Goal: Task Accomplishment & Management: Use online tool/utility

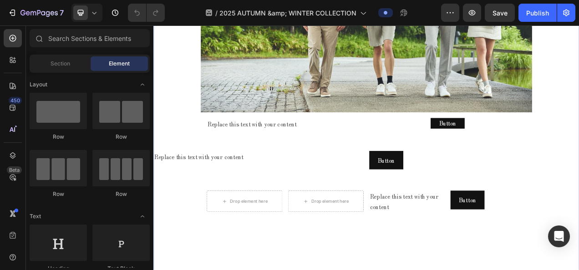
scroll to position [637, 0]
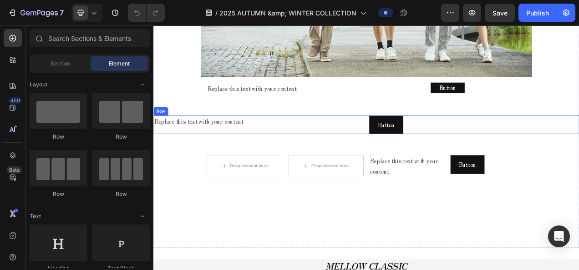
click at [281, 152] on div "Replace this text with your content Text Block" at bounding box center [287, 153] width 269 height 24
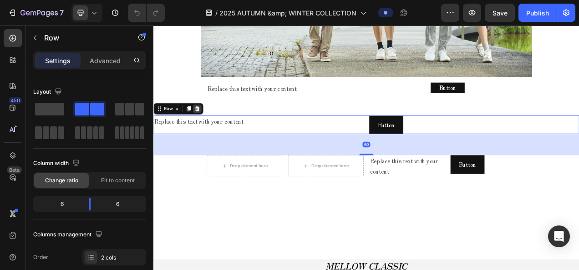
click at [211, 129] on icon at bounding box center [210, 132] width 6 height 6
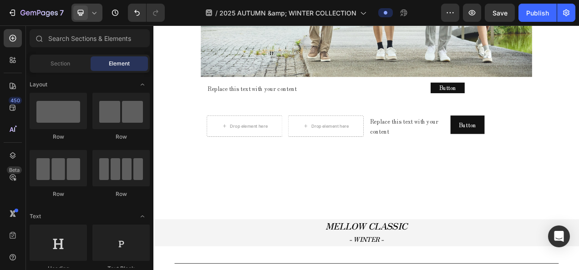
click at [88, 14] on div at bounding box center [86, 13] width 31 height 18
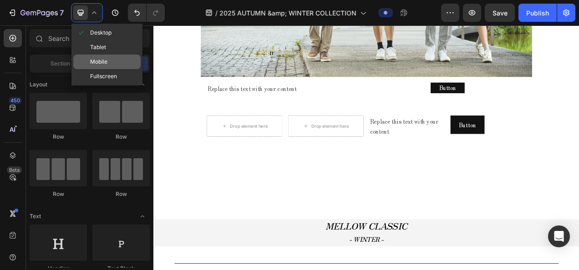
drag, startPoint x: 101, startPoint y: 58, endPoint x: 58, endPoint y: 74, distance: 45.8
click at [101, 58] on span "Mobile" at bounding box center [98, 61] width 17 height 9
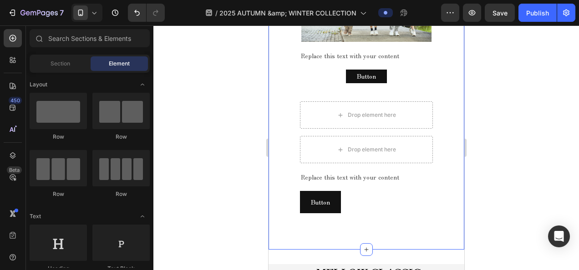
scroll to position [438, 0]
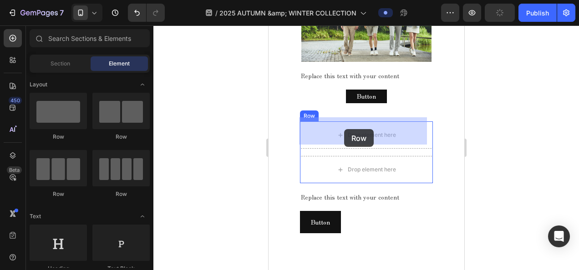
drag, startPoint x: 378, startPoint y: 148, endPoint x: 344, endPoint y: 129, distance: 38.9
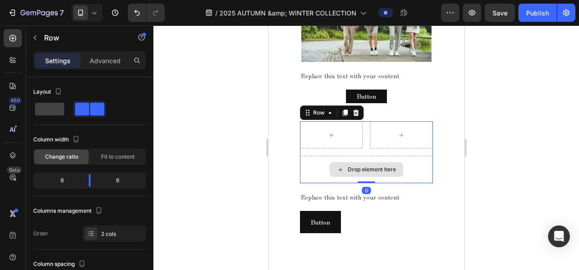
click at [343, 156] on div "Drop element here" at bounding box center [366, 169] width 133 height 27
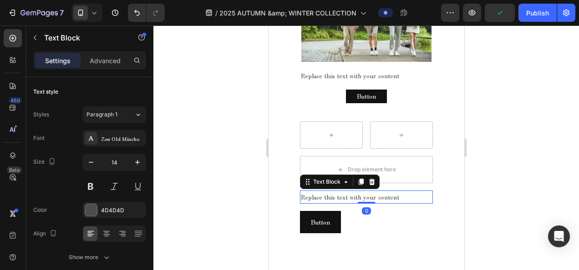
click at [352, 194] on div "Replace this text with your content" at bounding box center [366, 197] width 133 height 13
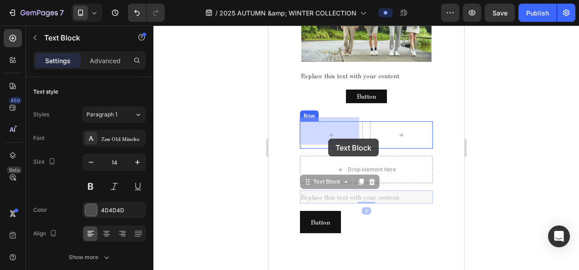
drag, startPoint x: 326, startPoint y: 181, endPoint x: 328, endPoint y: 139, distance: 42.4
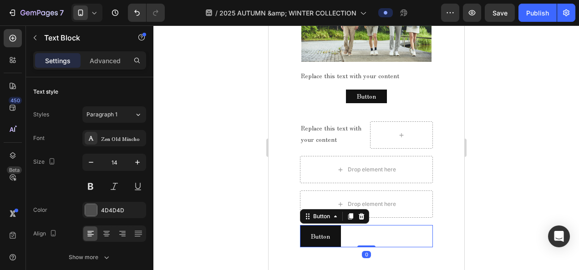
click at [352, 234] on div "Button Button 0" at bounding box center [366, 236] width 133 height 22
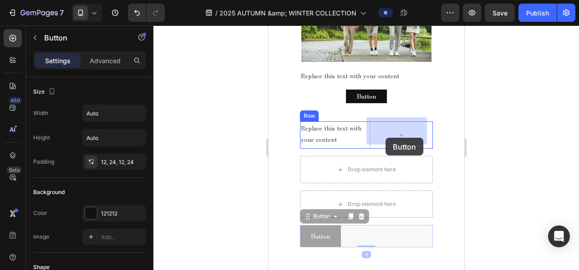
drag, startPoint x: 320, startPoint y: 215, endPoint x: 385, endPoint y: 138, distance: 100.8
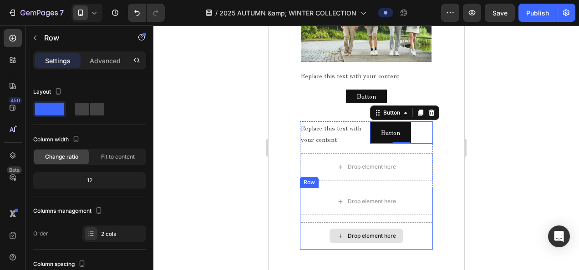
click at [409, 223] on div "Drop element here" at bounding box center [366, 236] width 133 height 27
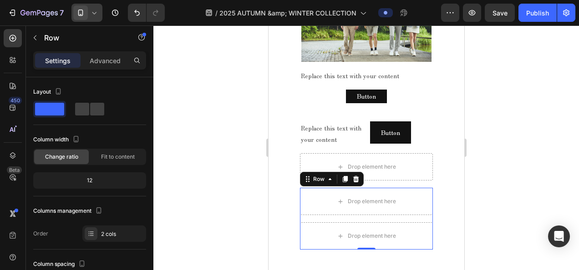
click at [97, 13] on icon at bounding box center [94, 12] width 9 height 9
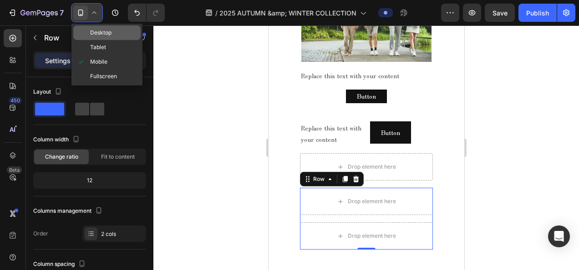
click at [103, 29] on span "Desktop" at bounding box center [100, 32] width 21 height 9
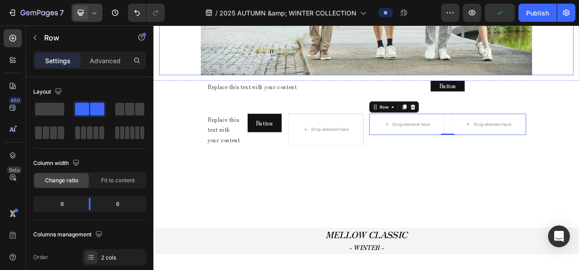
scroll to position [625, 0]
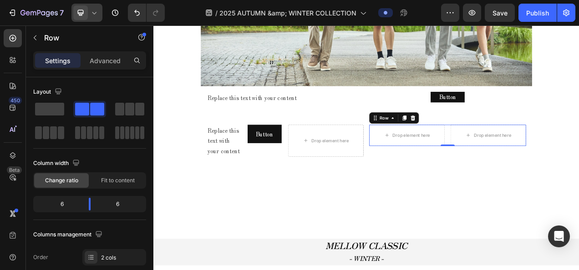
click at [99, 13] on div at bounding box center [86, 13] width 31 height 18
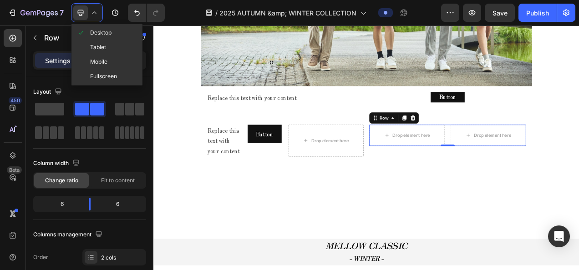
click at [104, 61] on span "Mobile" at bounding box center [98, 61] width 17 height 9
type input "100%"
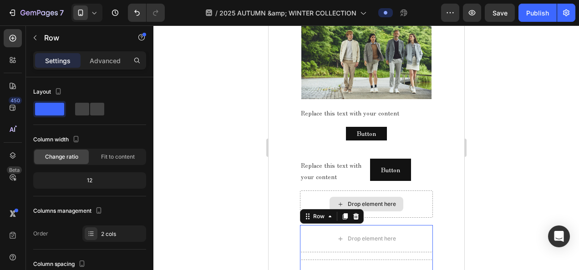
scroll to position [382, 0]
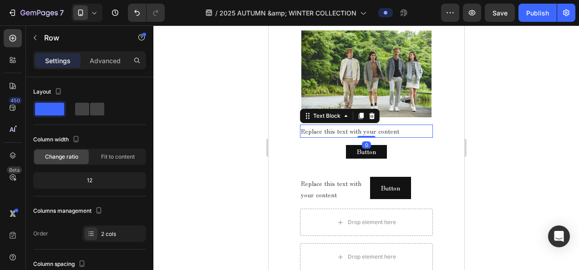
click at [352, 133] on div "Replace this text with your content" at bounding box center [366, 131] width 133 height 13
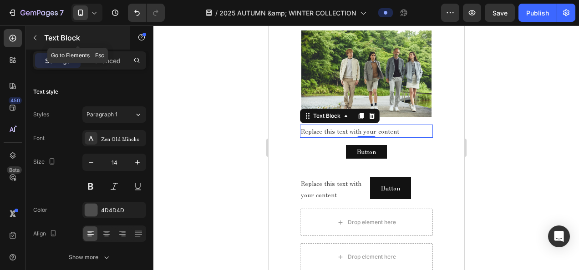
click at [30, 40] on button "button" at bounding box center [35, 37] width 15 height 15
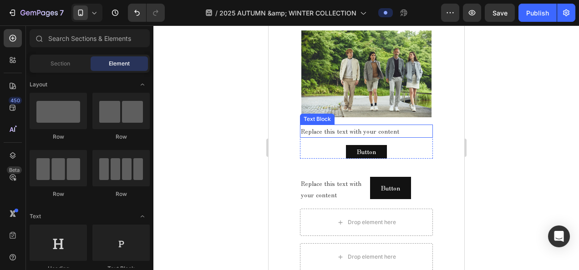
click at [331, 125] on div "Replace this text with your content" at bounding box center [366, 131] width 133 height 13
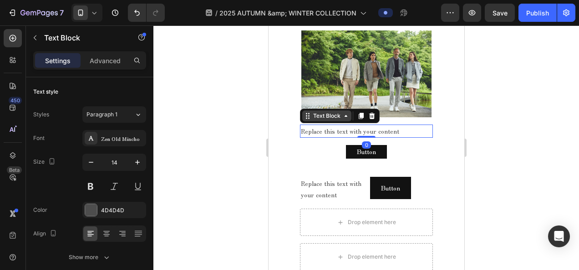
click at [315, 113] on div "Text Block" at bounding box center [326, 116] width 31 height 8
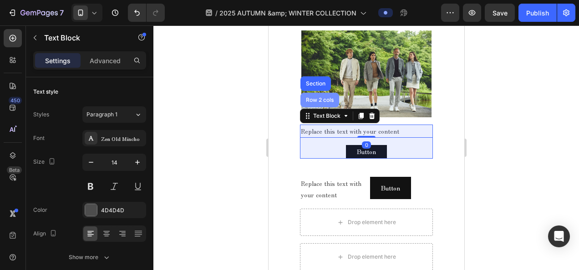
click at [317, 97] on div "Row 2 cols" at bounding box center [319, 99] width 31 height 5
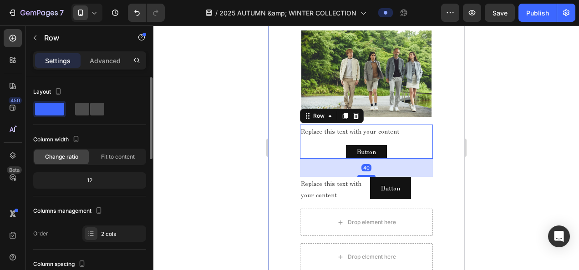
click at [102, 116] on div at bounding box center [89, 109] width 33 height 16
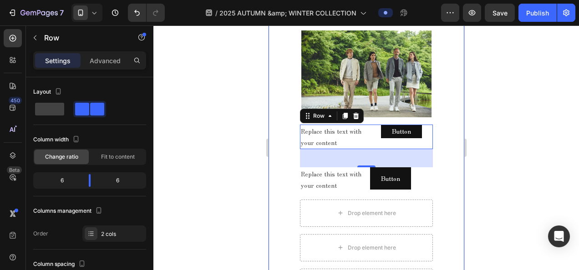
click at [453, 150] on div "2025 AUTUMN & WINTER COLLECTION Text block MELLOW CLASSIC - AUTUMN - Text block…" at bounding box center [366, 134] width 196 height 398
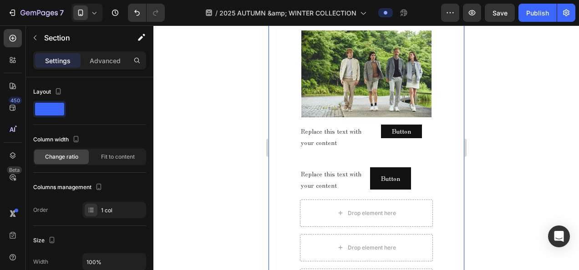
click at [97, 16] on icon at bounding box center [94, 12] width 9 height 9
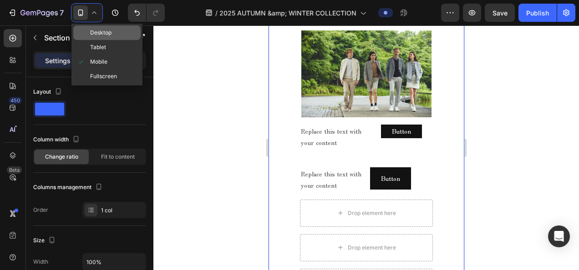
click at [104, 36] on span "Desktop" at bounding box center [100, 32] width 21 height 9
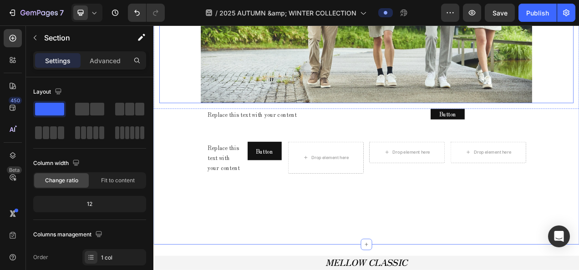
scroll to position [624, 0]
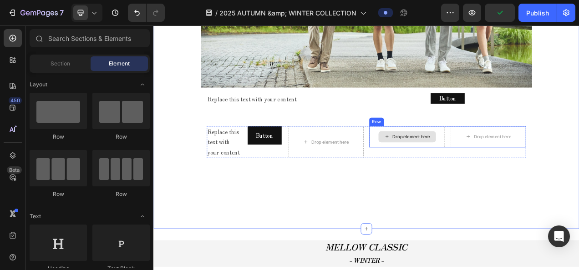
click at [460, 165] on div "Drop element here" at bounding box center [484, 168] width 48 height 7
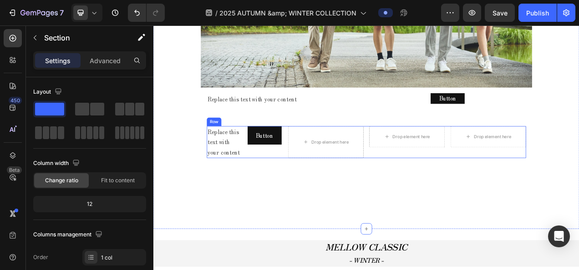
scroll to position [669, 0]
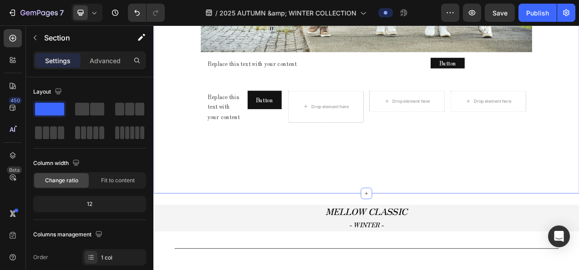
click at [96, 12] on icon at bounding box center [94, 13] width 4 height 2
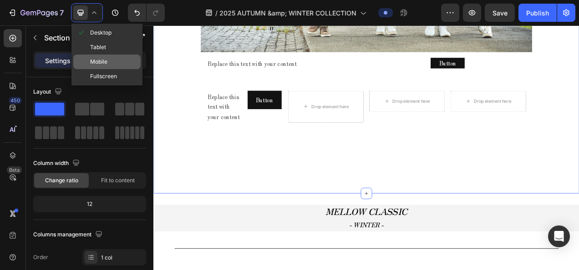
drag, startPoint x: 97, startPoint y: 65, endPoint x: 113, endPoint y: 45, distance: 25.0
click at [97, 65] on span "Mobile" at bounding box center [98, 61] width 17 height 9
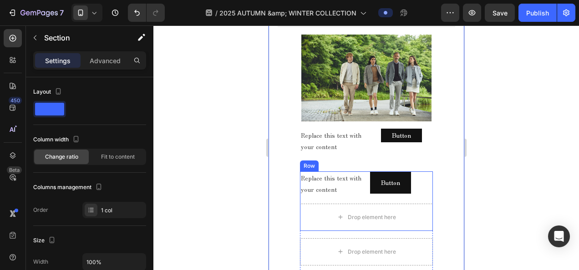
scroll to position [396, 0]
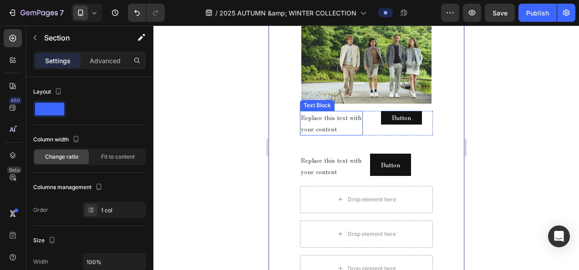
click at [350, 112] on div "Replace this text with your content" at bounding box center [331, 123] width 63 height 25
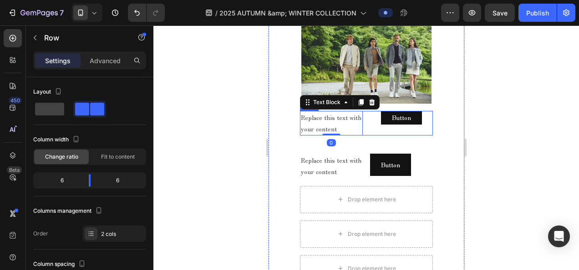
click at [361, 111] on div "Replace this text with your content Text Block 0 Button Button Row" at bounding box center [366, 123] width 133 height 25
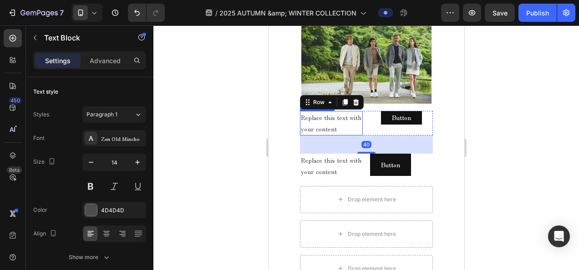
click at [335, 114] on div "Replace this text with your content" at bounding box center [331, 123] width 63 height 25
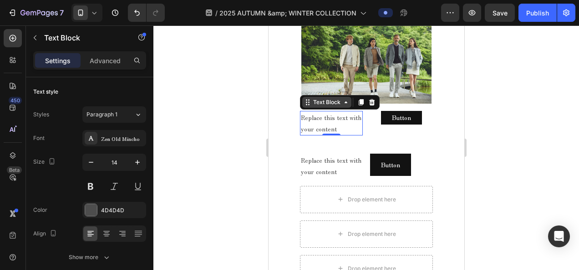
click at [333, 100] on div "Text Block" at bounding box center [326, 102] width 31 height 8
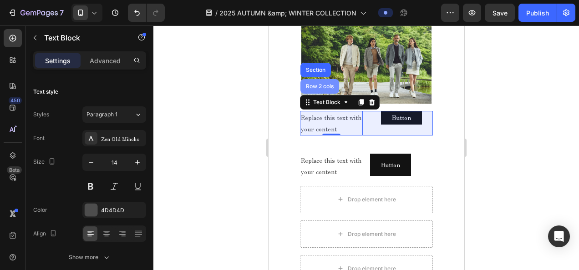
click at [311, 84] on div "Row 2 cols" at bounding box center [319, 86] width 31 height 5
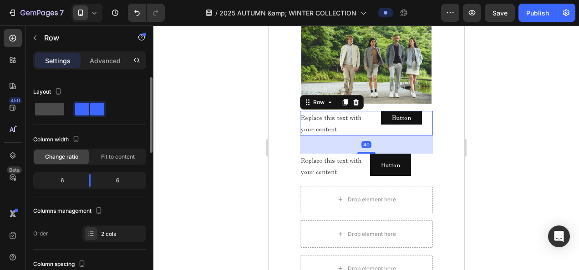
click at [37, 115] on span at bounding box center [49, 109] width 29 height 13
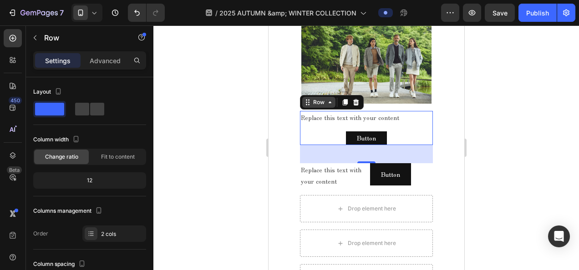
click at [316, 101] on div "Row" at bounding box center [318, 102] width 15 height 8
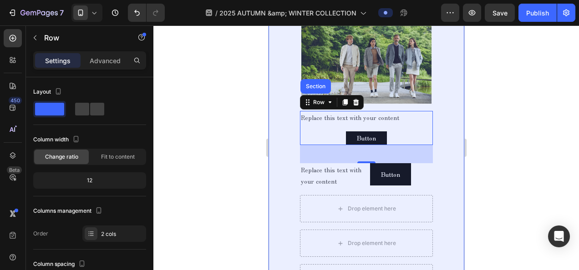
click at [318, 86] on div "Section" at bounding box center [315, 86] width 30 height 15
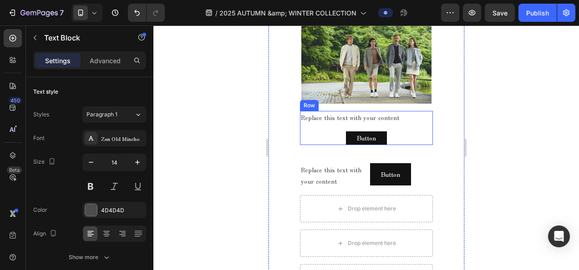
click at [341, 113] on div "Replace this text with your content" at bounding box center [366, 117] width 133 height 13
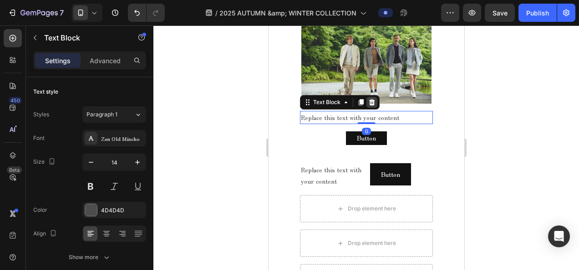
click at [366, 98] on div at bounding box center [371, 102] width 11 height 11
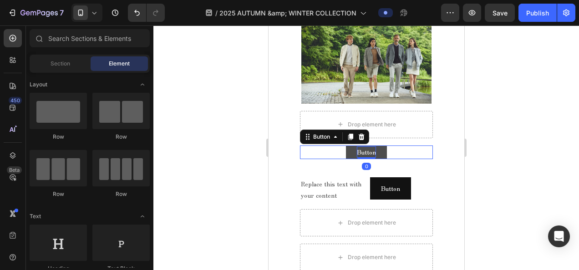
click at [364, 148] on p "Button" at bounding box center [365, 152] width 19 height 11
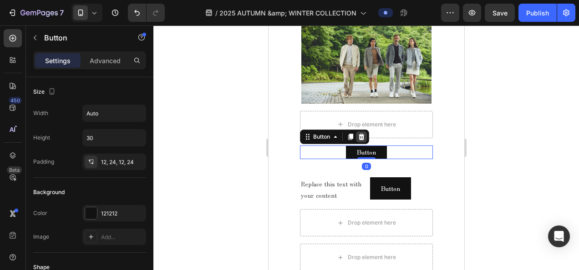
click at [360, 134] on icon at bounding box center [361, 137] width 6 height 6
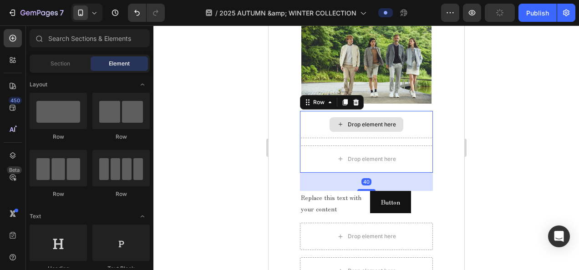
click at [363, 111] on div "Drop element here" at bounding box center [366, 124] width 133 height 27
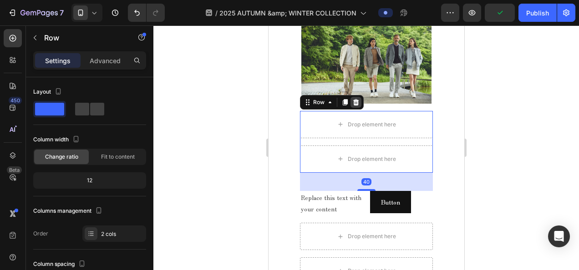
click at [354, 99] on icon at bounding box center [355, 102] width 6 height 6
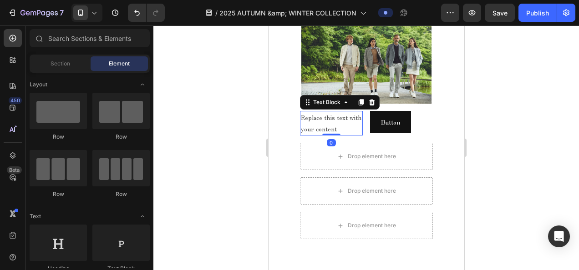
click at [315, 121] on div "Replace this text with your content" at bounding box center [331, 123] width 63 height 25
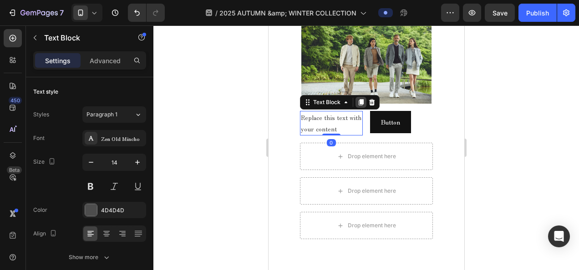
click at [358, 99] on icon at bounding box center [360, 102] width 7 height 7
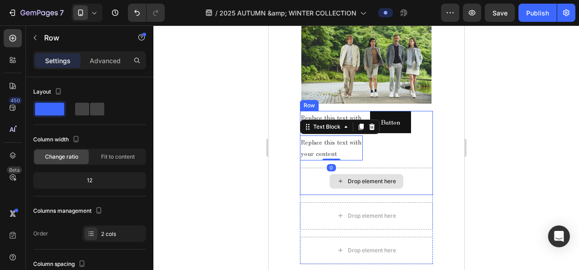
click at [366, 185] on div "Drop element here" at bounding box center [366, 181] width 133 height 27
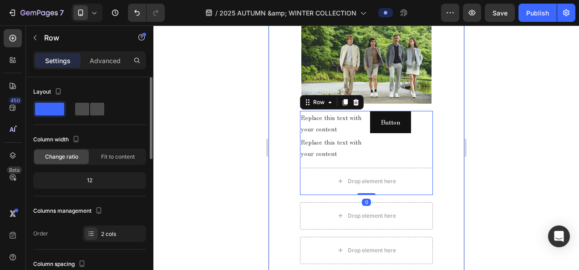
click at [100, 112] on span at bounding box center [97, 109] width 14 height 13
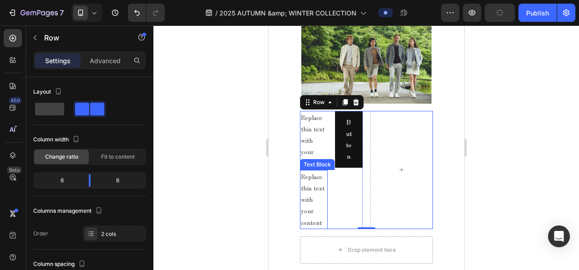
click at [311, 170] on div "Replace this text with your content" at bounding box center [314, 199] width 28 height 59
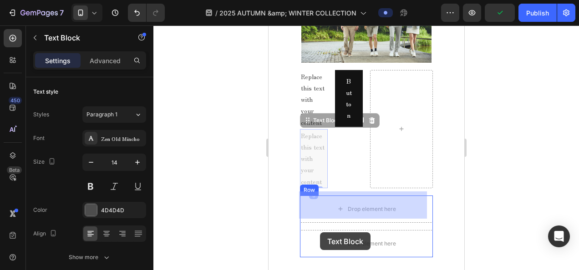
scroll to position [450, 0]
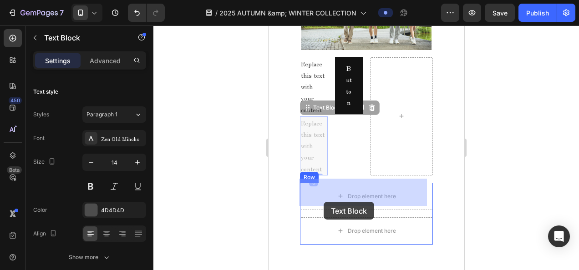
drag, startPoint x: 313, startPoint y: 160, endPoint x: 323, endPoint y: 202, distance: 43.6
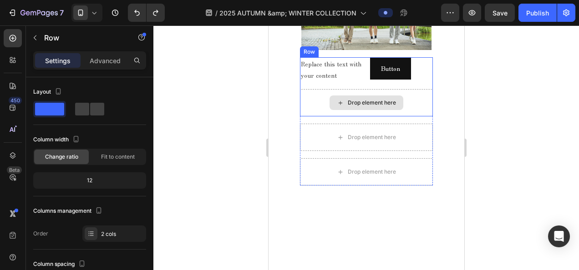
click at [366, 109] on div "Drop element here" at bounding box center [366, 102] width 133 height 27
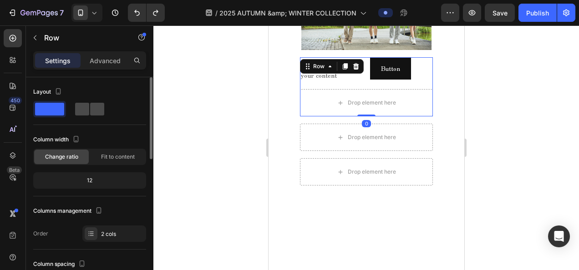
click at [91, 106] on span at bounding box center [97, 109] width 14 height 13
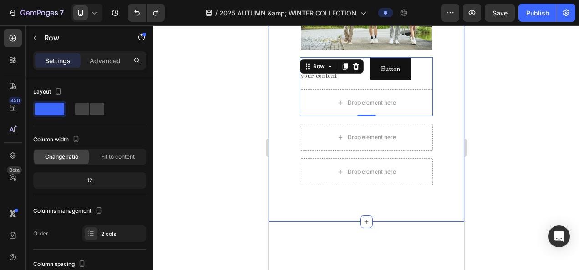
click at [436, 124] on div "2025 AUTUMN & WINTER COLLECTION Text block MELLOW CLASSIC - AUTUMN - Text block…" at bounding box center [366, 36] width 178 height 300
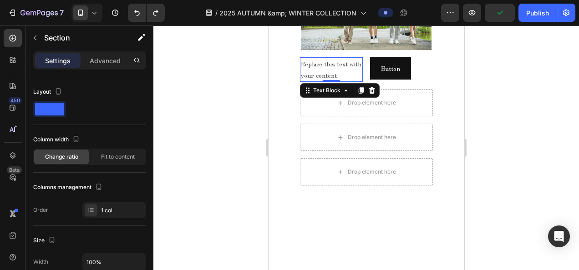
click at [321, 66] on div "Replace this text with your content" at bounding box center [331, 69] width 63 height 25
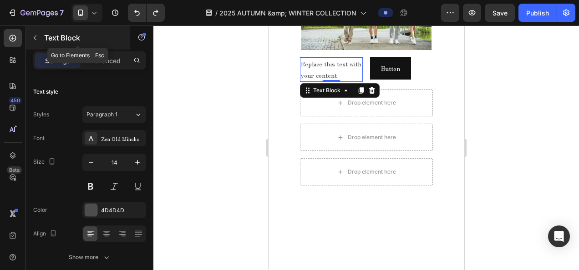
click at [39, 36] on button "button" at bounding box center [35, 37] width 15 height 15
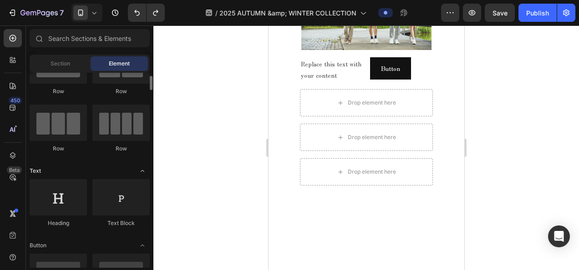
scroll to position [0, 0]
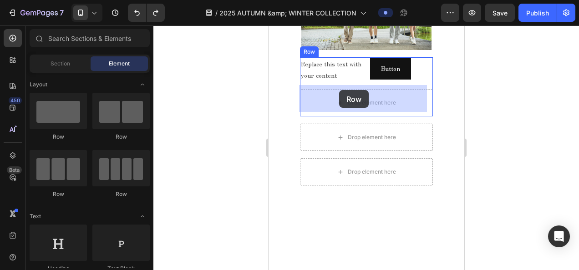
drag, startPoint x: 386, startPoint y: 133, endPoint x: 340, endPoint y: 90, distance: 62.5
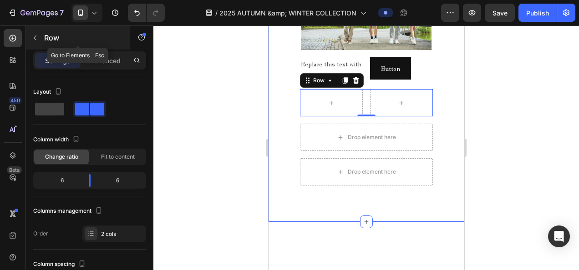
click at [37, 37] on icon "button" at bounding box center [34, 37] width 7 height 7
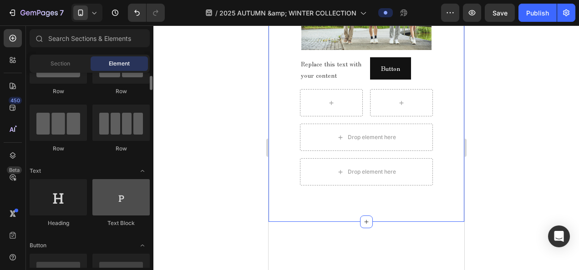
scroll to position [91, 0]
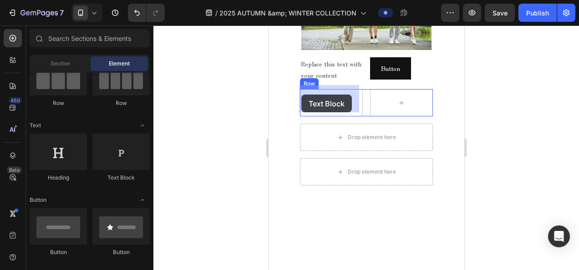
drag, startPoint x: 398, startPoint y: 186, endPoint x: 304, endPoint y: 94, distance: 131.0
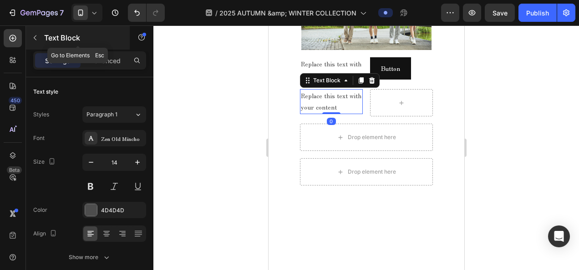
click at [36, 41] on icon "button" at bounding box center [34, 37] width 7 height 7
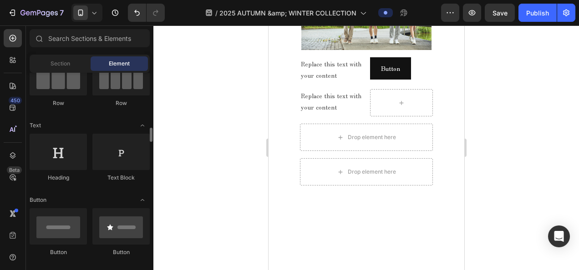
scroll to position [137, 0]
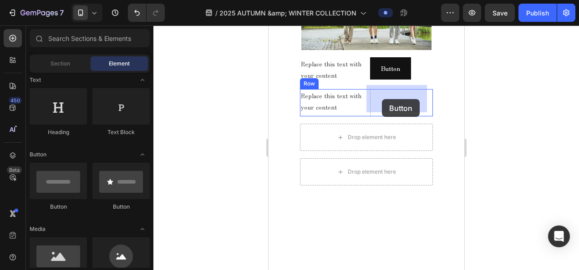
drag, startPoint x: 335, startPoint y: 214, endPoint x: 382, endPoint y: 99, distance: 124.1
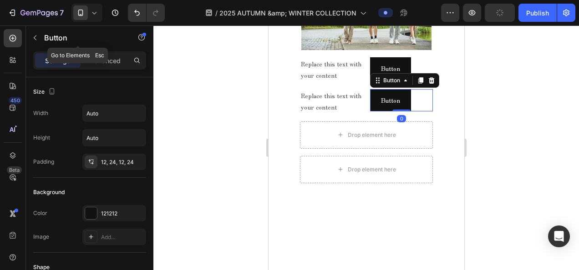
click at [35, 34] on button "button" at bounding box center [35, 37] width 15 height 15
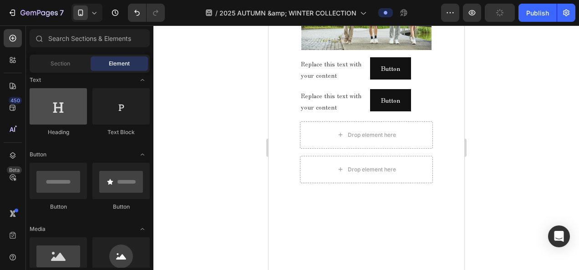
scroll to position [0, 0]
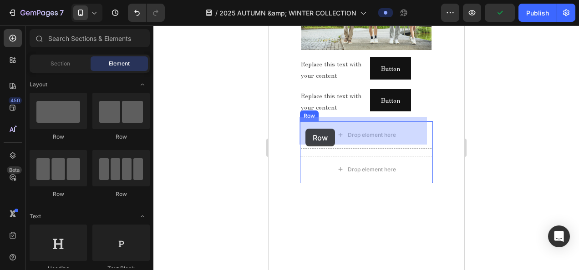
drag, startPoint x: 387, startPoint y: 142, endPoint x: 310, endPoint y: 131, distance: 78.6
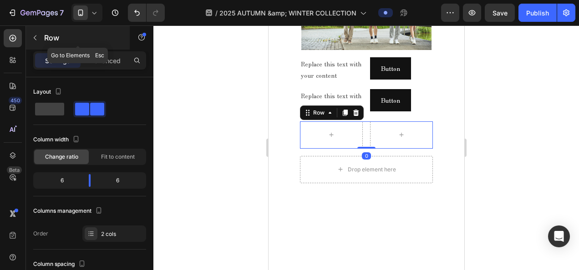
click at [38, 39] on icon "button" at bounding box center [34, 37] width 7 height 7
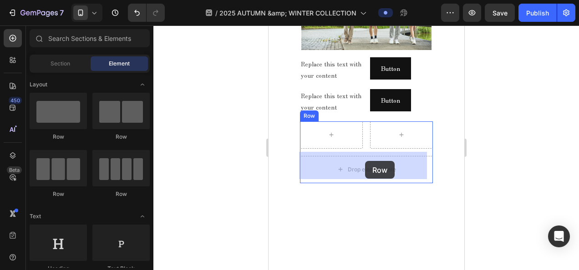
drag, startPoint x: 378, startPoint y: 134, endPoint x: 365, endPoint y: 162, distance: 30.9
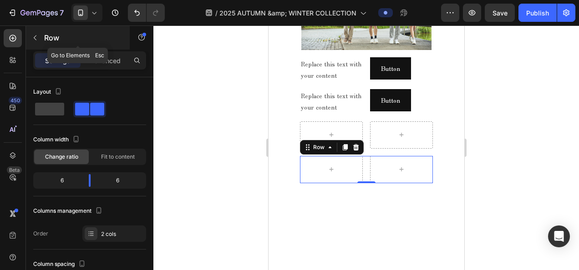
click at [34, 34] on icon "button" at bounding box center [34, 37] width 7 height 7
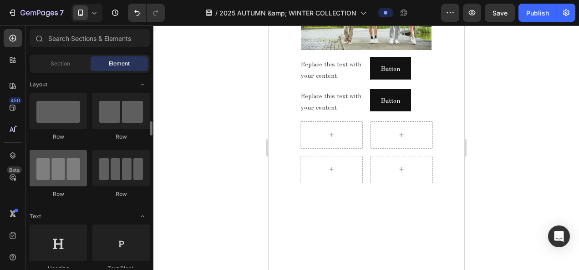
scroll to position [46, 0]
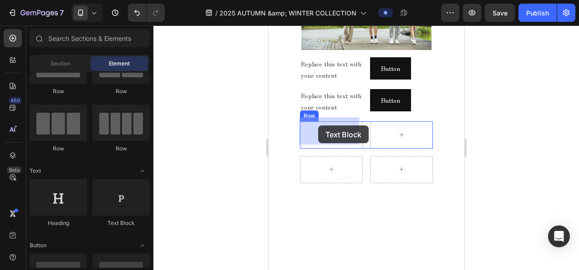
drag, startPoint x: 396, startPoint y: 230, endPoint x: 318, endPoint y: 126, distance: 130.5
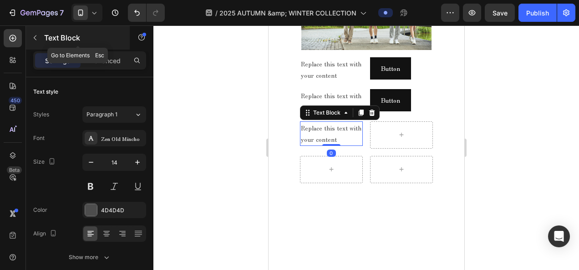
click at [35, 34] on icon "button" at bounding box center [34, 37] width 7 height 7
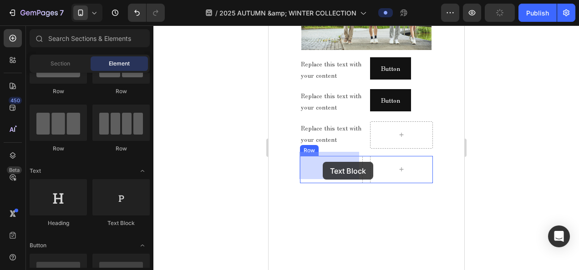
drag, startPoint x: 387, startPoint y: 228, endPoint x: 322, endPoint y: 162, distance: 92.4
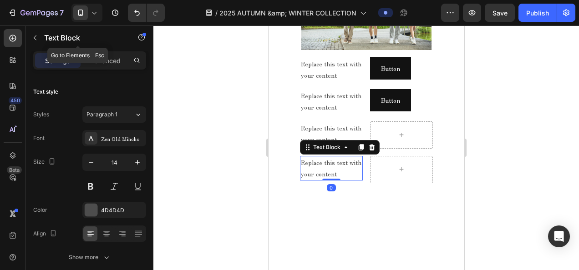
click at [41, 39] on button "button" at bounding box center [35, 37] width 15 height 15
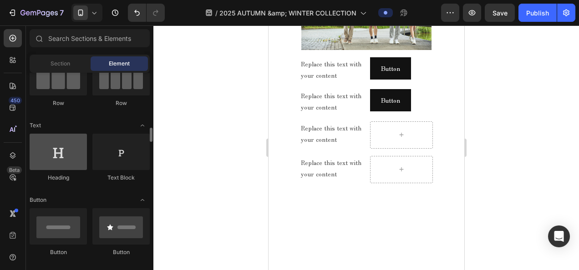
scroll to position [137, 0]
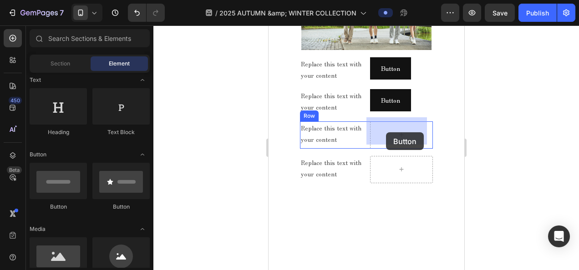
drag, startPoint x: 331, startPoint y: 205, endPoint x: 325, endPoint y: 149, distance: 56.4
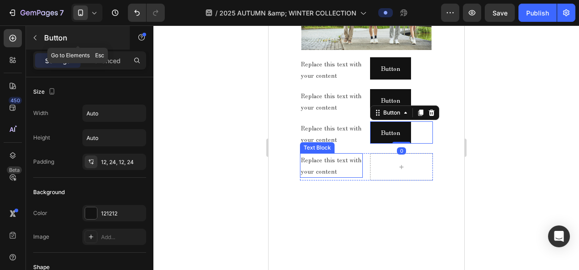
click at [44, 39] on div "Button" at bounding box center [78, 38] width 104 height 24
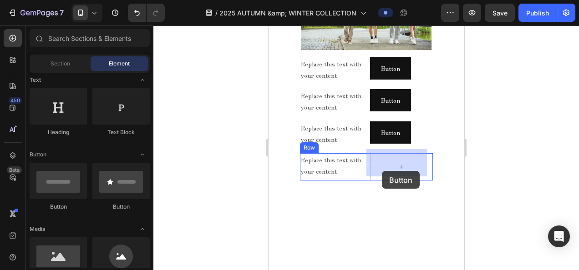
drag, startPoint x: 340, startPoint y: 219, endPoint x: 384, endPoint y: 168, distance: 67.4
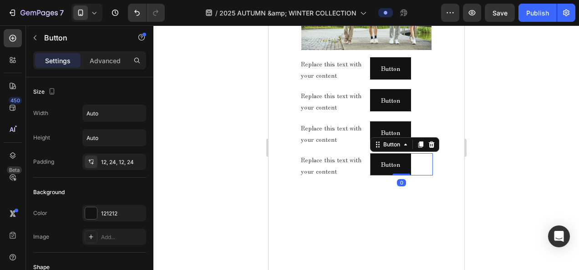
drag, startPoint x: 252, startPoint y: 153, endPoint x: 242, endPoint y: 143, distance: 13.8
click at [252, 153] on div at bounding box center [366, 147] width 426 height 245
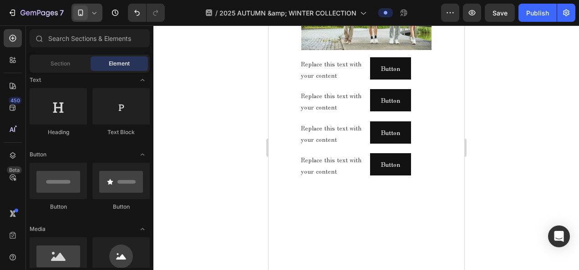
click at [88, 18] on div at bounding box center [86, 13] width 31 height 18
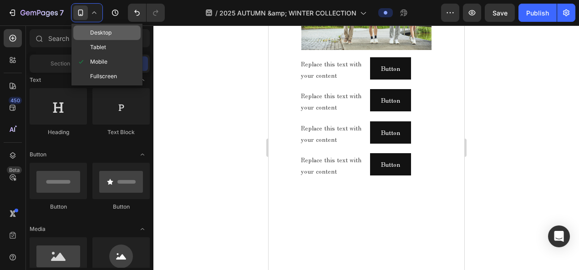
drag, startPoint x: 96, startPoint y: 36, endPoint x: 8, endPoint y: 77, distance: 96.7
click at [96, 36] on span "Desktop" at bounding box center [100, 32] width 21 height 9
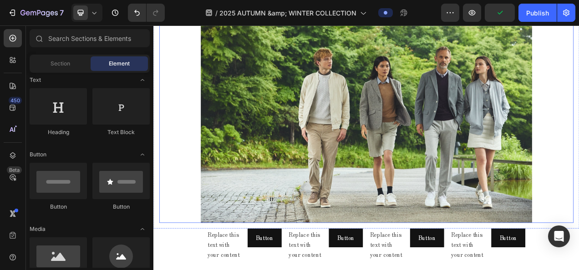
scroll to position [495, 0]
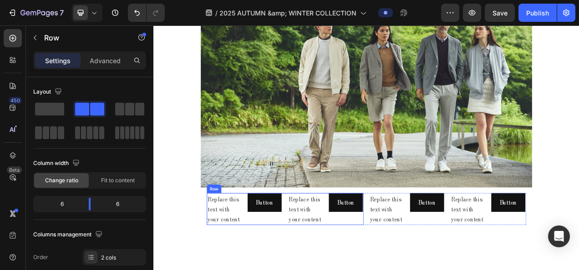
click at [319, 241] on div "Replace this text with your content Text Block Button Button Row Replace this t…" at bounding box center [322, 261] width 201 height 41
click at [268, 230] on icon at bounding box center [266, 232] width 7 height 7
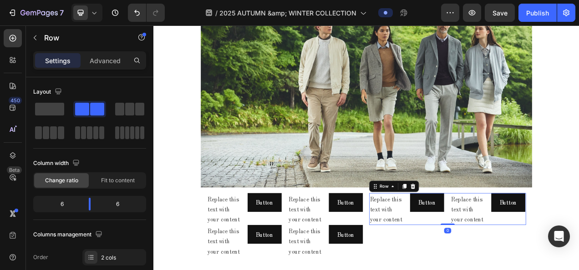
click at [525, 241] on div "Replace this text with your content Text Block Button Button Row Replace this t…" at bounding box center [530, 261] width 201 height 41
click at [473, 229] on icon at bounding box center [475, 232] width 5 height 6
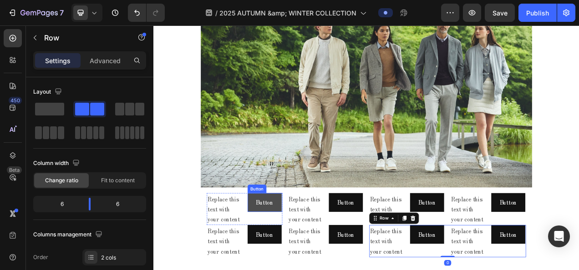
click at [306, 242] on button "Button" at bounding box center [296, 253] width 44 height 24
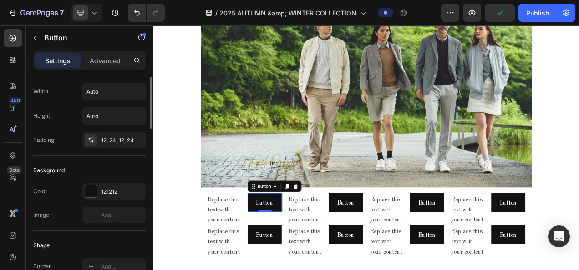
scroll to position [0, 0]
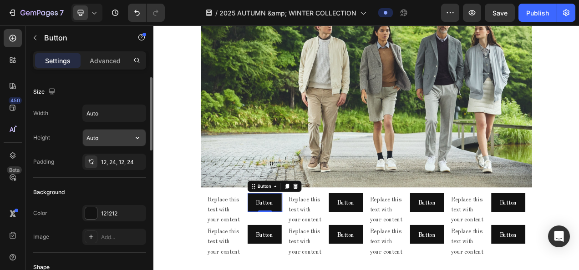
click at [112, 142] on input "Auto" at bounding box center [114, 138] width 63 height 16
type input "30"
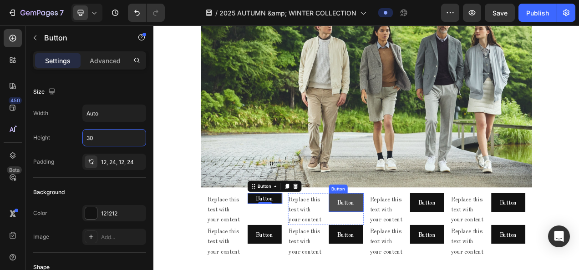
click at [401, 257] on button "Button" at bounding box center [400, 253] width 44 height 24
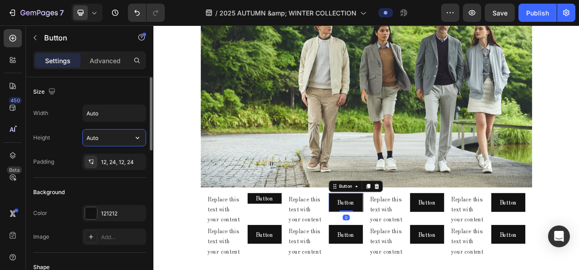
click at [108, 139] on input "Auto" at bounding box center [114, 138] width 63 height 16
type input "30"
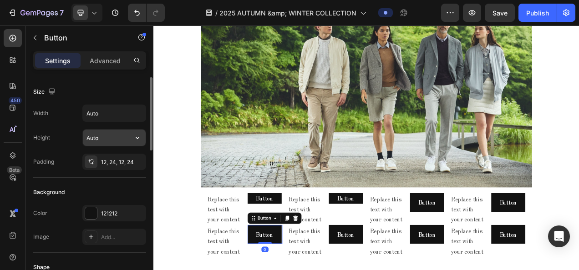
click at [118, 137] on input "Auto" at bounding box center [114, 138] width 63 height 16
type input "30"
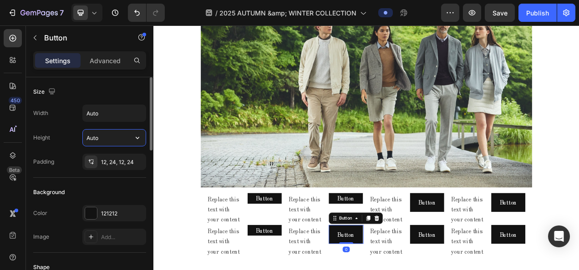
click at [110, 136] on input "Auto" at bounding box center [114, 138] width 63 height 16
type input "30"
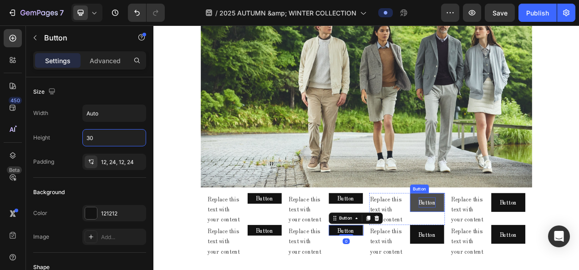
click at [504, 246] on p "Button" at bounding box center [504, 252] width 22 height 13
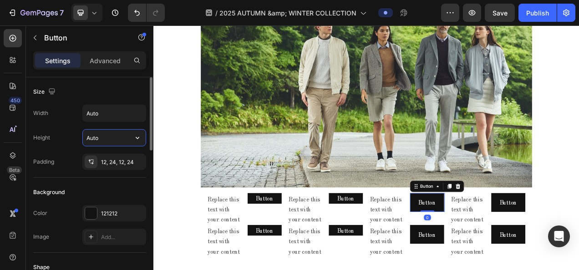
click at [113, 138] on input "Auto" at bounding box center [114, 138] width 63 height 16
type input "30"
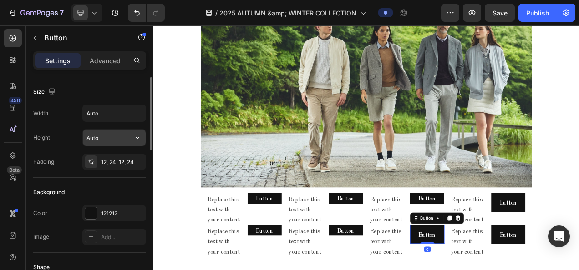
click at [112, 140] on input "Auto" at bounding box center [114, 138] width 63 height 16
type input "30"
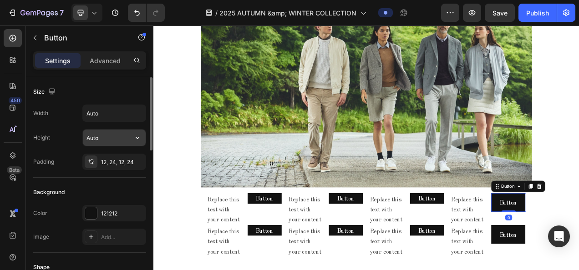
click at [97, 137] on input "Auto" at bounding box center [114, 138] width 63 height 16
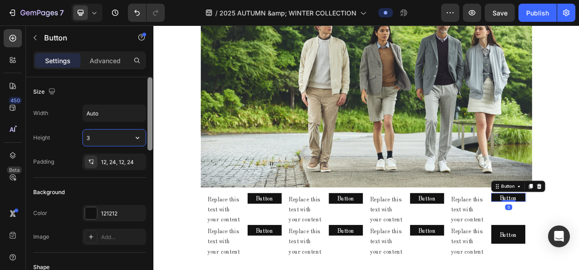
type input "30"
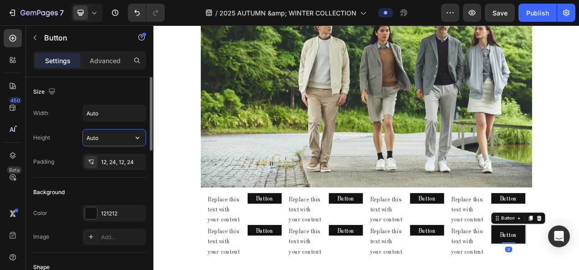
click at [115, 135] on input "Auto" at bounding box center [114, 138] width 63 height 16
type input "30"
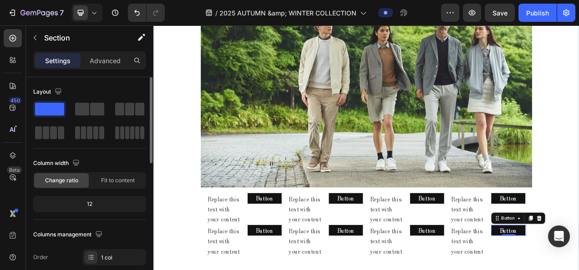
click at [190, 244] on div "2025 AUTUMN & WINTER COLLECTION Text block MELLOW CLASSIC - AUTUMN - Text block…" at bounding box center [426, 100] width 546 height 447
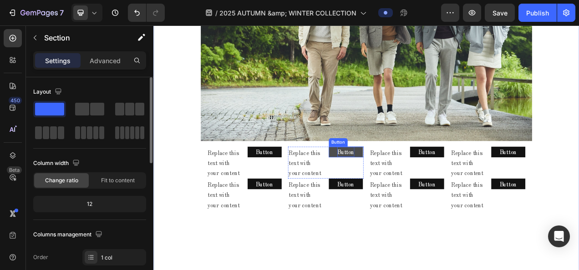
scroll to position [541, 0]
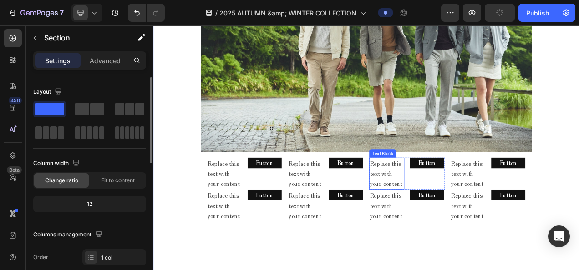
drag, startPoint x: 244, startPoint y: 137, endPoint x: 433, endPoint y: 192, distance: 197.2
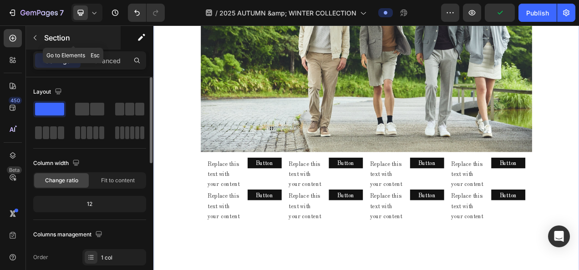
click at [37, 41] on button "button" at bounding box center [35, 37] width 15 height 15
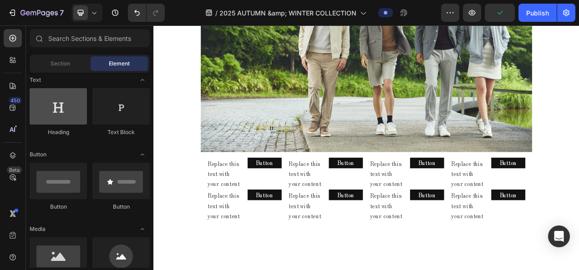
scroll to position [0, 0]
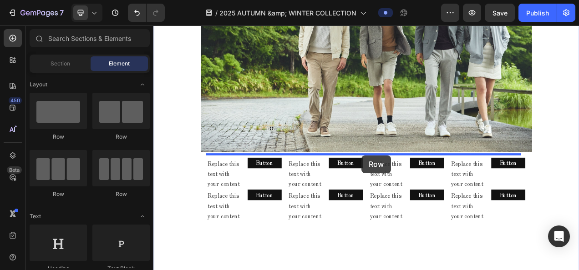
drag, startPoint x: 251, startPoint y: 143, endPoint x: 421, endPoint y: 193, distance: 176.8
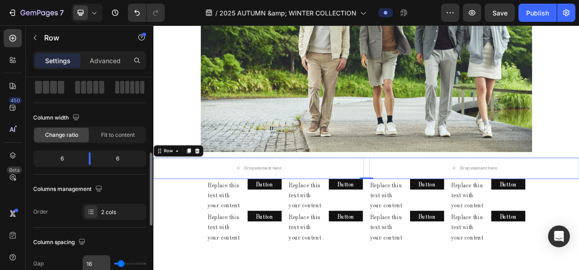
scroll to position [137, 0]
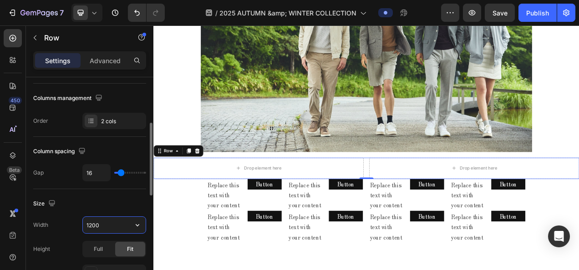
click at [110, 219] on input "1200" at bounding box center [114, 225] width 63 height 16
click at [132, 224] on button "button" at bounding box center [137, 225] width 16 height 16
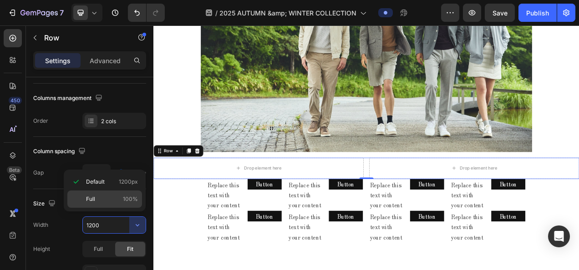
click at [79, 194] on div "Full 100%" at bounding box center [104, 199] width 75 height 17
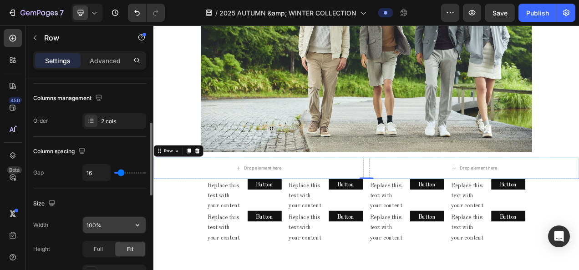
click at [89, 224] on input "100%" at bounding box center [114, 225] width 63 height 16
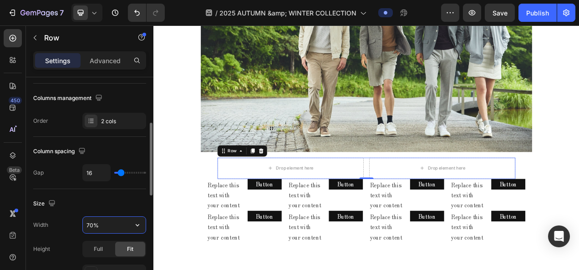
click at [88, 224] on input "70%" at bounding box center [114, 225] width 63 height 16
drag, startPoint x: 94, startPoint y: 225, endPoint x: 86, endPoint y: 221, distance: 9.0
click at [86, 221] on input "70%" at bounding box center [114, 225] width 63 height 16
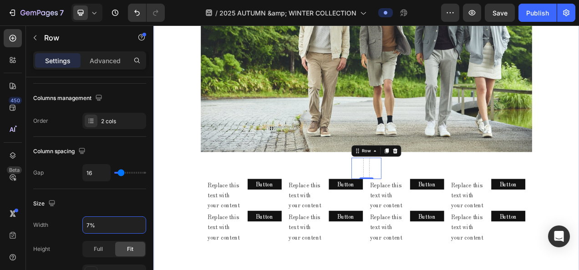
type input "75%"
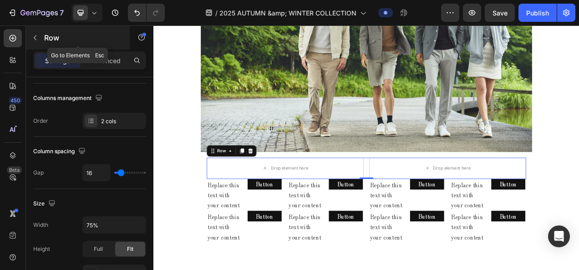
click at [37, 37] on icon "button" at bounding box center [34, 37] width 7 height 7
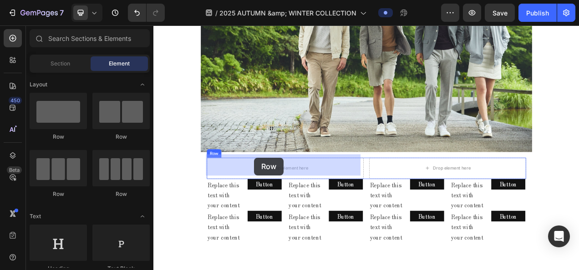
drag, startPoint x: 274, startPoint y: 137, endPoint x: 283, endPoint y: 195, distance: 58.8
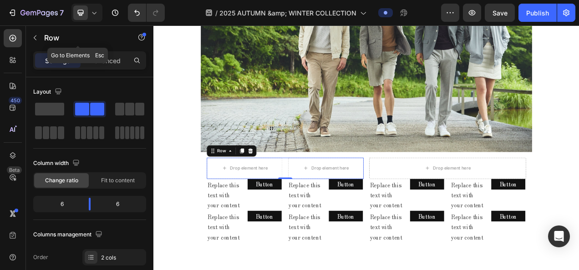
drag, startPoint x: 31, startPoint y: 36, endPoint x: 61, endPoint y: 59, distance: 38.3
click at [33, 36] on button "button" at bounding box center [35, 37] width 15 height 15
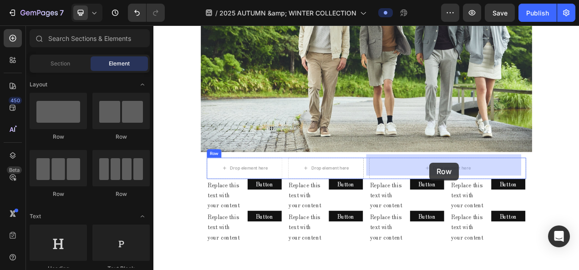
drag, startPoint x: 259, startPoint y: 136, endPoint x: 508, endPoint y: 202, distance: 257.2
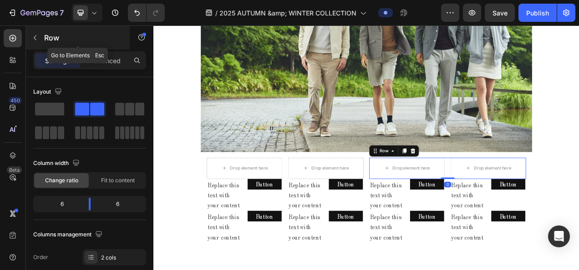
click at [38, 37] on icon "button" at bounding box center [34, 37] width 7 height 7
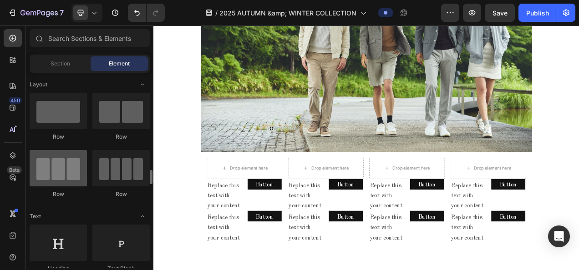
scroll to position [91, 0]
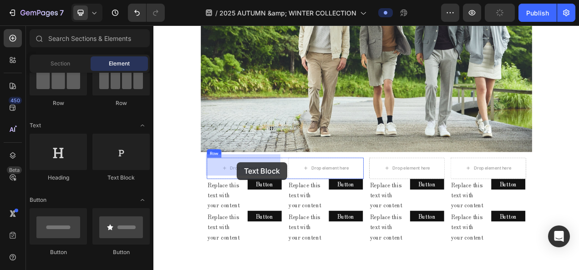
drag, startPoint x: 254, startPoint y: 183, endPoint x: 260, endPoint y: 201, distance: 18.7
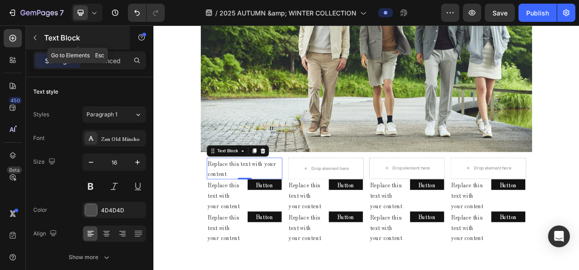
click at [34, 39] on icon "button" at bounding box center [34, 37] width 7 height 7
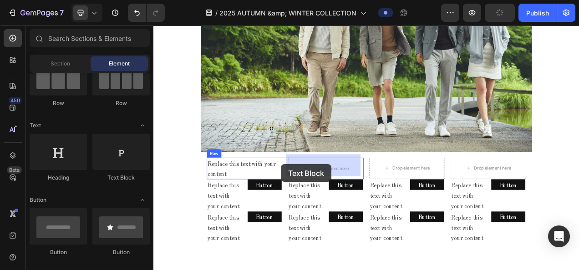
drag, startPoint x: 257, startPoint y: 187, endPoint x: 340, endPoint y: 204, distance: 85.1
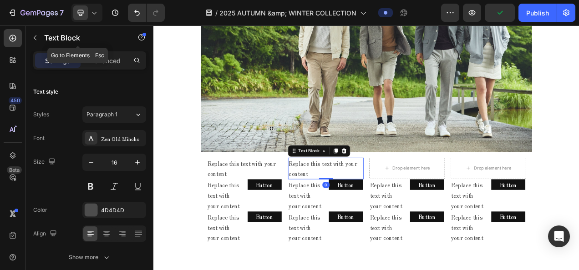
drag, startPoint x: 38, startPoint y: 32, endPoint x: 42, endPoint y: 37, distance: 6.1
click at [39, 33] on button "button" at bounding box center [35, 37] width 15 height 15
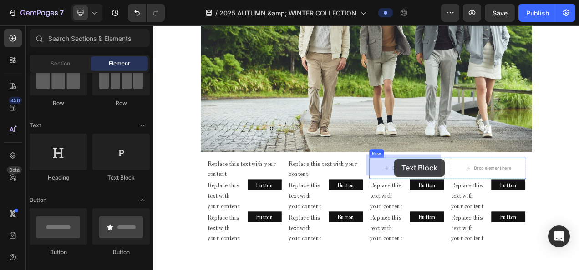
drag, startPoint x: 271, startPoint y: 184, endPoint x: 338, endPoint y: 128, distance: 87.2
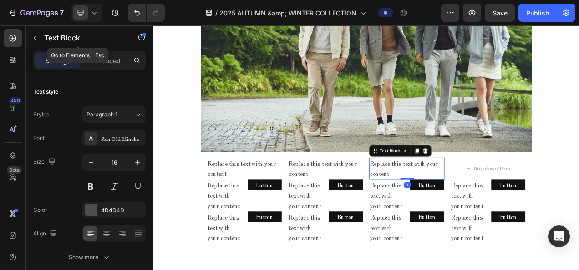
click at [34, 39] on icon "button" at bounding box center [34, 37] width 7 height 7
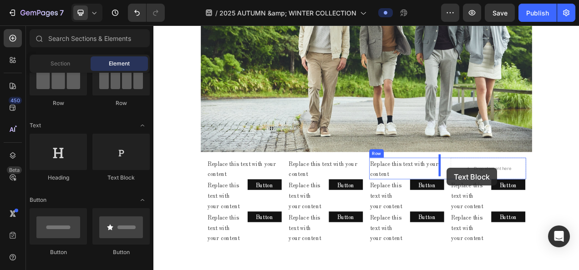
drag, startPoint x: 283, startPoint y: 173, endPoint x: 529, endPoint y: 208, distance: 249.3
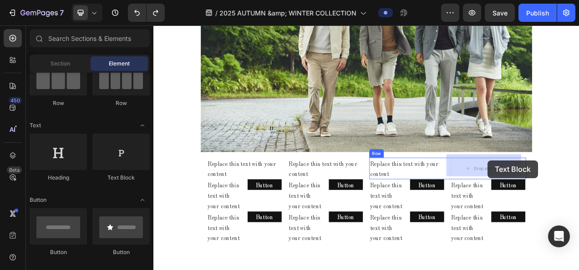
drag, startPoint x: 295, startPoint y: 173, endPoint x: 582, endPoint y: 199, distance: 287.9
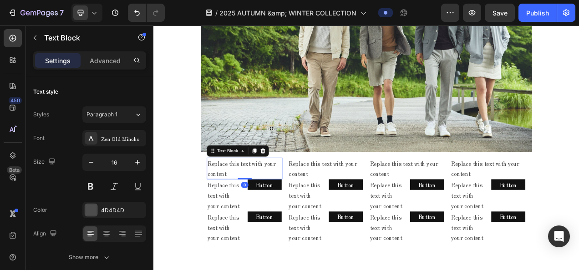
click at [240, 202] on div "Replace this text with your content" at bounding box center [270, 209] width 97 height 28
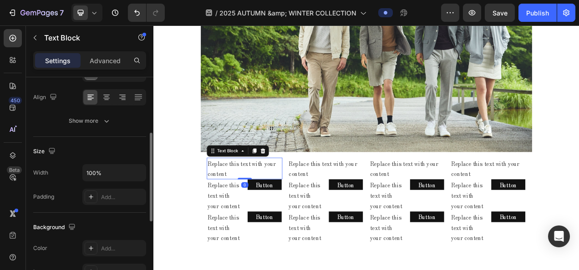
click at [240, 202] on div "Replace this text with your content" at bounding box center [270, 209] width 97 height 28
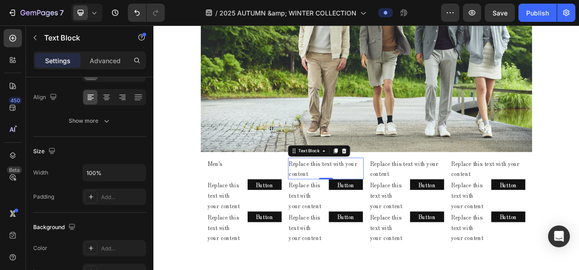
click at [348, 200] on div "Replace this text with your content" at bounding box center [374, 209] width 97 height 28
click at [348, 200] on p "Replace this text with your content" at bounding box center [374, 209] width 95 height 26
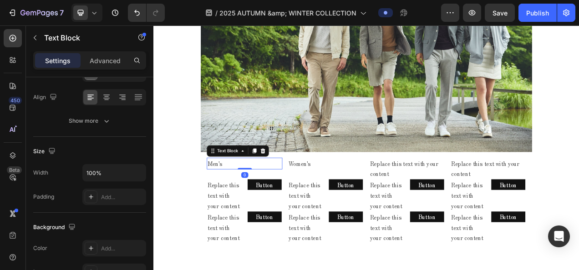
click at [267, 196] on p "Men's" at bounding box center [270, 202] width 95 height 13
click at [263, 198] on p "Men's" at bounding box center [270, 202] width 95 height 13
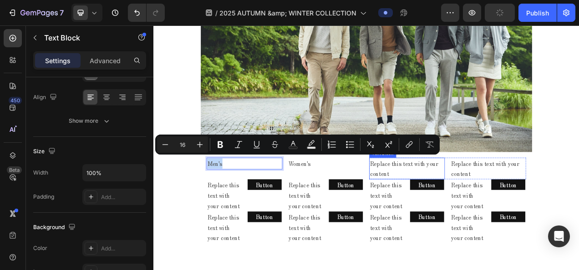
click at [442, 201] on div "Replace this text with your content" at bounding box center [478, 209] width 97 height 28
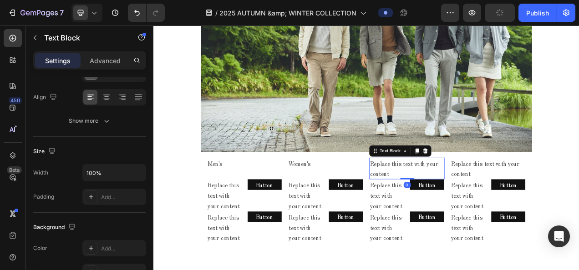
click at [442, 201] on div "Replace this text with your content" at bounding box center [478, 209] width 97 height 28
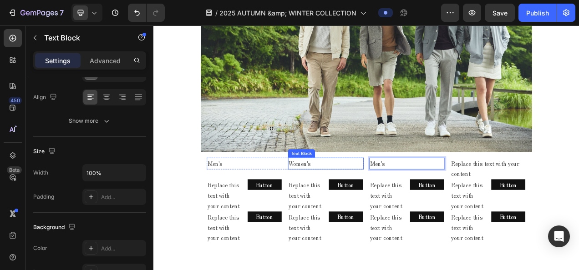
click at [355, 196] on p "Women's" at bounding box center [374, 202] width 95 height 13
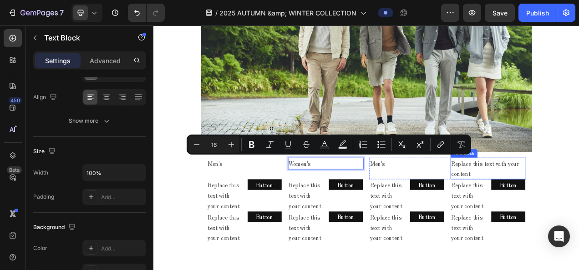
click at [553, 205] on div "Replace this text with your content" at bounding box center [582, 209] width 97 height 28
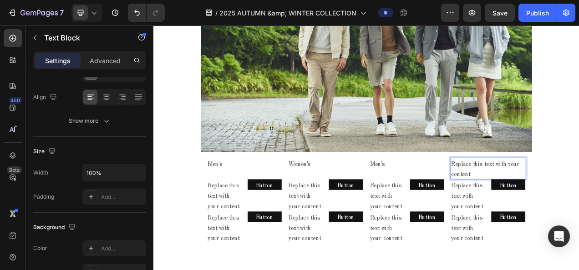
click at [553, 205] on div "Replace this text with your content" at bounding box center [582, 209] width 97 height 28
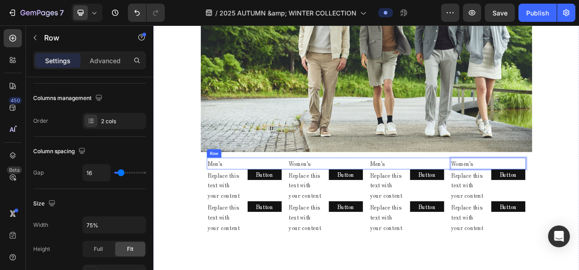
click at [423, 204] on div "Men's Text Block Women's Text Block Row Men's Text Block Women's Text Block 0 R…" at bounding box center [427, 202] width 410 height 15
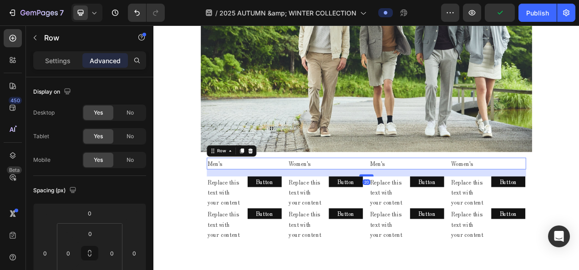
drag, startPoint x: 426, startPoint y: 203, endPoint x: 428, endPoint y: 212, distance: 9.1
click at [428, 217] on div at bounding box center [426, 218] width 18 height 3
type input "20"
click at [579, 201] on div "2025 AUTUMN & WINTER COLLECTION Text block MELLOW CLASSIC - AUTUMN - Text block…" at bounding box center [426, 66] width 546 height 470
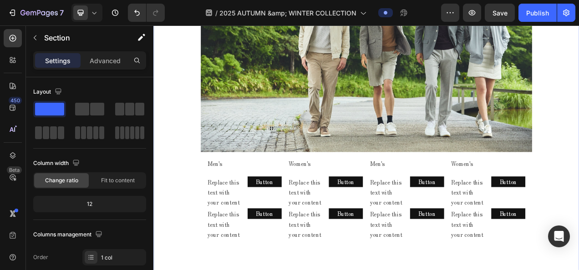
click at [95, 12] on icon at bounding box center [94, 12] width 9 height 9
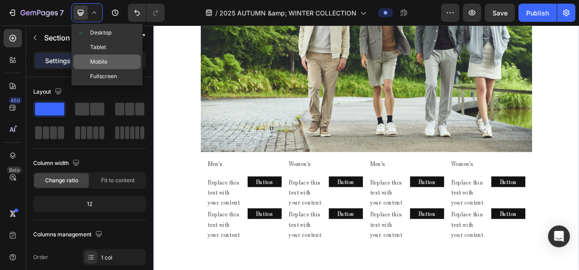
click at [104, 60] on span "Mobile" at bounding box center [98, 61] width 17 height 9
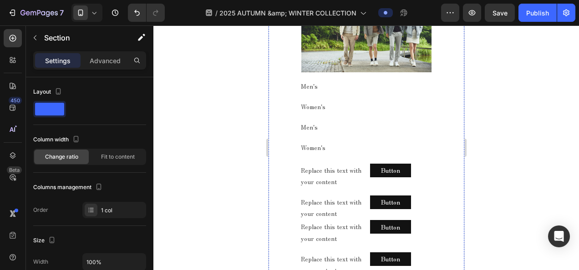
scroll to position [442, 0]
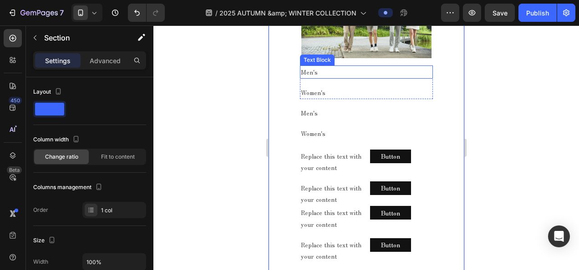
click at [334, 66] on div "Men's" at bounding box center [366, 72] width 133 height 13
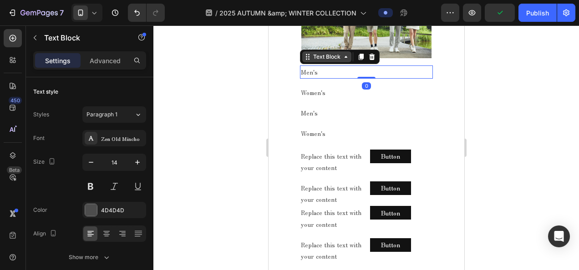
click at [334, 54] on div "Text Block" at bounding box center [326, 57] width 31 height 8
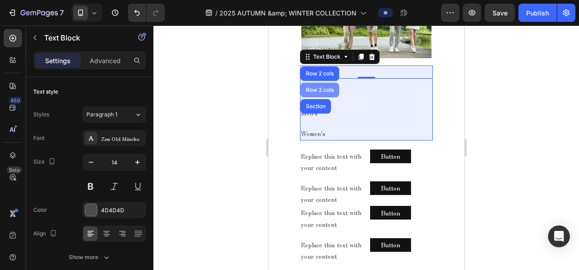
click at [321, 83] on div "Row 2 cols" at bounding box center [319, 90] width 39 height 15
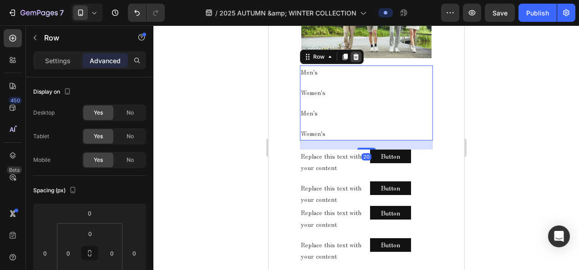
click at [352, 54] on icon at bounding box center [355, 57] width 6 height 6
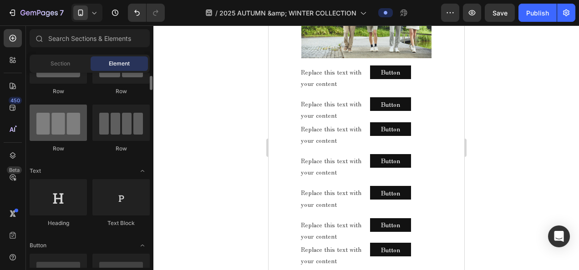
scroll to position [0, 0]
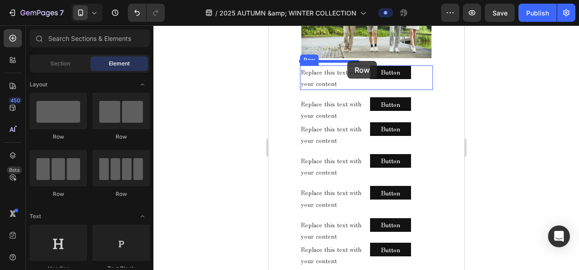
drag, startPoint x: 336, startPoint y: 148, endPoint x: 347, endPoint y: 61, distance: 87.6
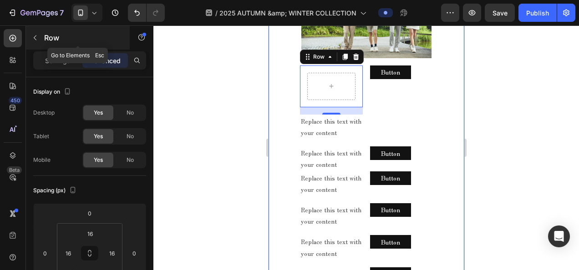
click at [38, 35] on icon "button" at bounding box center [34, 37] width 7 height 7
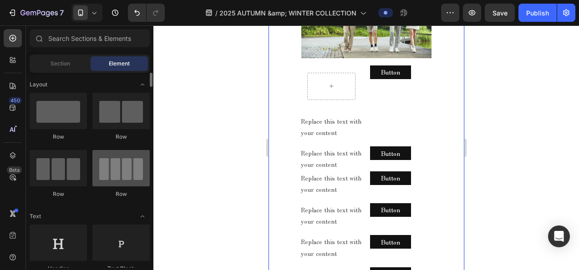
scroll to position [46, 0]
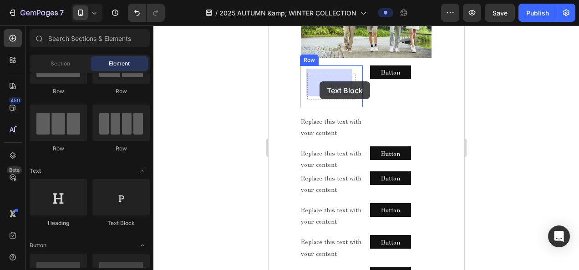
drag, startPoint x: 393, startPoint y: 227, endPoint x: 319, endPoint y: 81, distance: 163.1
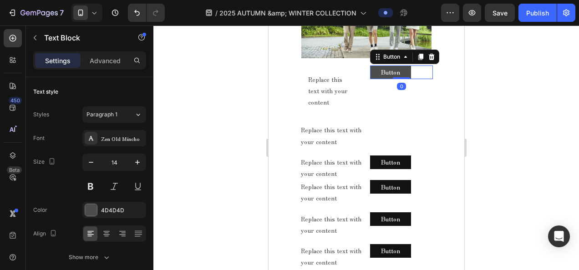
click at [397, 66] on button "Button" at bounding box center [390, 73] width 41 height 14
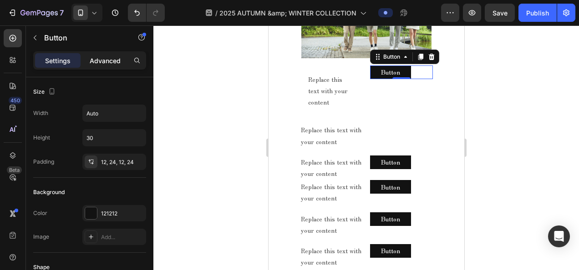
click at [98, 61] on p "Advanced" at bounding box center [105, 61] width 31 height 10
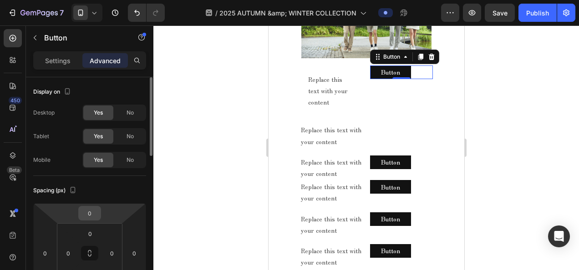
click at [92, 216] on input "0" at bounding box center [90, 214] width 18 height 14
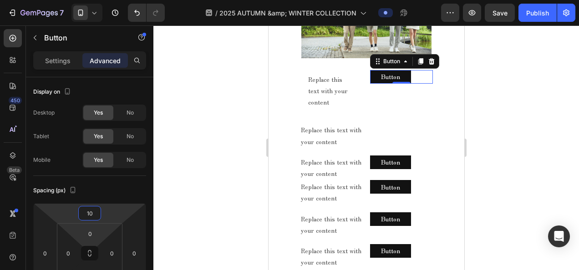
type input "150"
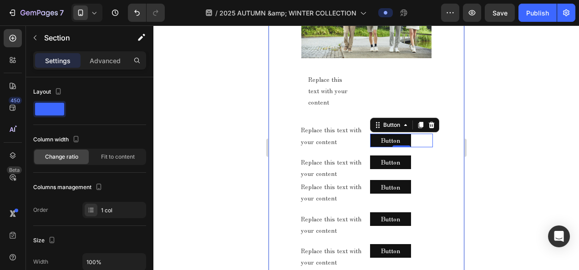
click at [446, 167] on div "2025 AUTUMN & WINTER COLLECTION Text block MELLOW CLASSIC - AUTUMN - Text block…" at bounding box center [366, 126] width 178 height 464
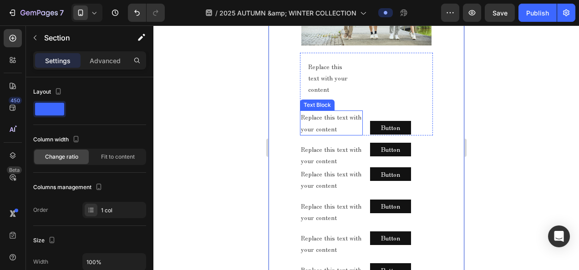
scroll to position [442, 0]
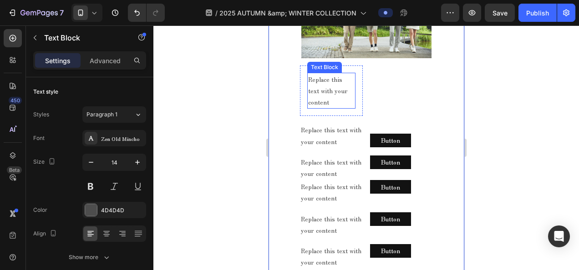
click at [321, 76] on div "Replace this text with your content" at bounding box center [331, 91] width 48 height 36
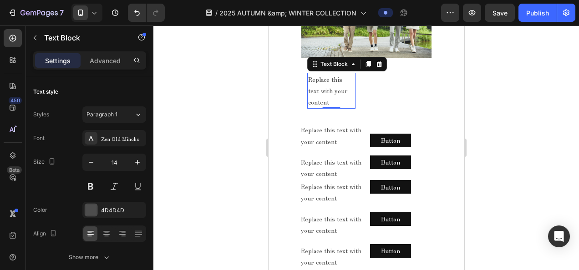
click at [92, 10] on icon at bounding box center [94, 12] width 9 height 9
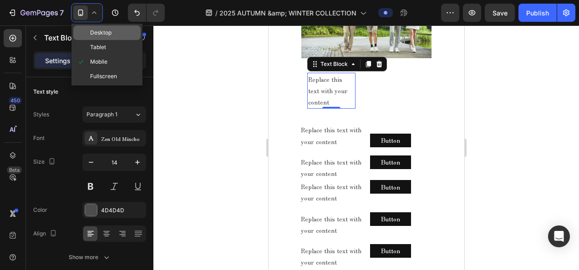
click at [102, 30] on span "Desktop" at bounding box center [100, 32] width 21 height 9
type input "16"
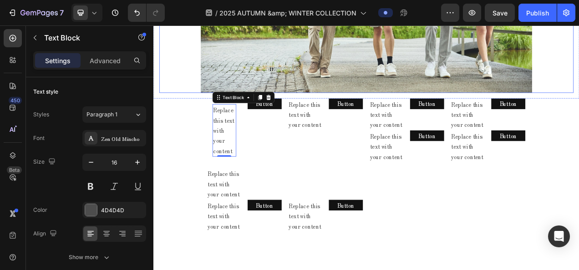
scroll to position [681, 0]
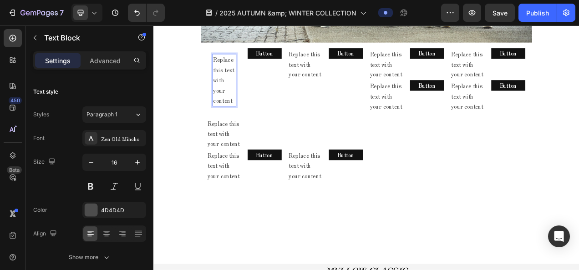
click at [243, 75] on div "Replace this text with your content" at bounding box center [244, 95] width 30 height 67
click at [243, 75] on p "Replace this text with your content" at bounding box center [244, 96] width 29 height 66
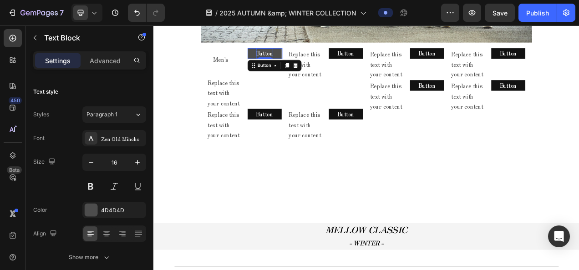
click at [290, 60] on p "Button" at bounding box center [296, 61] width 22 height 13
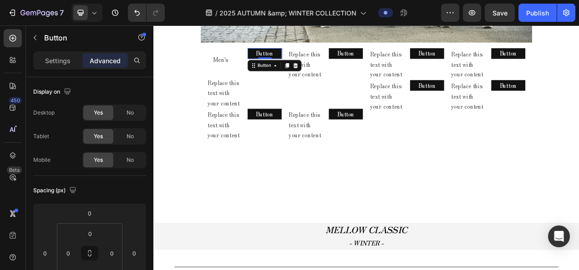
click at [116, 61] on p "Advanced" at bounding box center [105, 61] width 31 height 10
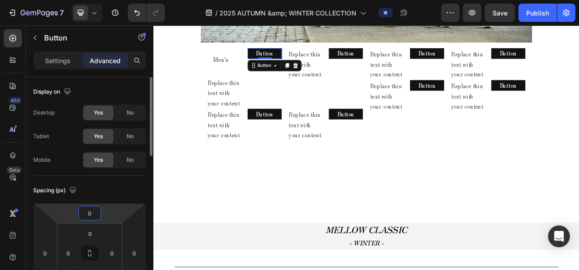
click at [94, 215] on input "0" at bounding box center [90, 214] width 18 height 14
type input "100"
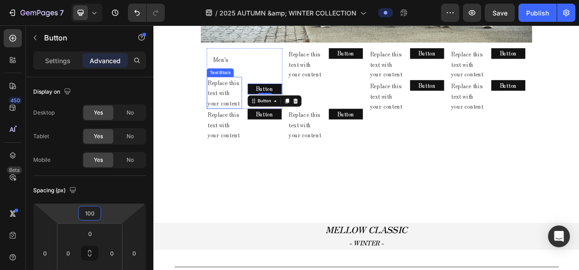
click at [259, 94] on div "Replace this text with your content" at bounding box center [244, 111] width 45 height 41
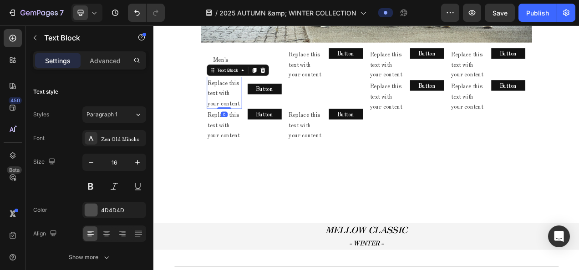
click at [258, 97] on div "Replace this text with your content" at bounding box center [244, 111] width 45 height 41
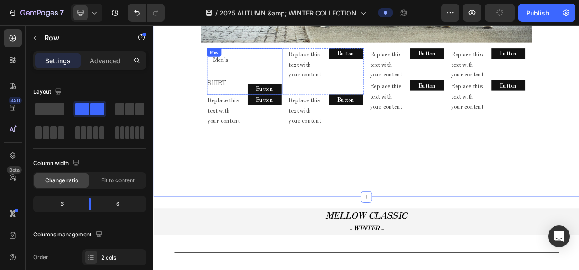
click at [292, 85] on div "Button Button" at bounding box center [296, 84] width 45 height 59
click at [288, 91] on div "Button Button" at bounding box center [296, 84] width 45 height 59
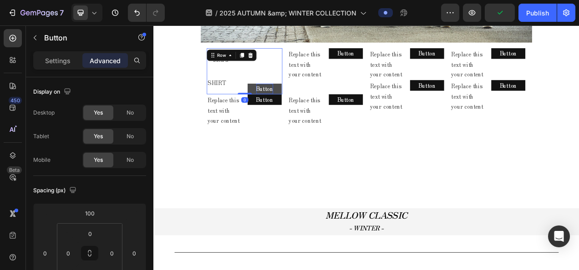
click at [289, 100] on p "Button" at bounding box center [296, 106] width 22 height 13
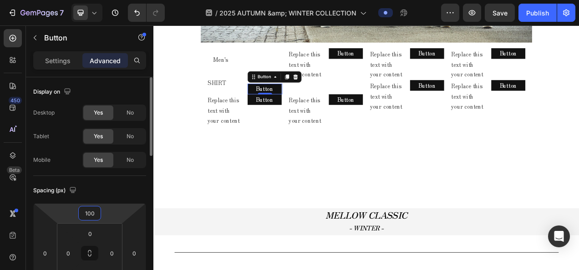
drag, startPoint x: 90, startPoint y: 214, endPoint x: 85, endPoint y: 216, distance: 4.8
click at [85, 216] on input "100" at bounding box center [90, 214] width 18 height 14
drag, startPoint x: 90, startPoint y: 213, endPoint x: 86, endPoint y: 214, distance: 4.9
click at [86, 214] on input "100" at bounding box center [90, 214] width 18 height 14
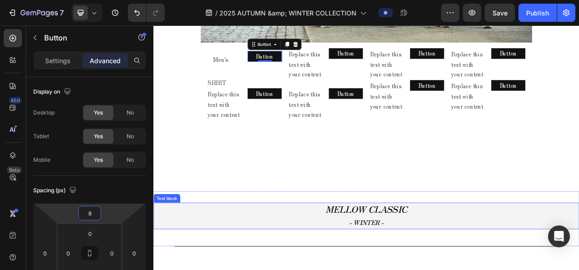
type input "85"
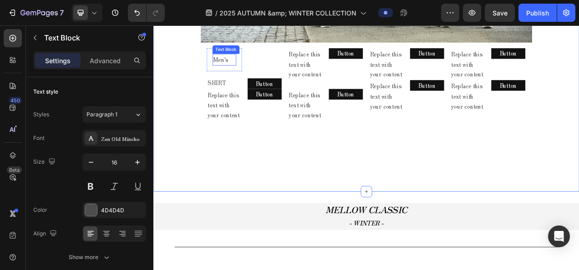
click at [244, 71] on div "Men's Text Block" at bounding box center [244, 69] width 30 height 15
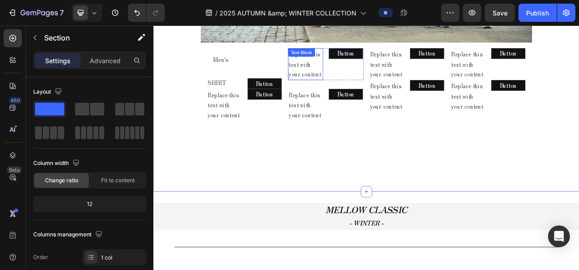
click at [349, 73] on div "Replace this text with your content" at bounding box center [348, 75] width 45 height 41
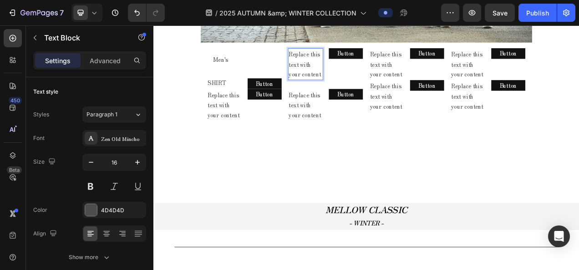
click at [349, 73] on div "Replace this text with your content" at bounding box center [348, 75] width 45 height 41
click at [239, 63] on p "Men's" at bounding box center [244, 69] width 29 height 13
click at [247, 66] on p "Men's" at bounding box center [244, 69] width 29 height 13
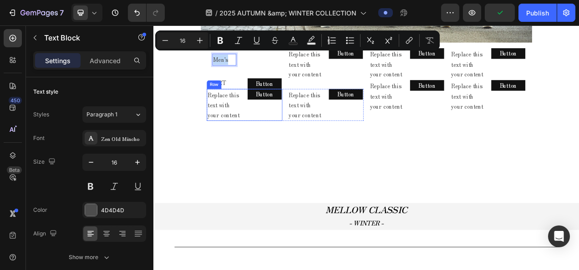
copy p "Men's"
click at [442, 61] on div "Replace this text with your content Text Block" at bounding box center [452, 75] width 45 height 41
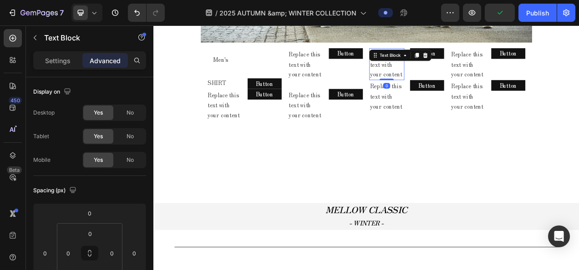
click at [444, 76] on div "Replace this text with your content" at bounding box center [452, 75] width 45 height 41
click at [444, 76] on p "Replace this text with your content" at bounding box center [452, 75] width 43 height 39
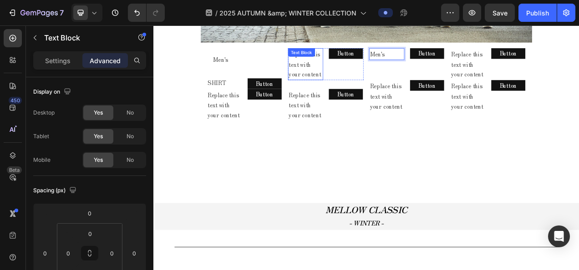
click at [360, 72] on p "Replace this text with your content" at bounding box center [348, 75] width 43 height 39
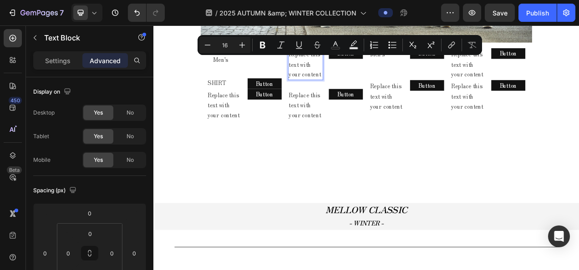
copy p "Rich Text Editor. Editing area: main"
click at [358, 74] on p "Replace this text with your content" at bounding box center [348, 75] width 43 height 39
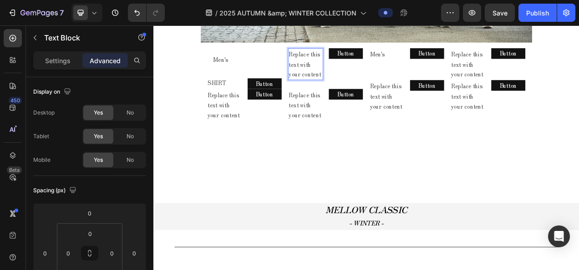
click at [358, 74] on p "Replace this text with your content" at bounding box center [348, 75] width 43 height 39
click at [332, 60] on p "Replace this text with your content" at bounding box center [348, 75] width 43 height 39
drag, startPoint x: 326, startPoint y: 57, endPoint x: 371, endPoint y: 88, distance: 53.9
click at [371, 88] on div "Replace this text with your content Text Block 0 Button Button Row" at bounding box center [374, 75] width 97 height 41
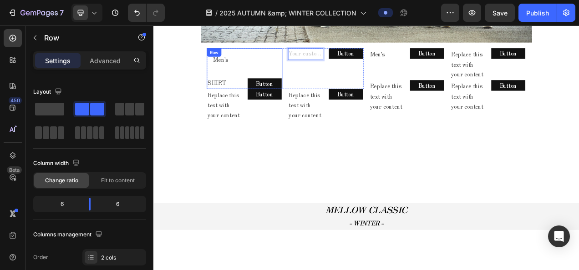
click at [271, 67] on div "Men's Text Block Row SHIRT Text Block Button Button Row" at bounding box center [270, 81] width 97 height 52
click at [256, 66] on div "Row" at bounding box center [254, 63] width 64 height 15
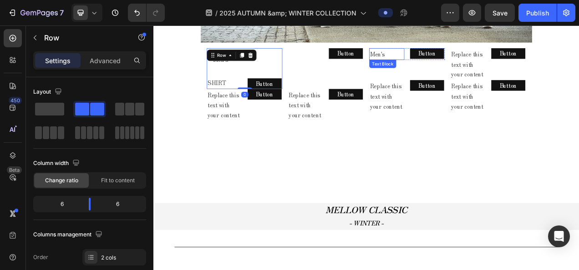
click at [431, 57] on p "Men's" at bounding box center [452, 62] width 43 height 13
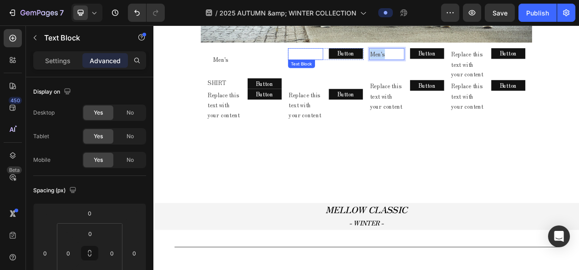
click at [335, 69] on div "Text Block" at bounding box center [343, 74] width 35 height 11
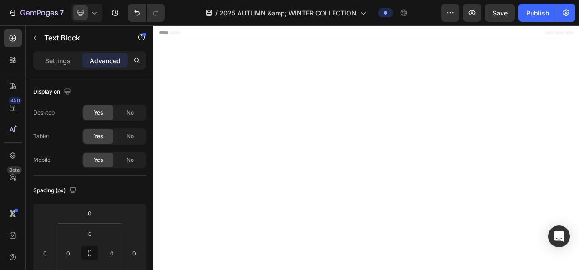
scroll to position [681, 0]
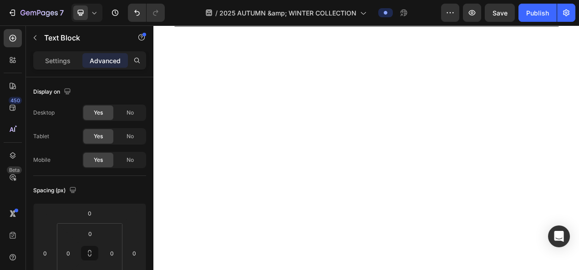
drag, startPoint x: 660, startPoint y: 86, endPoint x: 599, endPoint y: 83, distance: 60.2
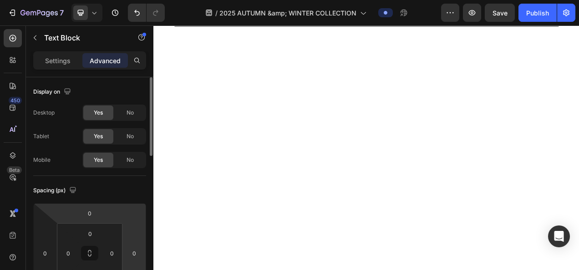
scroll to position [46, 0]
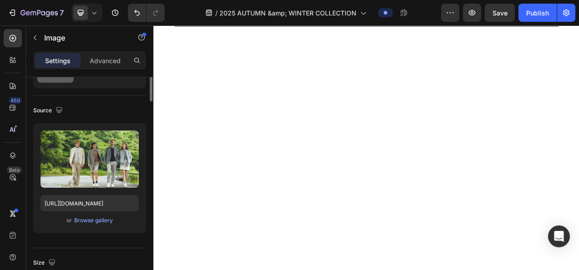
scroll to position [0, 0]
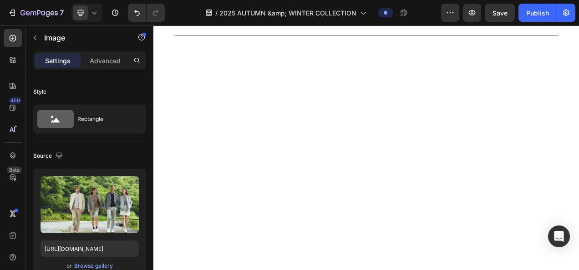
drag, startPoint x: 425, startPoint y: 41, endPoint x: 425, endPoint y: 52, distance: 11.4
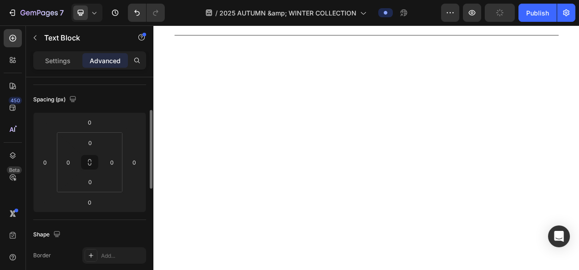
scroll to position [46, 0]
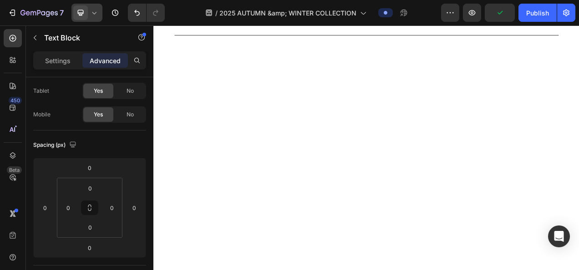
click at [96, 16] on icon at bounding box center [94, 12] width 9 height 9
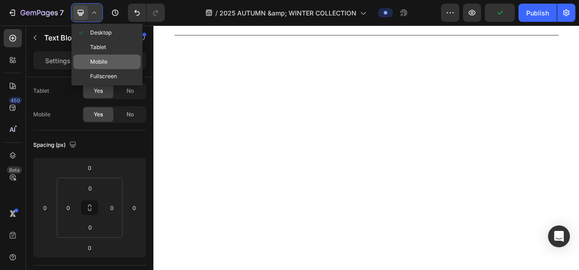
click at [98, 58] on span "Mobile" at bounding box center [98, 61] width 17 height 9
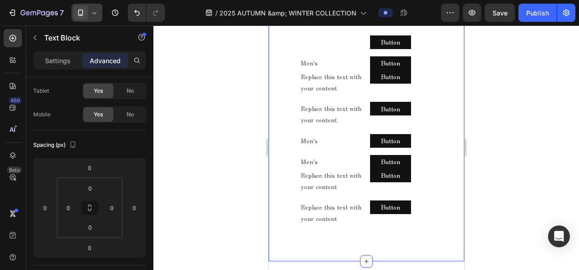
scroll to position [419, 0]
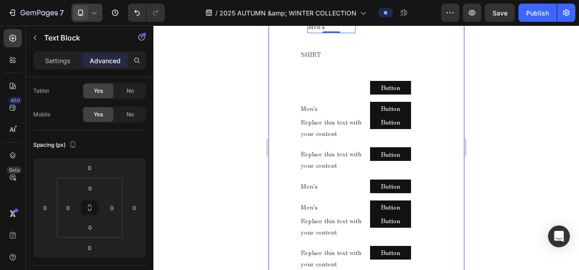
click at [282, 133] on div "2025 AUTUMN & WINTER COLLECTION Text block MELLOW CLASSIC - AUTUMN - Text block…" at bounding box center [366, 94] width 178 height 354
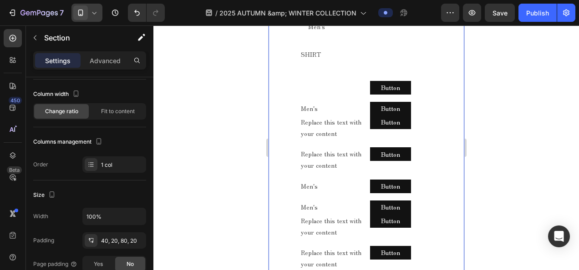
scroll to position [0, 0]
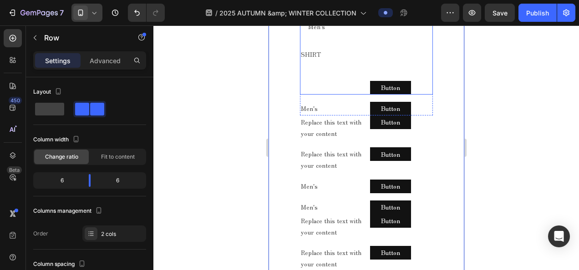
click at [388, 95] on div "Button Button" at bounding box center [401, 54] width 63 height 82
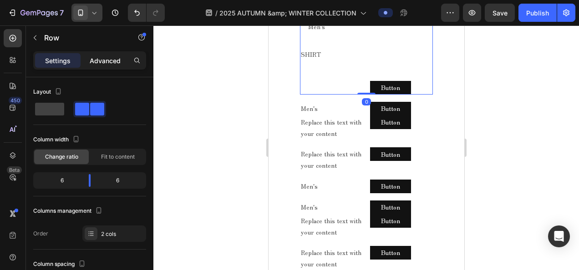
click at [99, 56] on p "Advanced" at bounding box center [105, 61] width 31 height 10
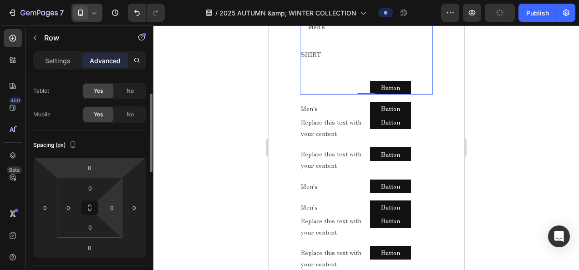
scroll to position [91, 0]
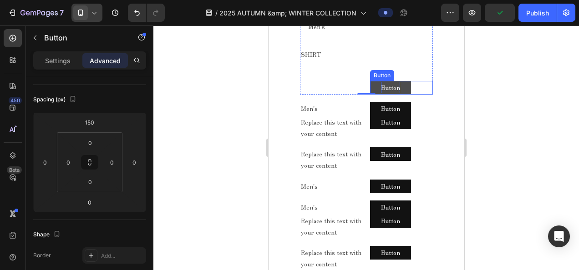
click at [391, 93] on p "Button" at bounding box center [390, 87] width 19 height 11
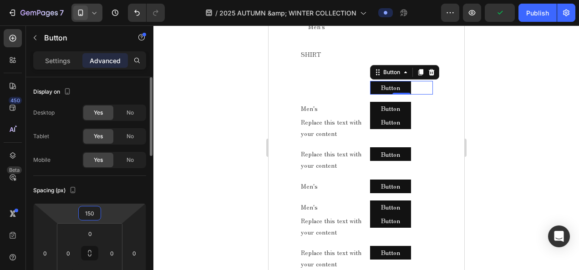
click at [87, 214] on input "150" at bounding box center [90, 214] width 18 height 14
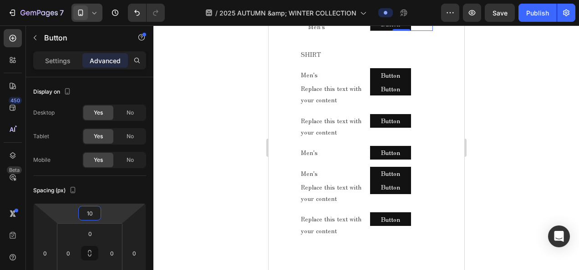
type input "1"
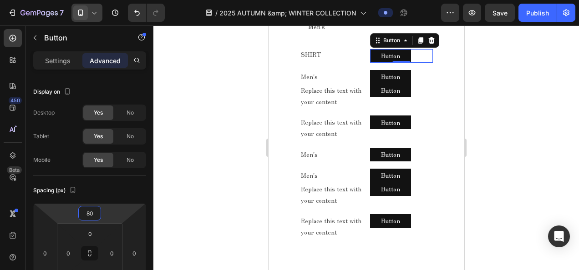
type input "80"
click at [507, 158] on div at bounding box center [366, 147] width 426 height 245
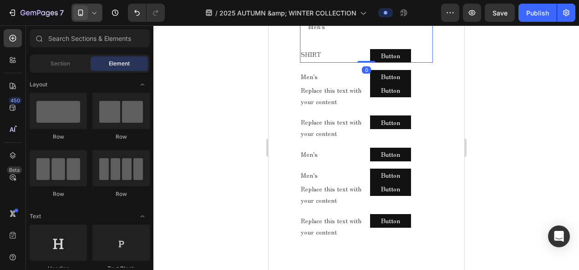
click at [374, 63] on div "Button Button" at bounding box center [401, 38] width 63 height 50
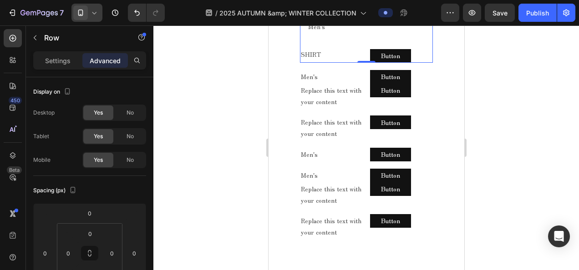
click at [497, 123] on div at bounding box center [366, 147] width 426 height 245
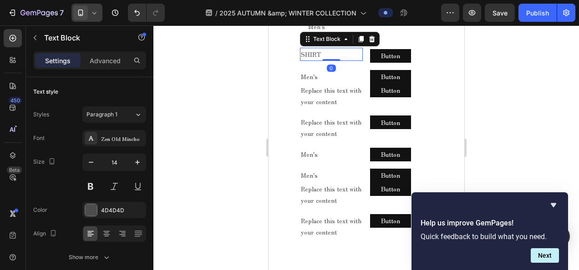
click at [336, 60] on p "SHIRT" at bounding box center [330, 54] width 61 height 11
click at [358, 42] on icon at bounding box center [360, 39] width 5 height 6
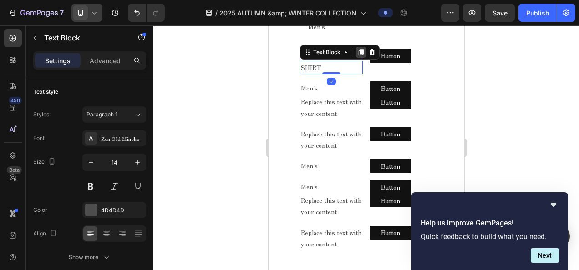
click at [360, 56] on icon at bounding box center [360, 52] width 5 height 6
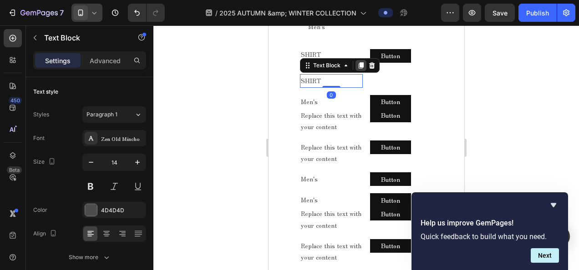
click at [358, 69] on icon at bounding box center [360, 65] width 7 height 7
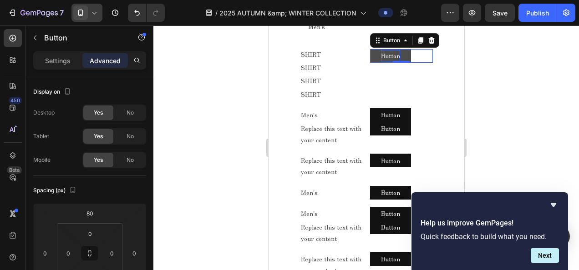
click at [381, 61] on p "Button" at bounding box center [390, 55] width 19 height 11
click at [418, 44] on icon at bounding box center [420, 40] width 5 height 6
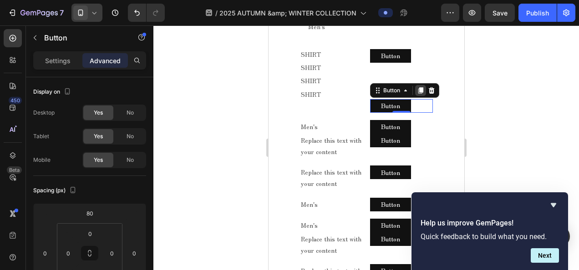
click at [417, 94] on icon at bounding box center [420, 90] width 7 height 7
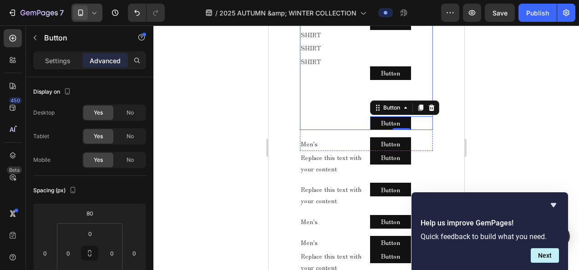
scroll to position [464, 0]
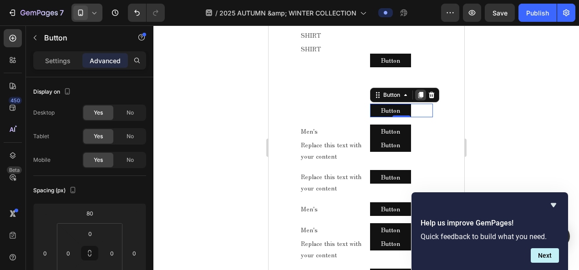
click at [417, 99] on icon at bounding box center [420, 94] width 7 height 7
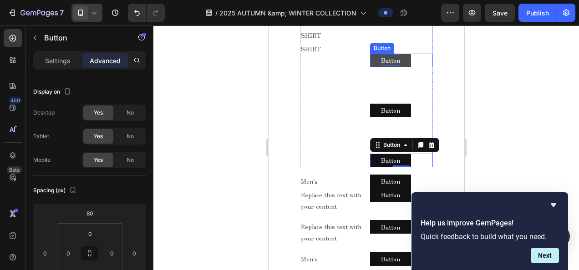
click at [391, 66] on p "Button" at bounding box center [390, 60] width 19 height 11
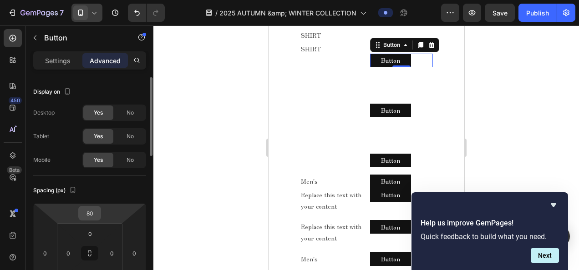
click at [93, 212] on input "80" at bounding box center [90, 214] width 18 height 14
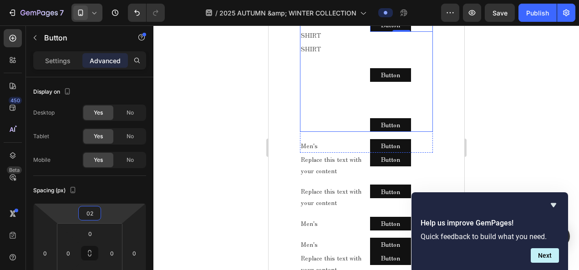
type input "0"
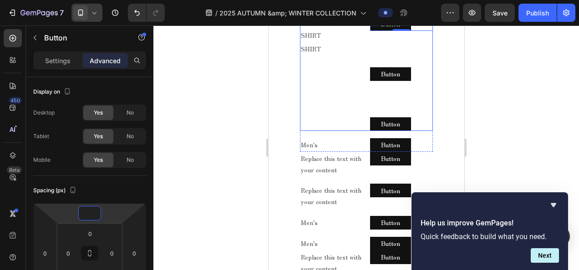
type input "2"
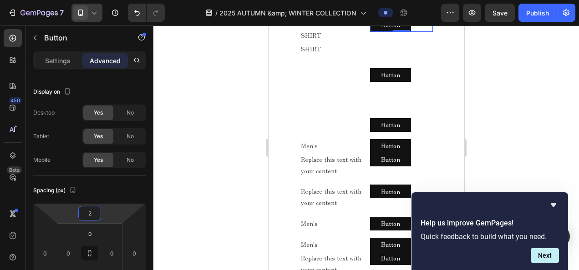
click at [417, 13] on icon at bounding box center [420, 9] width 7 height 7
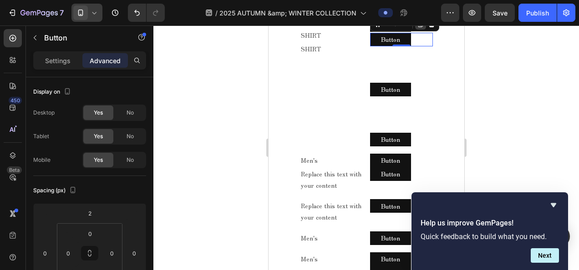
click at [419, 27] on icon at bounding box center [420, 24] width 5 height 6
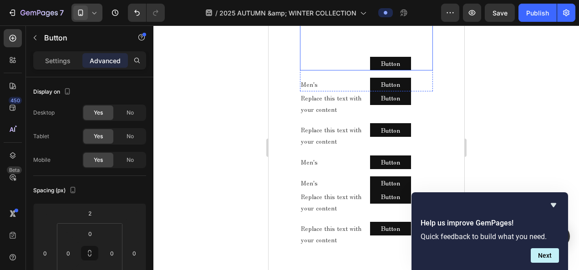
scroll to position [555, 0]
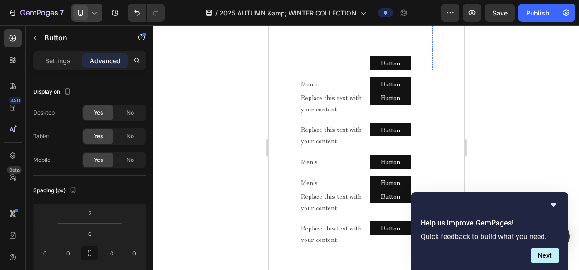
click at [385, 19] on p "Button" at bounding box center [390, 12] width 19 height 11
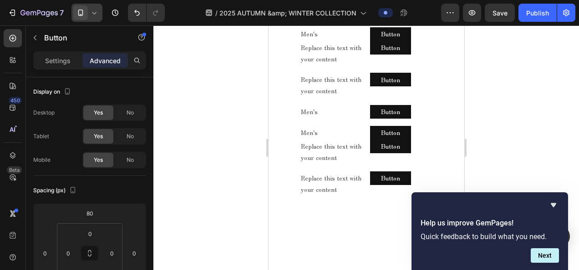
click at [405, 20] on button "Button" at bounding box center [390, 13] width 41 height 14
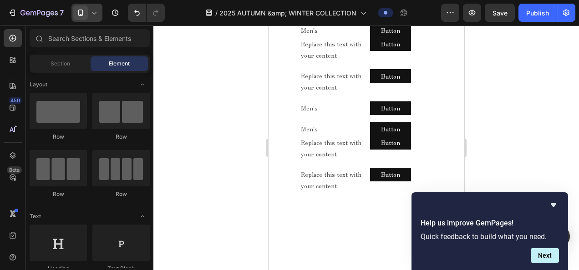
scroll to position [464, 0]
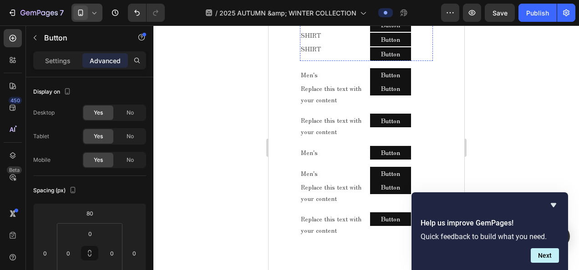
click at [396, 17] on button "Button" at bounding box center [390, 11] width 41 height 14
click at [61, 64] on p "Settings" at bounding box center [57, 61] width 25 height 10
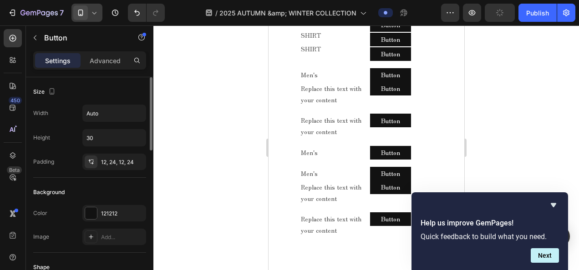
click at [122, 125] on div "Width Auto Height 30 Padding 12, 24, 12, 24" at bounding box center [89, 138] width 113 height 66
click at [110, 130] on input "30" at bounding box center [114, 138] width 63 height 16
type input "20"
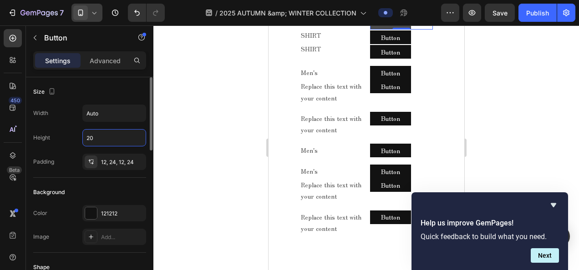
click at [371, 30] on button "Button" at bounding box center [390, 23] width 41 height 14
click at [122, 132] on input "30" at bounding box center [114, 138] width 63 height 16
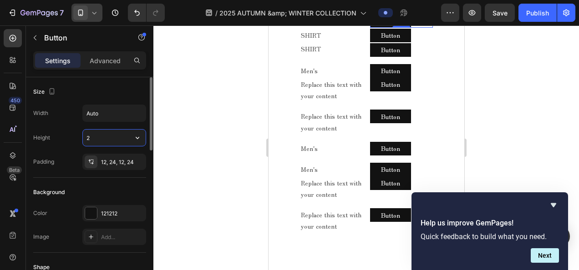
type input "20"
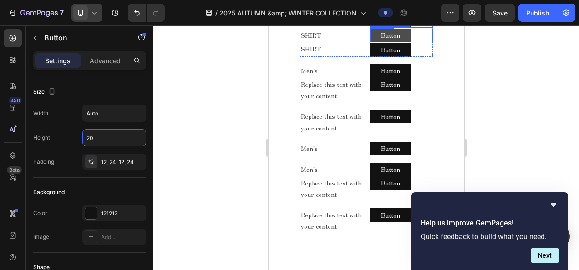
click at [392, 41] on p "Button" at bounding box center [390, 35] width 19 height 11
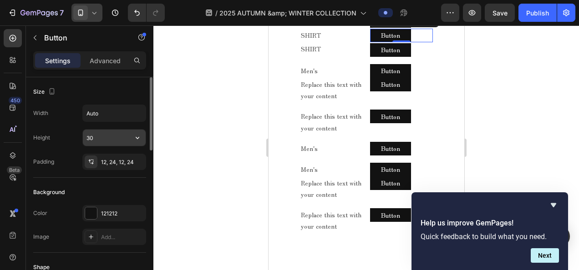
click at [97, 135] on input "30" at bounding box center [114, 138] width 63 height 16
type input "20"
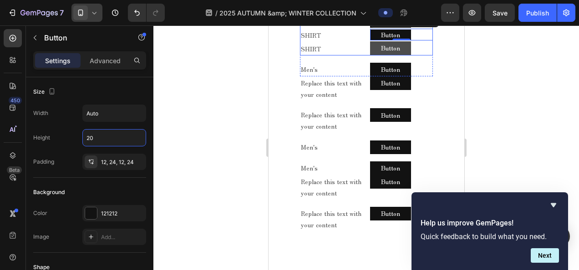
click at [375, 55] on button "Button" at bounding box center [390, 48] width 41 height 14
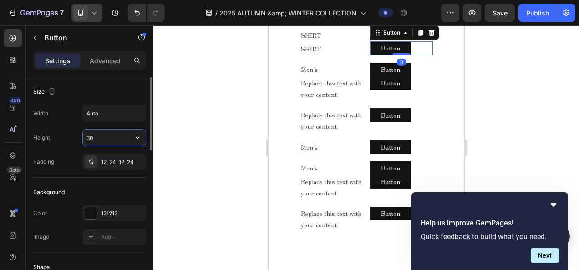
click at [109, 135] on input "30" at bounding box center [114, 138] width 63 height 16
type input "25"
click at [370, 15] on button "Button" at bounding box center [390, 9] width 41 height 11
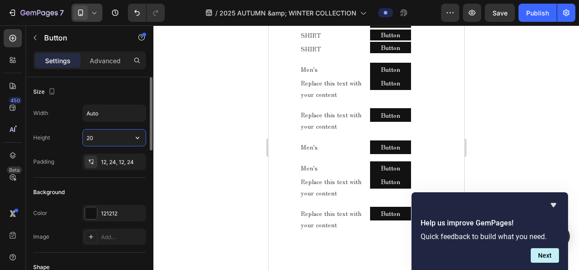
drag, startPoint x: 92, startPoint y: 134, endPoint x: 99, endPoint y: 140, distance: 9.3
click at [92, 134] on input "20" at bounding box center [114, 138] width 63 height 16
type input "25"
click at [374, 28] on div "Button" at bounding box center [381, 24] width 20 height 8
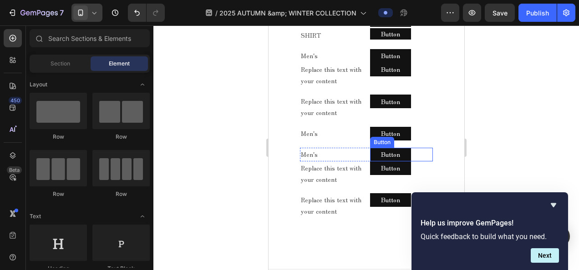
scroll to position [451, 0]
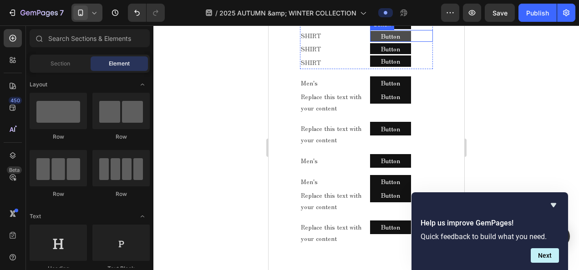
click at [402, 42] on button "Button" at bounding box center [390, 36] width 41 height 11
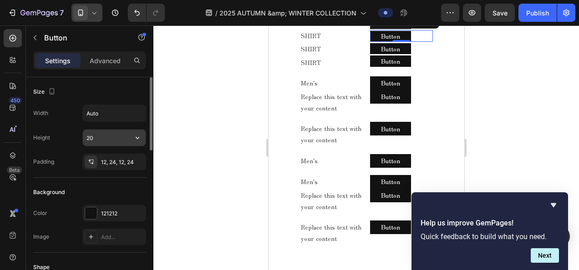
click at [108, 144] on input "20" at bounding box center [114, 138] width 63 height 16
type input "25"
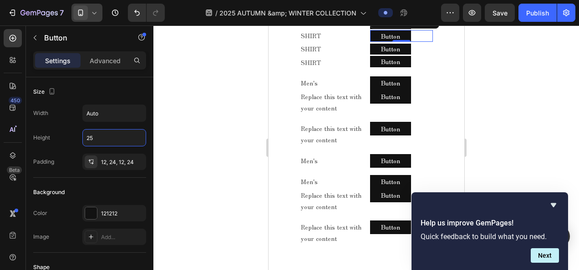
click at [478, 136] on div at bounding box center [366, 147] width 426 height 245
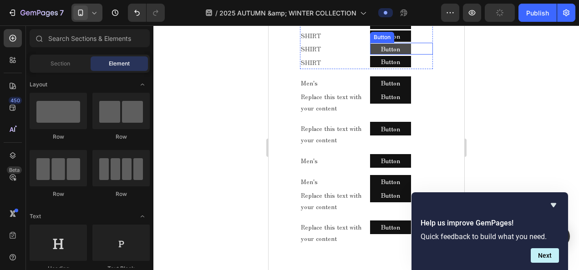
click at [402, 55] on button "Button" at bounding box center [390, 49] width 41 height 11
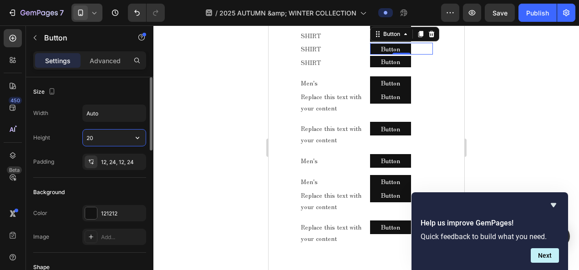
click at [103, 133] on input "20" at bounding box center [114, 138] width 63 height 16
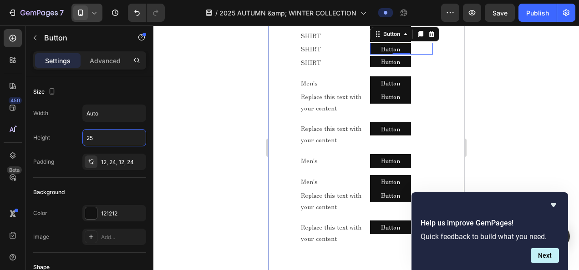
type input "25"
click at [505, 143] on div at bounding box center [366, 147] width 426 height 245
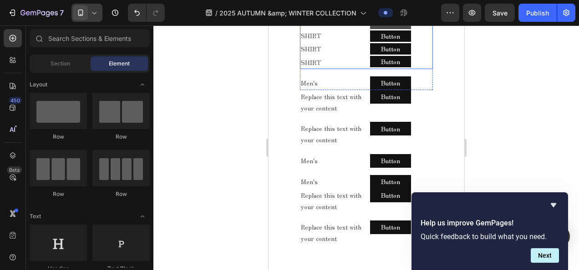
click at [398, 29] on button "Button" at bounding box center [390, 23] width 41 height 11
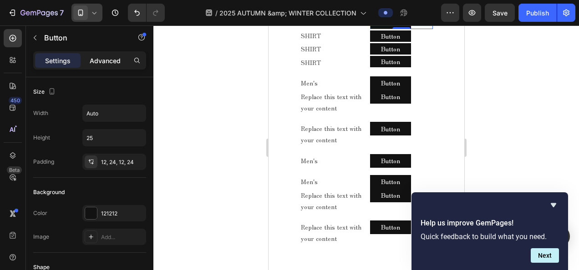
click at [112, 61] on p "Advanced" at bounding box center [105, 61] width 31 height 10
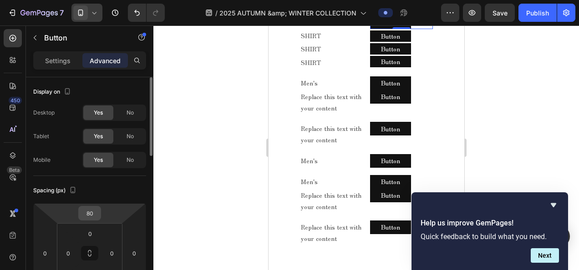
click at [98, 216] on input "80" at bounding box center [90, 214] width 18 height 14
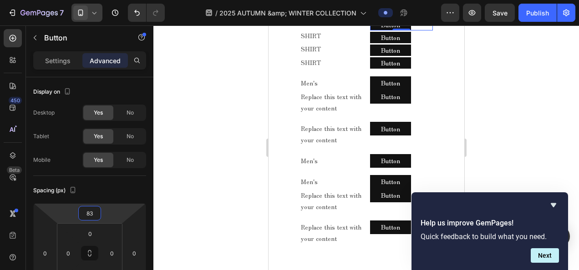
click at [97, 16] on icon at bounding box center [94, 12] width 9 height 9
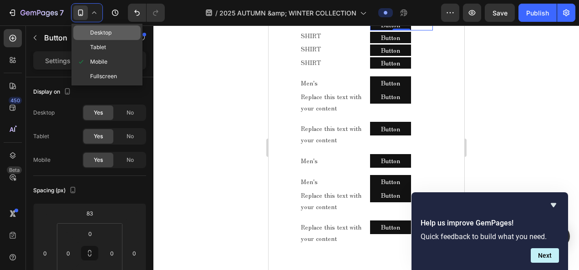
click at [112, 35] on div "Desktop" at bounding box center [106, 32] width 67 height 15
type input "85"
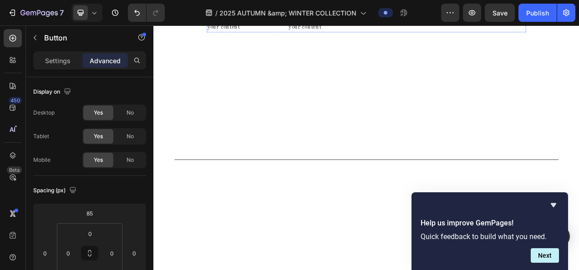
scroll to position [679, 0]
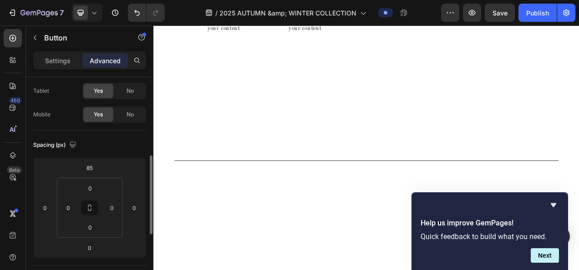
scroll to position [91, 0]
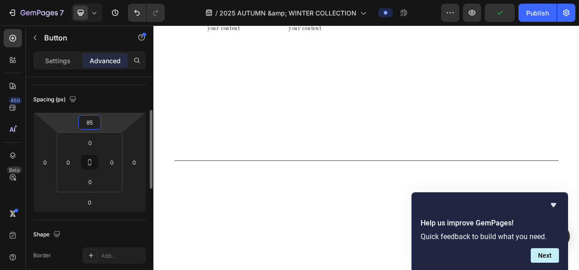
click at [97, 124] on input "85" at bounding box center [90, 123] width 18 height 14
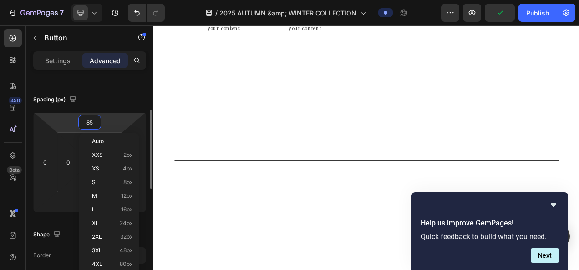
type input "2"
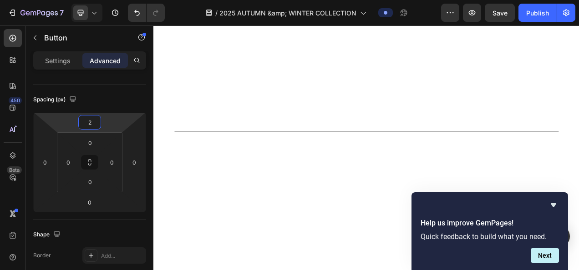
click at [103, 0] on html "7 Version history / 2025 AUTUMN &amp; WINTER COLLECTION Preview Save Publish 45…" at bounding box center [289, 0] width 579 height 0
type input "2"
click at [108, 0] on html "7 Version history / 2025 AUTUMN &amp; WINTER COLLECTION Preview Save Publish 45…" at bounding box center [289, 0] width 579 height 0
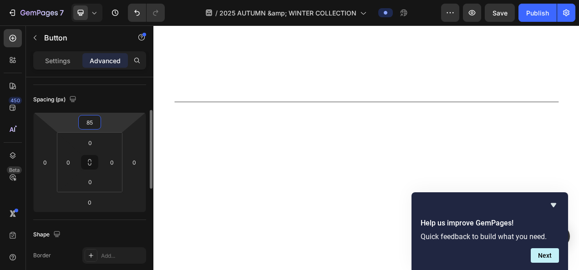
type input "2"
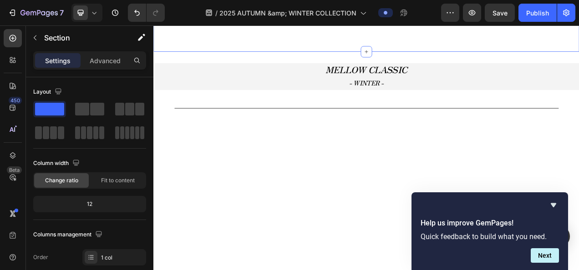
scroll to position [679, 0]
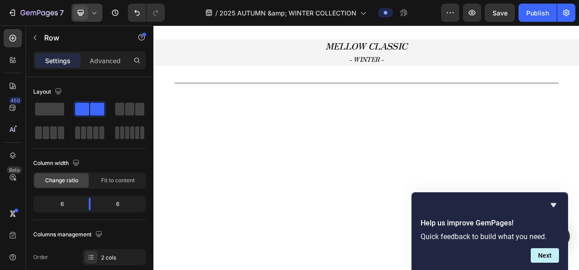
click at [95, 17] on div at bounding box center [86, 13] width 31 height 18
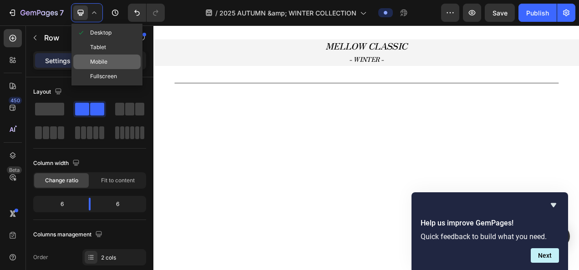
drag, startPoint x: 99, startPoint y: 60, endPoint x: 44, endPoint y: 138, distance: 95.7
click at [99, 60] on span "Mobile" at bounding box center [98, 61] width 17 height 9
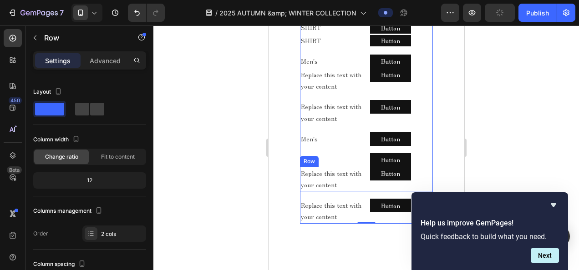
scroll to position [457, 0]
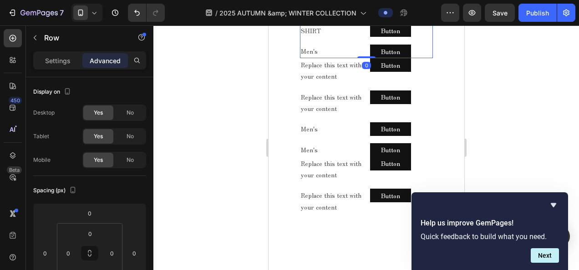
scroll to position [639, 0]
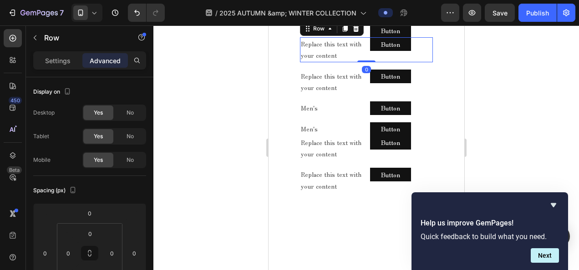
click at [359, 62] on div "Replace this text with your content Text Block Button Button Row 0" at bounding box center [366, 49] width 133 height 25
click at [353, 32] on icon at bounding box center [355, 28] width 6 height 6
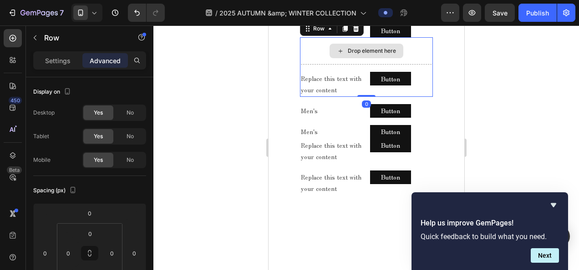
click at [352, 65] on div "Drop element here" at bounding box center [366, 50] width 133 height 27
click at [355, 32] on icon at bounding box center [355, 28] width 6 height 6
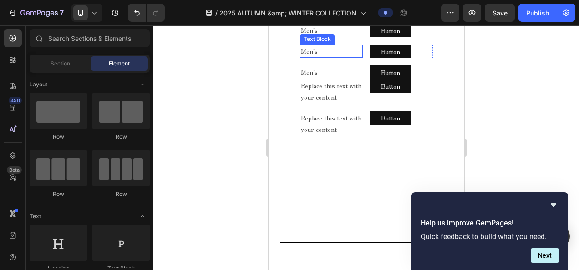
click at [355, 57] on p "Men's" at bounding box center [330, 51] width 61 height 11
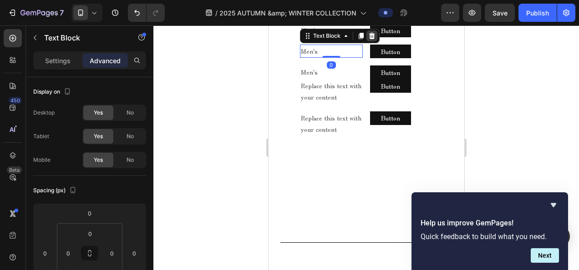
click at [371, 40] on icon at bounding box center [371, 35] width 7 height 7
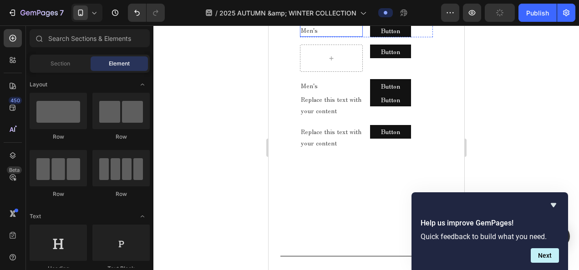
click at [336, 36] on p "Men's" at bounding box center [330, 30] width 61 height 11
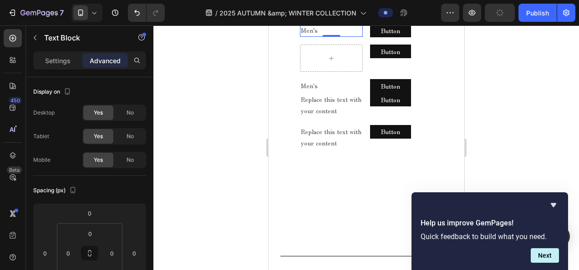
click at [345, 19] on icon at bounding box center [345, 14] width 7 height 7
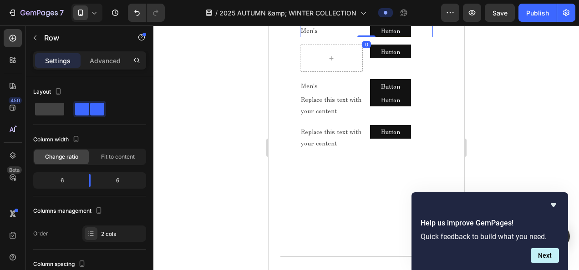
click at [358, 20] on div at bounding box center [355, 15] width 11 height 11
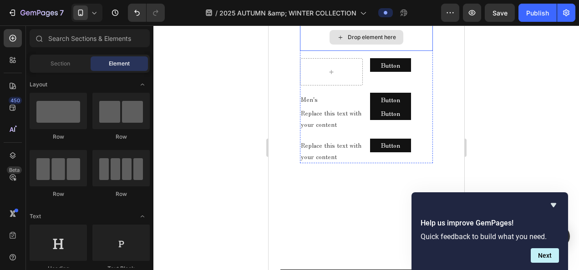
click at [364, 51] on div "Drop element here" at bounding box center [366, 37] width 133 height 27
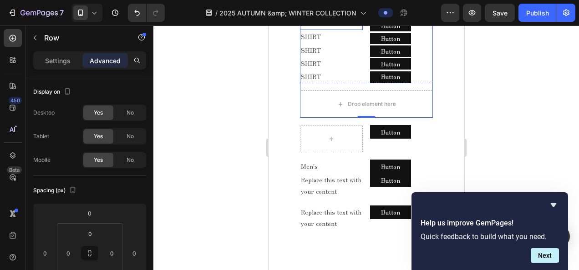
scroll to position [594, 0]
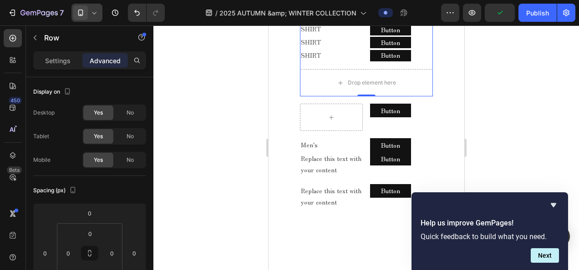
click at [87, 16] on span at bounding box center [80, 12] width 15 height 15
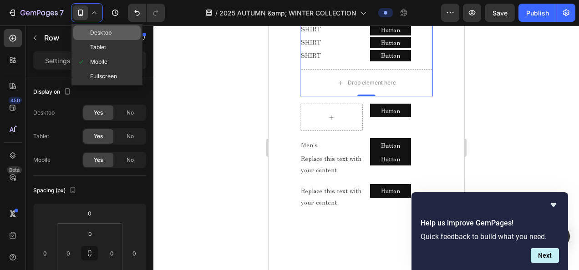
click at [118, 38] on div "Desktop" at bounding box center [106, 32] width 67 height 15
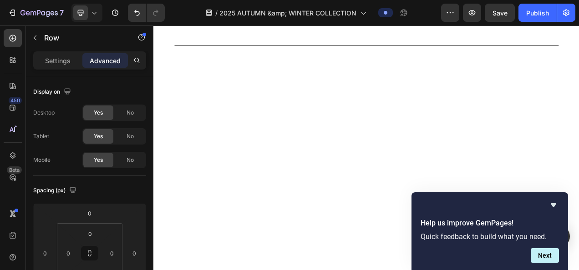
scroll to position [660, 0]
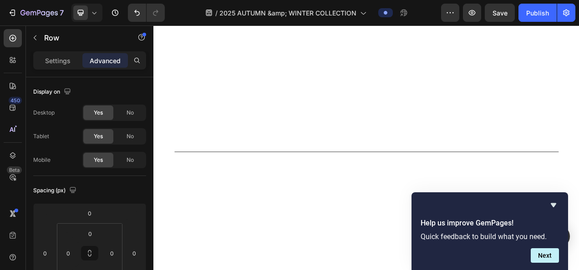
drag, startPoint x: 546, startPoint y: 90, endPoint x: 447, endPoint y: 91, distance: 99.2
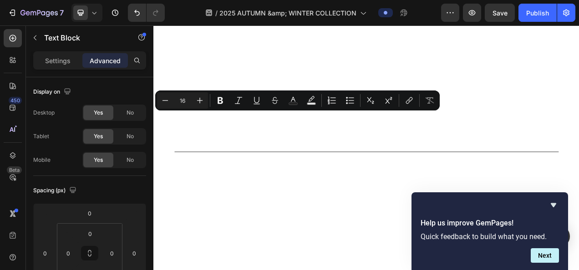
copy p "SHIRT"
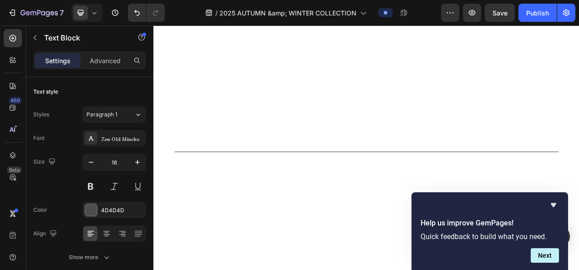
click at [106, 56] on p "Advanced" at bounding box center [105, 61] width 31 height 10
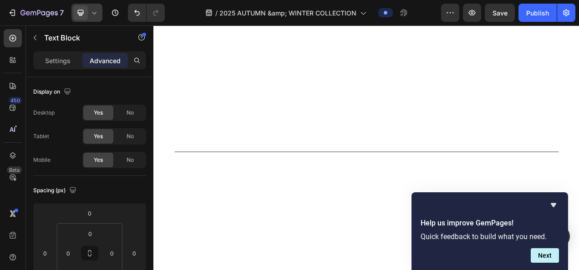
click at [98, 17] on icon at bounding box center [94, 12] width 9 height 9
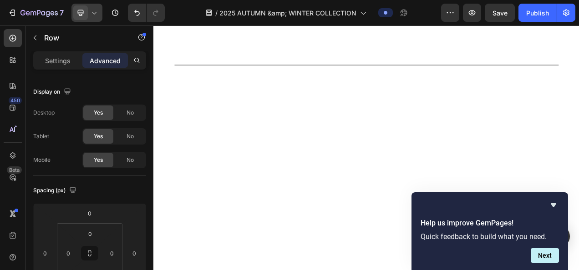
click at [97, 21] on div at bounding box center [86, 13] width 31 height 18
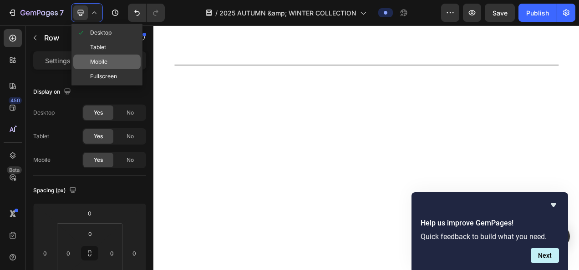
click at [102, 62] on span "Mobile" at bounding box center [98, 61] width 17 height 9
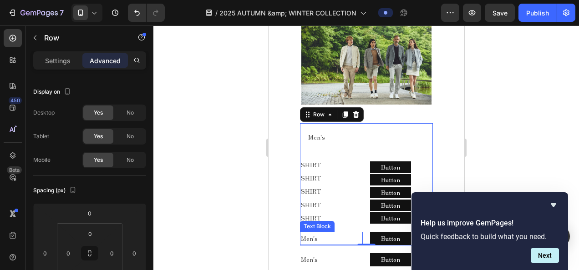
scroll to position [390, 0]
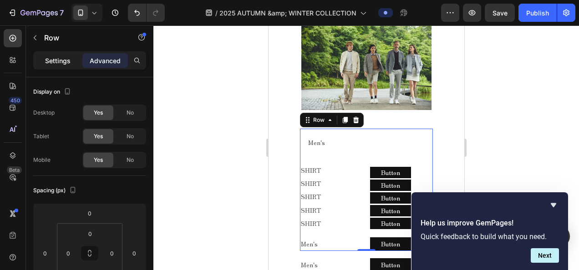
click at [46, 56] on p "Settings" at bounding box center [57, 61] width 25 height 10
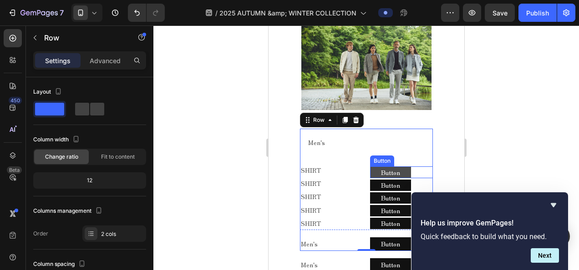
scroll to position [435, 0]
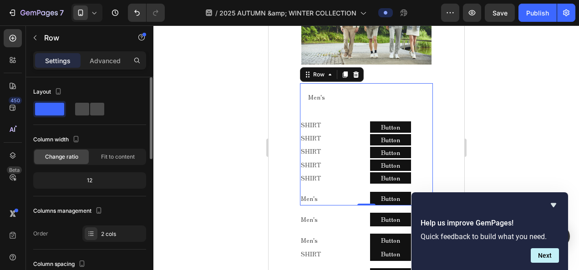
click at [88, 112] on span at bounding box center [82, 109] width 14 height 13
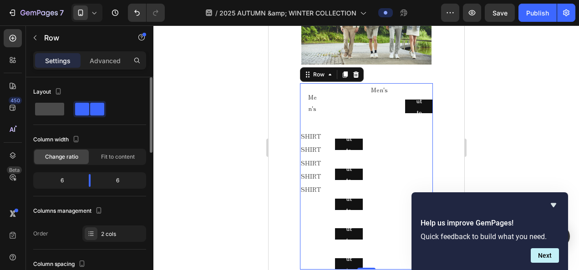
click at [56, 111] on span at bounding box center [49, 109] width 29 height 13
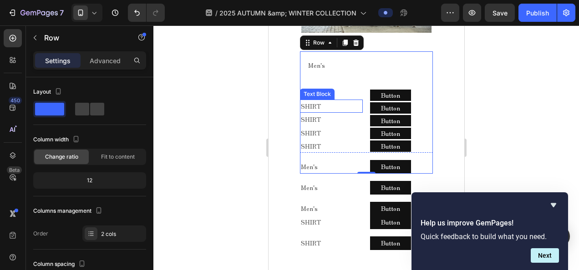
scroll to position [481, 0]
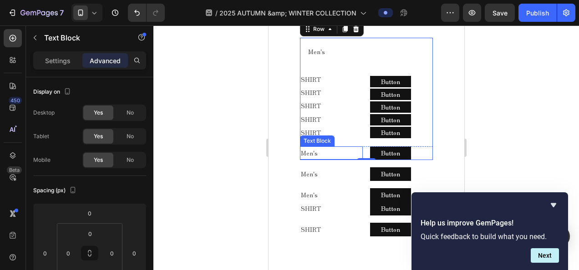
click at [318, 151] on p "Men's" at bounding box center [330, 152] width 61 height 11
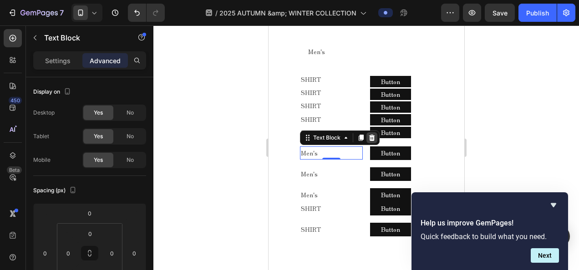
click at [371, 137] on icon at bounding box center [371, 138] width 6 height 6
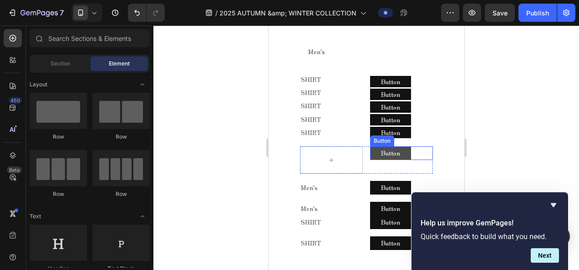
click at [374, 147] on button "Button" at bounding box center [390, 154] width 41 height 14
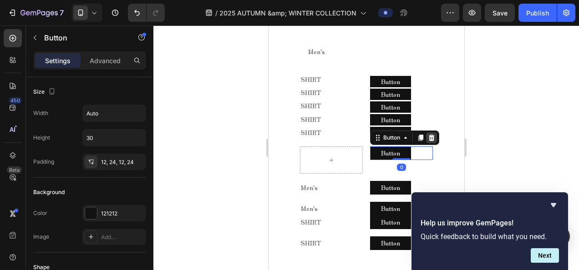
click at [431, 134] on icon at bounding box center [430, 137] width 7 height 7
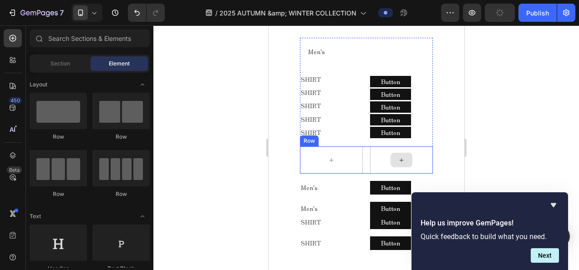
click at [370, 147] on div at bounding box center [401, 160] width 63 height 27
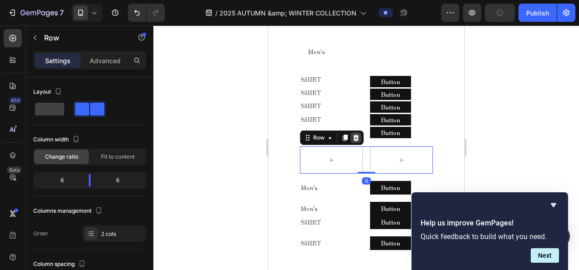
click at [352, 135] on icon at bounding box center [355, 138] width 6 height 6
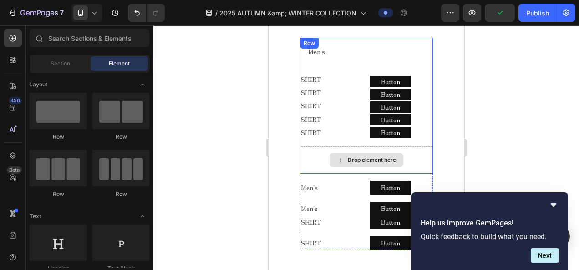
click at [371, 147] on div "Drop element here" at bounding box center [366, 160] width 133 height 27
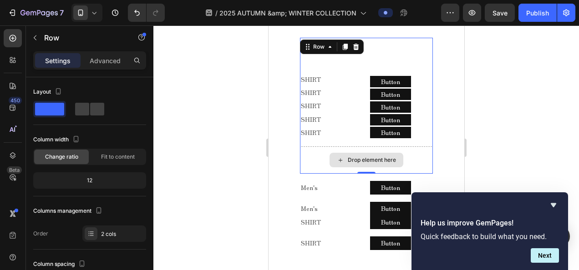
click at [350, 157] on div "Drop element here" at bounding box center [371, 160] width 48 height 7
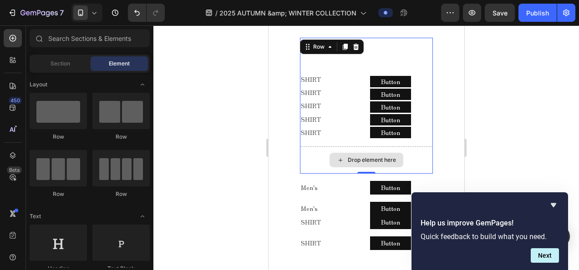
click at [349, 147] on div "Drop element here" at bounding box center [366, 160] width 133 height 27
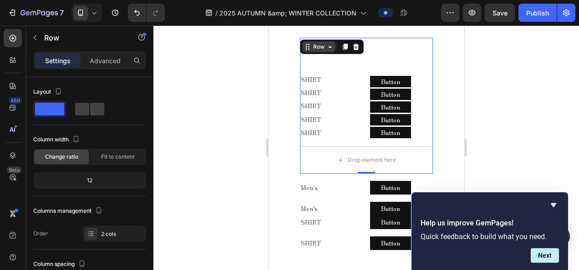
click at [320, 43] on div "Row" at bounding box center [318, 47] width 15 height 8
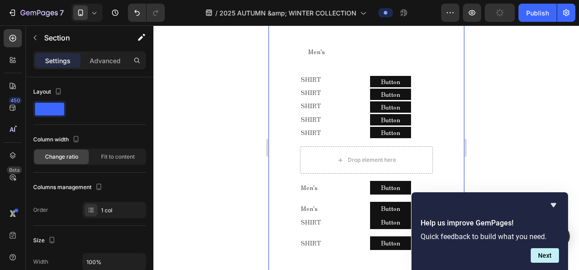
click at [269, 83] on div "2025 AUTUMN & WINTER COLLECTION Text block MELLOW CLASSIC - AUTUMN - Text block…" at bounding box center [366, 62] width 196 height 450
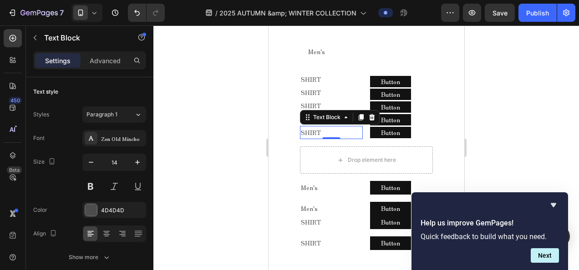
click at [91, 15] on icon at bounding box center [94, 12] width 9 height 9
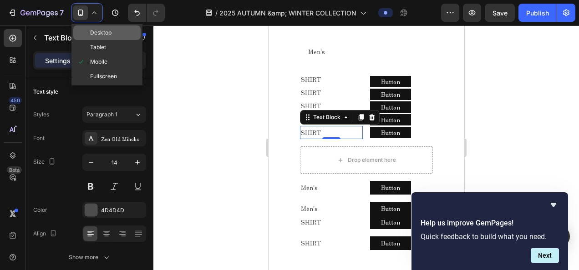
click at [109, 35] on span "Desktop" at bounding box center [100, 32] width 21 height 9
type input "16"
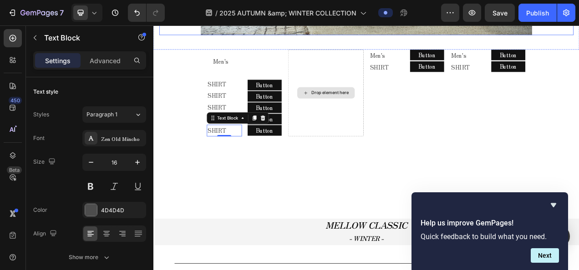
scroll to position [645, 0]
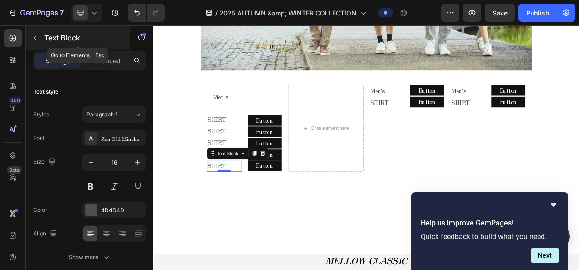
click at [40, 40] on button "button" at bounding box center [35, 37] width 15 height 15
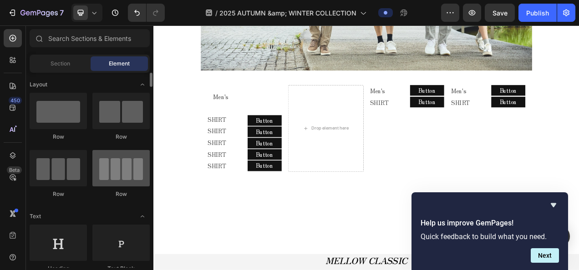
scroll to position [0, 0]
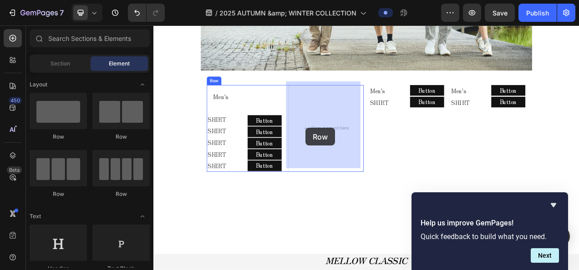
drag, startPoint x: 281, startPoint y: 151, endPoint x: 352, endPoint y: 157, distance: 71.7
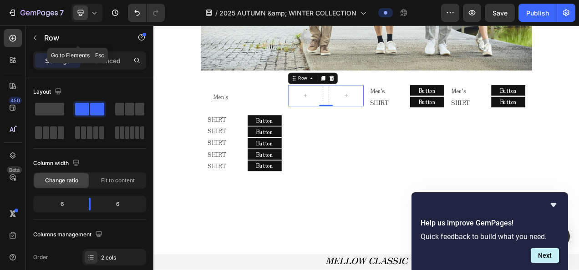
click at [30, 37] on button "button" at bounding box center [35, 37] width 15 height 15
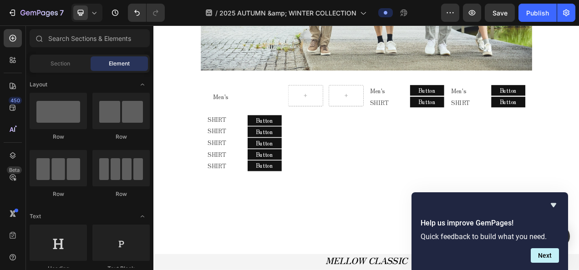
scroll to position [46, 0]
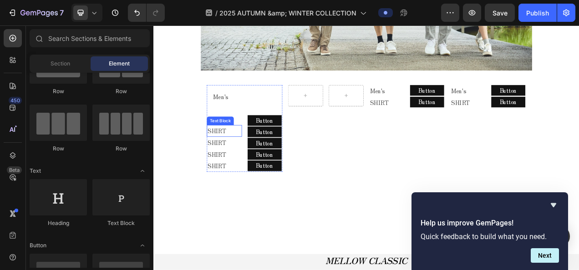
click at [241, 155] on p "SHIRT" at bounding box center [244, 160] width 43 height 13
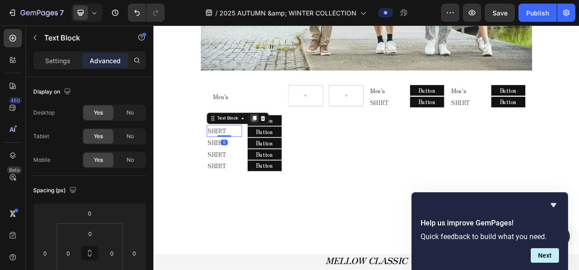
click at [281, 142] on icon at bounding box center [282, 145] width 5 height 6
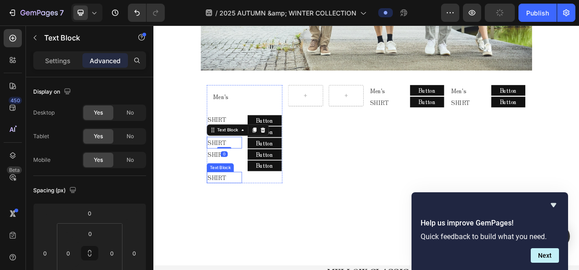
click at [236, 217] on p "SHIRT" at bounding box center [244, 220] width 43 height 13
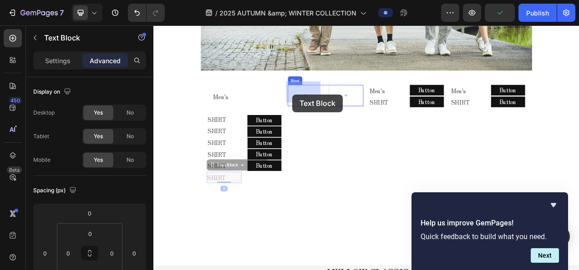
drag, startPoint x: 239, startPoint y: 202, endPoint x: 331, endPoint y: 114, distance: 127.5
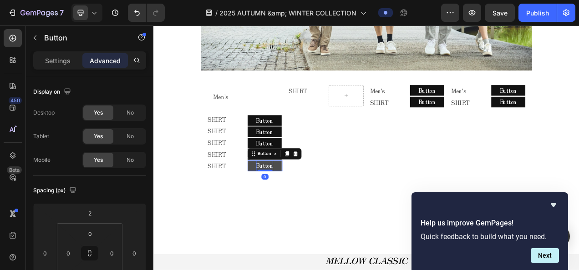
click at [286, 206] on div "Button Button 0" at bounding box center [296, 206] width 45 height 14
click at [325, 187] on icon at bounding box center [324, 190] width 5 height 6
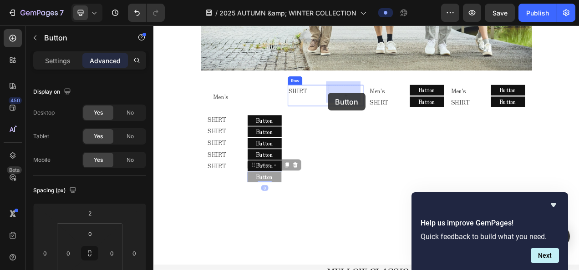
drag, startPoint x: 300, startPoint y: 198, endPoint x: 377, endPoint y: 112, distance: 115.4
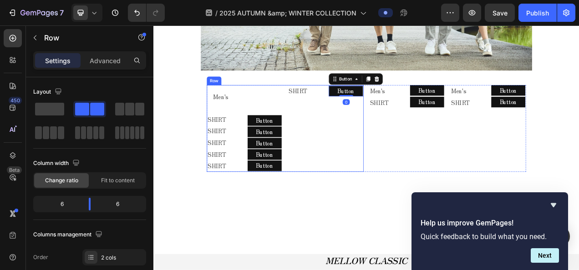
click at [365, 148] on div "SHIRT Text Block Button Button 0 Row" at bounding box center [374, 158] width 97 height 112
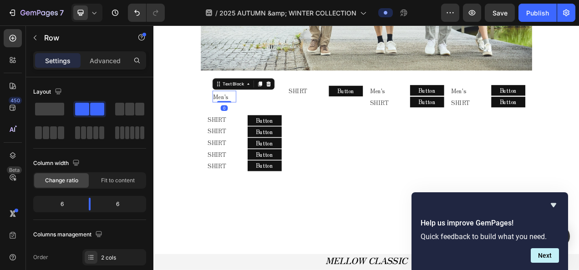
click at [249, 117] on div "Men's Text Block 0" at bounding box center [244, 116] width 30 height 15
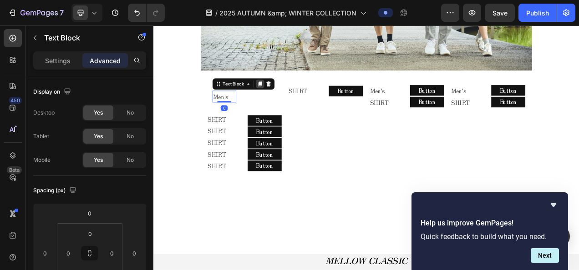
click at [288, 97] on icon at bounding box center [290, 100] width 5 height 6
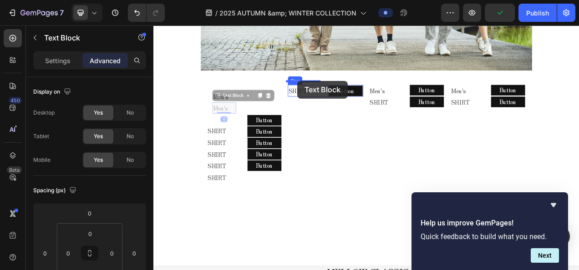
drag, startPoint x: 251, startPoint y: 110, endPoint x: 338, endPoint y: 97, distance: 87.9
type input "16"
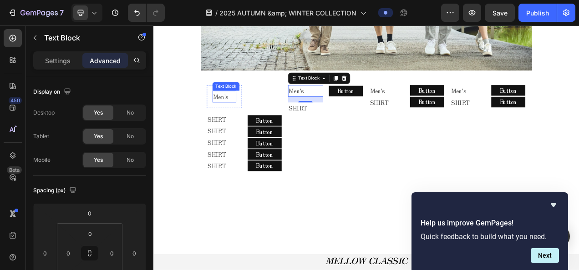
click at [249, 110] on p "Men's" at bounding box center [244, 116] width 29 height 13
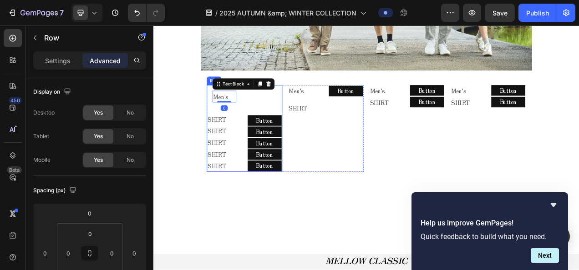
click at [304, 110] on div "Button Button" at bounding box center [296, 128] width 45 height 52
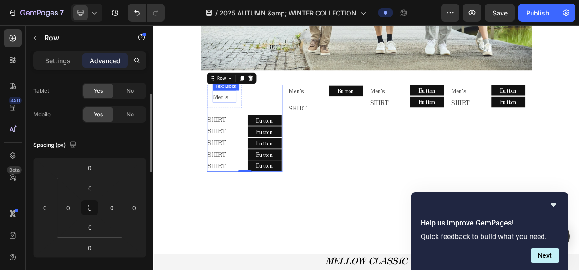
click at [250, 113] on p "Men's" at bounding box center [244, 116] width 29 height 13
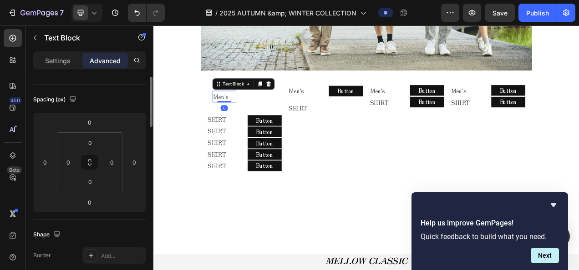
scroll to position [0, 0]
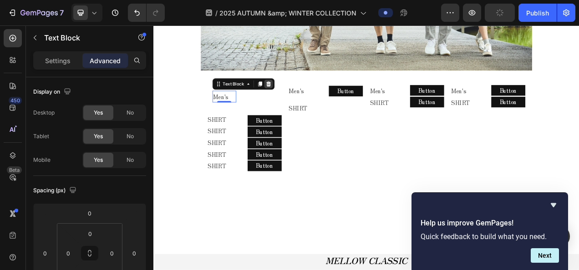
click at [295, 95] on div at bounding box center [300, 100] width 11 height 11
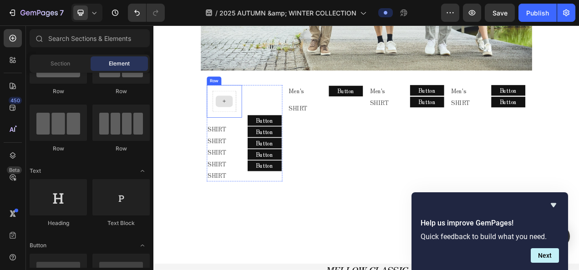
click at [254, 118] on div at bounding box center [244, 122] width 30 height 27
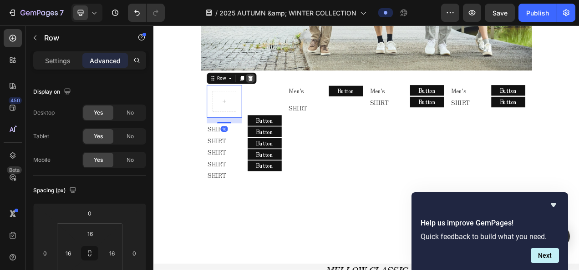
click at [279, 90] on icon at bounding box center [277, 93] width 7 height 7
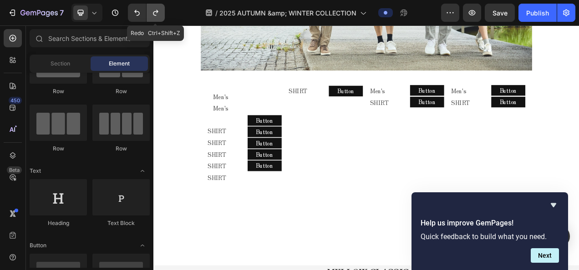
click at [151, 15] on icon "Undo/Redo" at bounding box center [155, 12] width 9 height 9
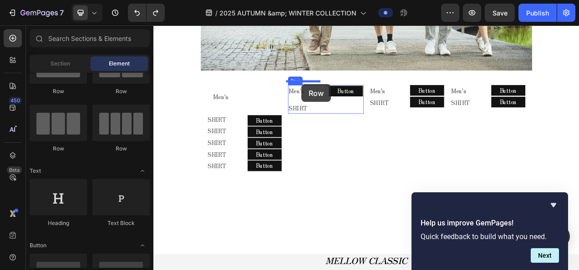
drag, startPoint x: 211, startPoint y: 103, endPoint x: 343, endPoint y: 101, distance: 132.5
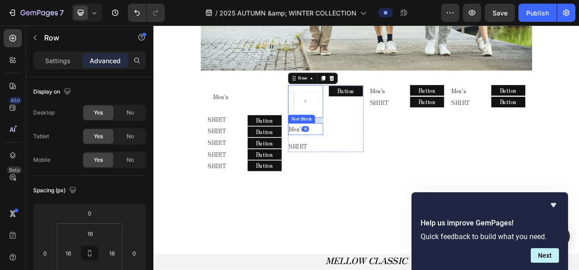
click at [336, 153] on p "Men's" at bounding box center [348, 158] width 43 height 13
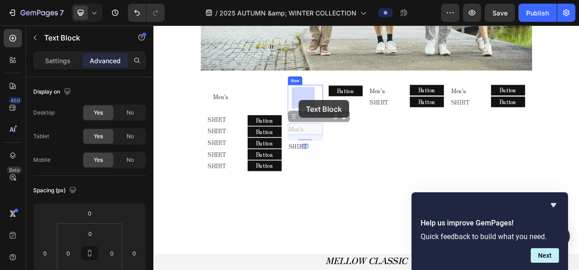
drag, startPoint x: 340, startPoint y: 137, endPoint x: 340, endPoint y: 122, distance: 15.0
type input "0"
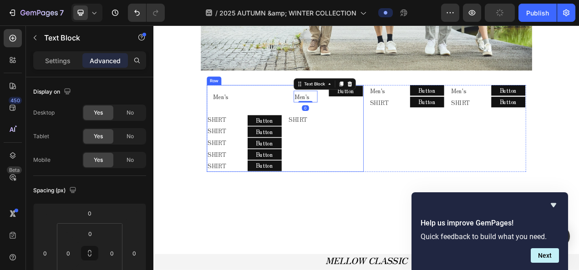
click at [389, 178] on div "Men's Text Block 0 Row SHIRT Text Block Button Button Row" at bounding box center [374, 158] width 97 height 112
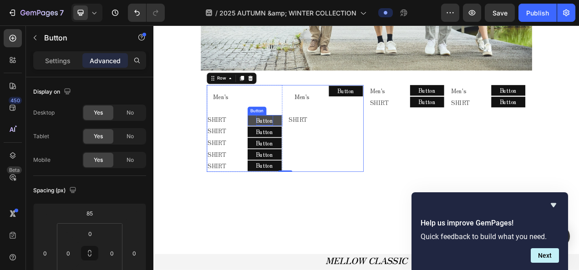
click at [295, 143] on p "Button" at bounding box center [296, 147] width 22 height 13
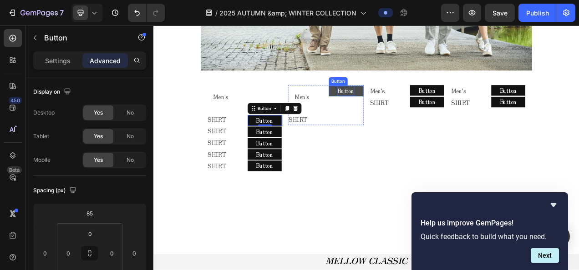
click at [399, 109] on p "Button" at bounding box center [400, 109] width 22 height 13
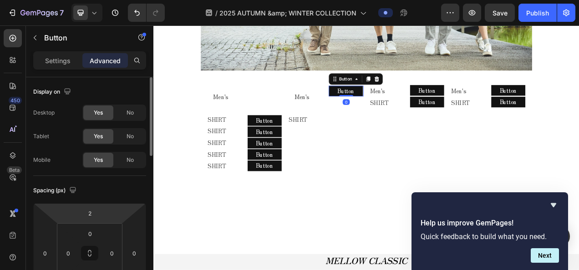
click at [107, 0] on html "7 Version history / 2025 AUTUMN &amp; WINTER COLLECTION Preview Save Publish 45…" at bounding box center [289, 0] width 579 height 0
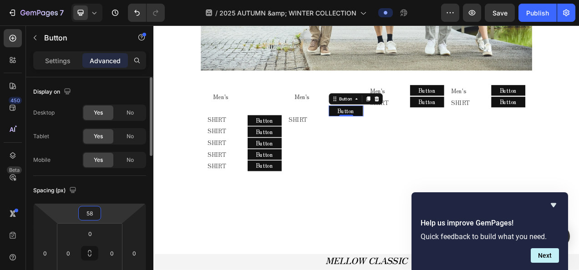
type input "5"
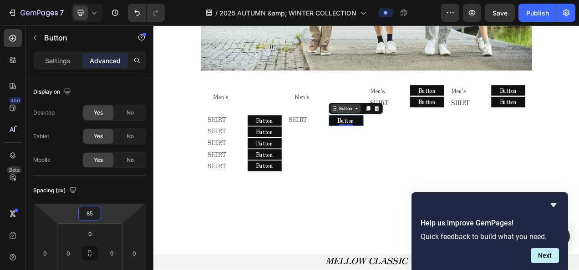
type input "85"
click at [406, 130] on div "Button" at bounding box center [400, 132] width 20 height 8
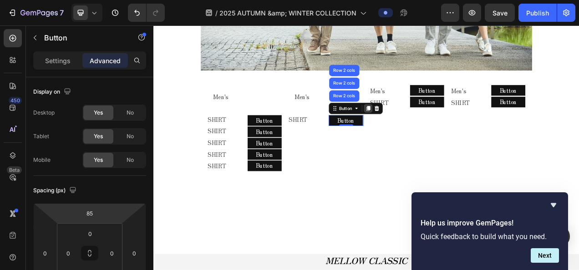
click at [427, 129] on icon at bounding box center [428, 132] width 5 height 6
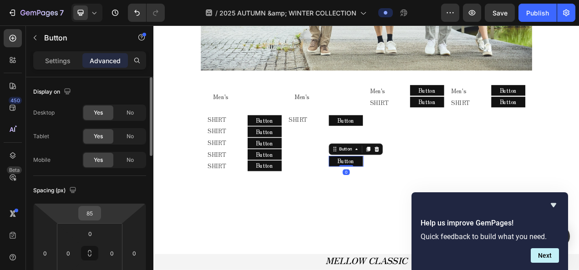
click at [93, 211] on input "85" at bounding box center [90, 214] width 18 height 14
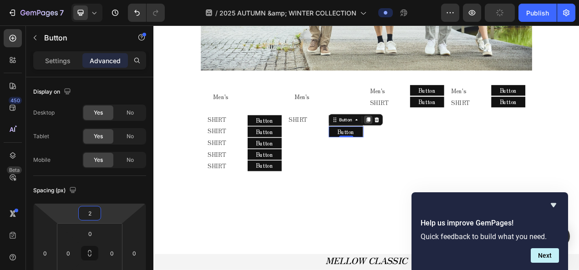
type input "2"
click at [426, 143] on icon at bounding box center [428, 146] width 5 height 6
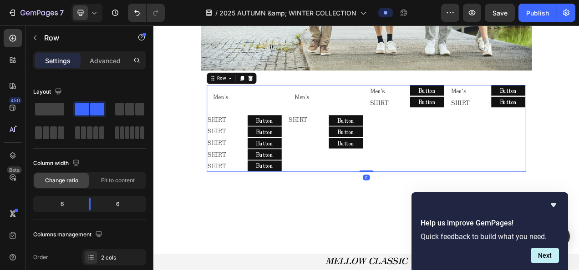
click at [424, 139] on div "Men's Text Block Row SHIRT Text Block SHIRT Text Block SHIRT Text Block SHIRT T…" at bounding box center [427, 158] width 410 height 112
click at [404, 172] on p "Button" at bounding box center [400, 176] width 22 height 13
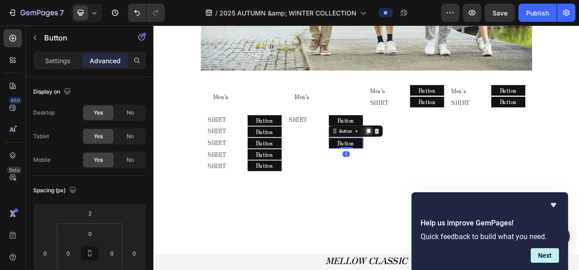
click at [428, 156] on div at bounding box center [428, 161] width 11 height 11
click at [410, 186] on button "Button" at bounding box center [400, 191] width 44 height 14
click at [426, 173] on icon at bounding box center [428, 176] width 5 height 6
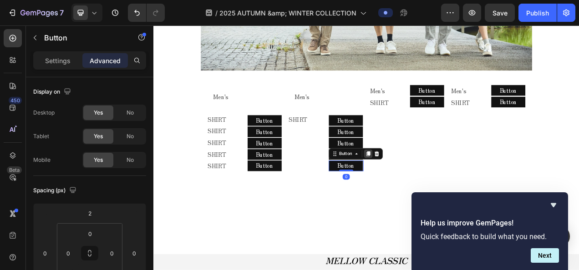
click at [425, 187] on icon at bounding box center [428, 190] width 7 height 7
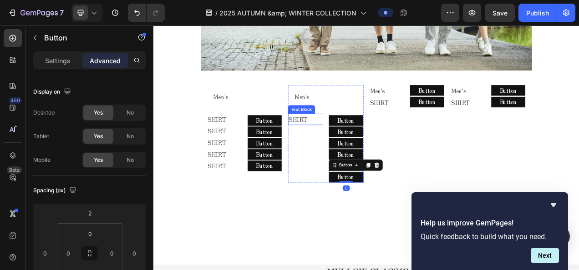
click at [343, 144] on p "SHIRT" at bounding box center [348, 146] width 43 height 13
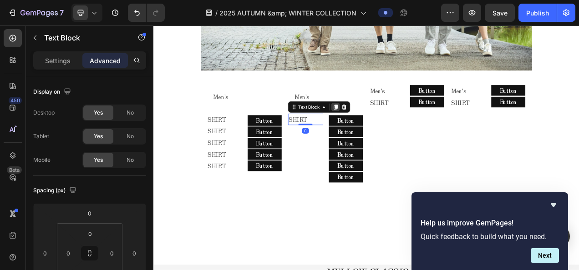
click at [383, 127] on icon at bounding box center [386, 130] width 7 height 7
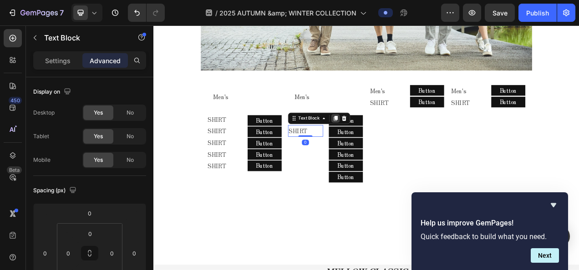
click at [384, 143] on icon at bounding box center [386, 144] width 7 height 7
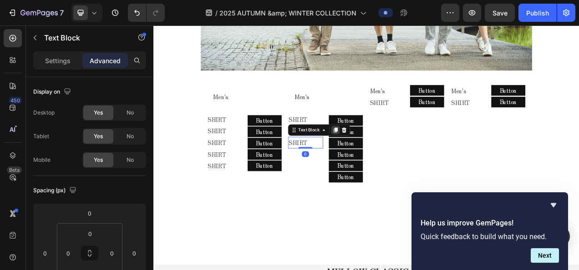
click at [383, 158] on icon at bounding box center [386, 159] width 7 height 7
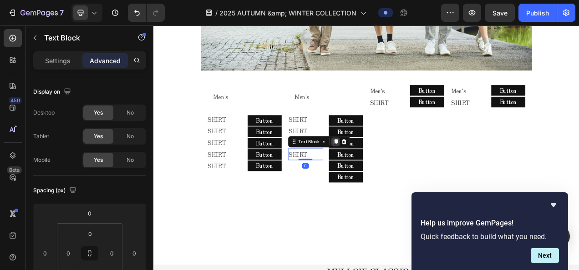
click at [382, 174] on div at bounding box center [386, 174] width 11 height 11
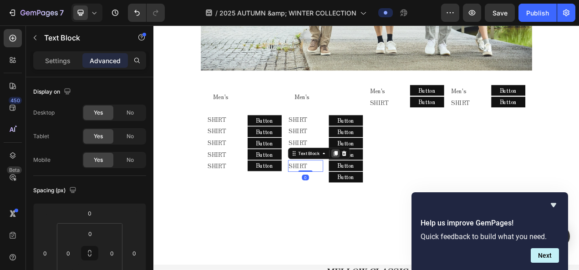
click at [385, 187] on icon at bounding box center [387, 190] width 5 height 6
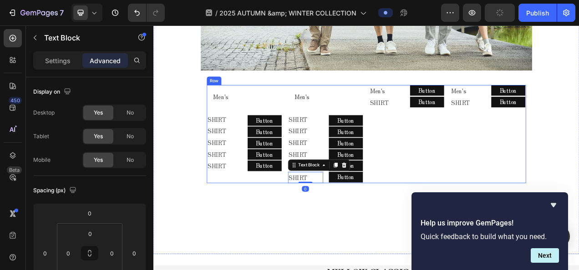
click at [540, 193] on div "Men's Text Block Button Button Row Men's Text Block Button Button Row Row SHIRT…" at bounding box center [530, 165] width 201 height 127
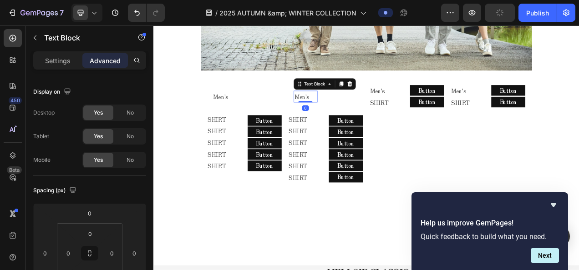
click at [340, 112] on p "Men's" at bounding box center [348, 116] width 29 height 13
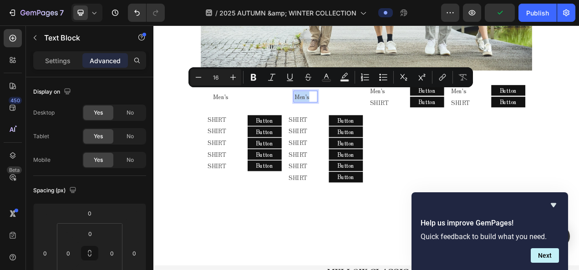
click at [340, 112] on p "Men's" at bounding box center [348, 116] width 29 height 13
click at [340, 113] on p "Men's" at bounding box center [348, 116] width 29 height 13
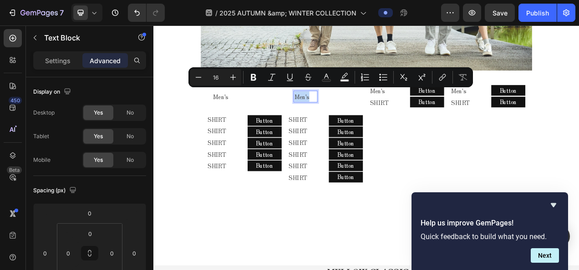
click at [340, 113] on p "Men's" at bounding box center [348, 116] width 29 height 13
click at [335, 114] on p "Men's" at bounding box center [348, 116] width 29 height 13
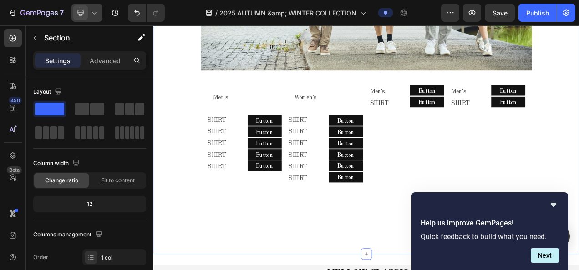
click at [99, 13] on div at bounding box center [86, 13] width 31 height 18
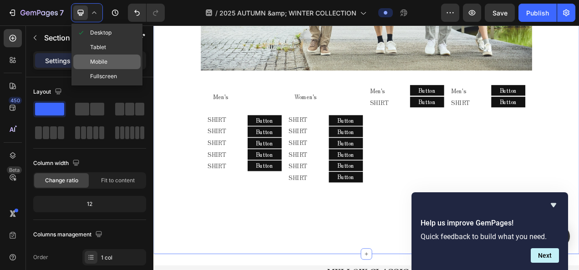
click at [100, 56] on div "Mobile" at bounding box center [106, 62] width 67 height 15
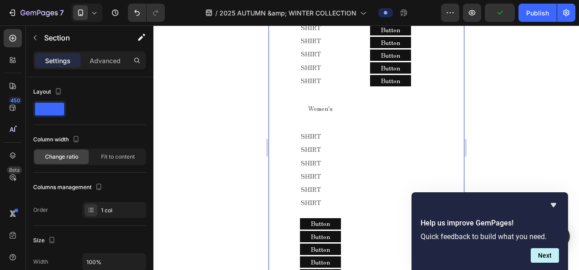
scroll to position [46, 0]
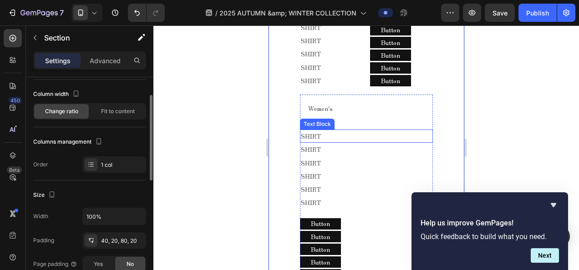
click at [348, 132] on p "SHIRT" at bounding box center [366, 136] width 132 height 11
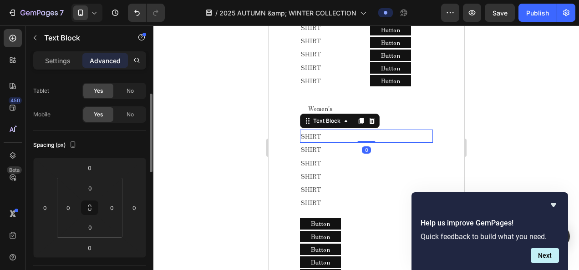
scroll to position [0, 0]
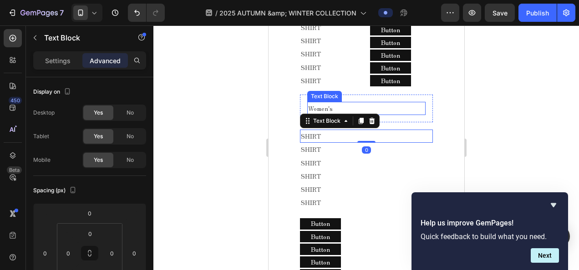
click at [350, 104] on p "Women's" at bounding box center [366, 108] width 117 height 11
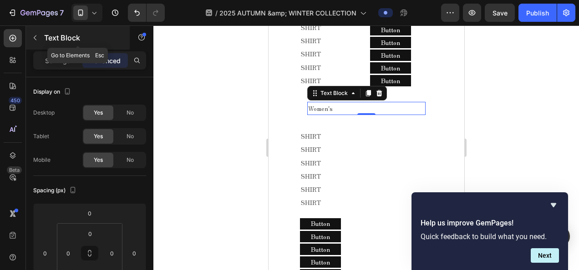
click at [35, 36] on icon "button" at bounding box center [35, 38] width 3 height 5
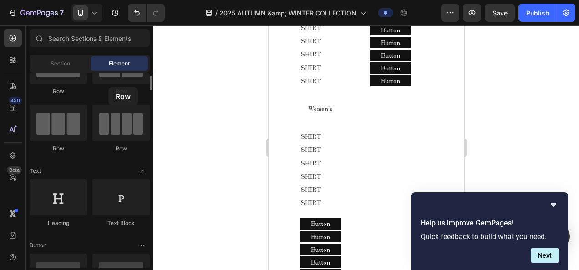
click at [108, 87] on div "Row" at bounding box center [120, 91] width 57 height 8
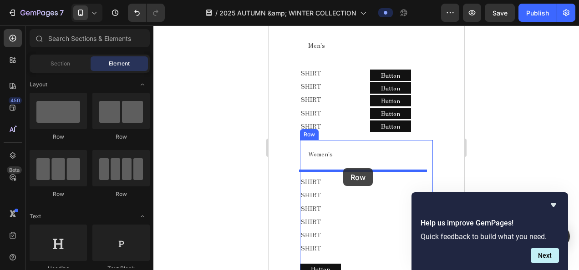
drag, startPoint x: 374, startPoint y: 145, endPoint x: 346, endPoint y: 168, distance: 36.5
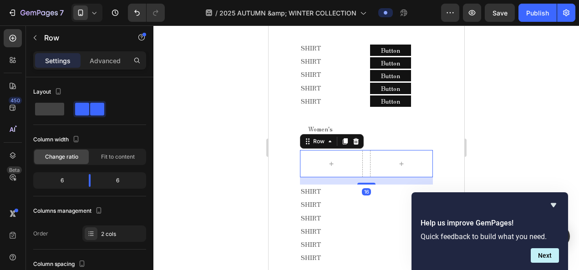
scroll to position [533, 0]
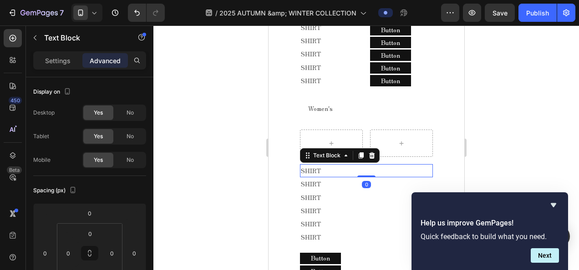
click at [327, 167] on p "SHIRT" at bounding box center [366, 170] width 132 height 11
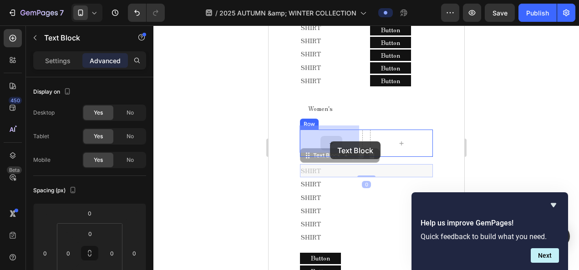
drag, startPoint x: 325, startPoint y: 153, endPoint x: 329, endPoint y: 143, distance: 10.5
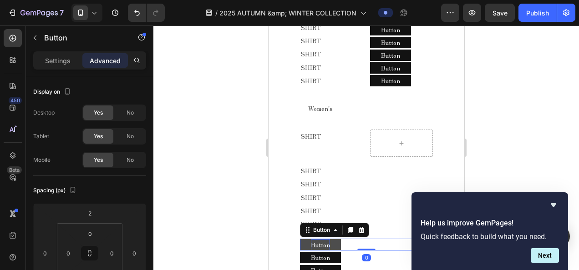
click at [324, 239] on p "Button" at bounding box center [319, 244] width 19 height 11
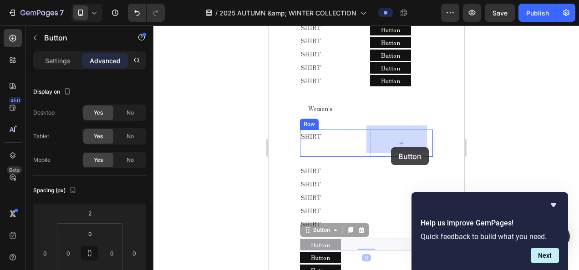
drag, startPoint x: 328, startPoint y: 225, endPoint x: 391, endPoint y: 147, distance: 99.4
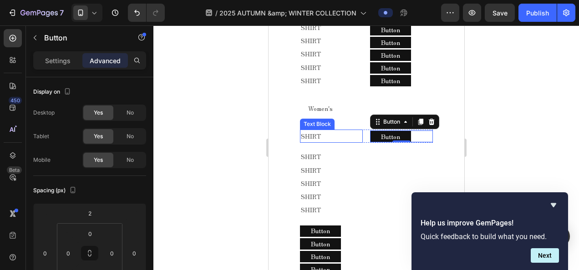
click at [318, 131] on p "SHIRT" at bounding box center [330, 136] width 61 height 11
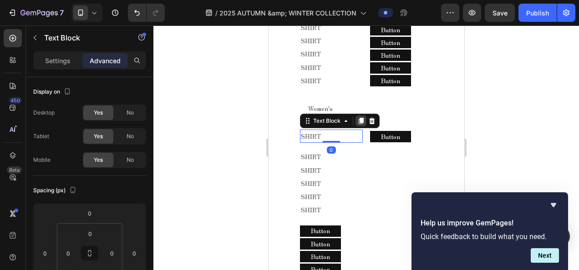
click at [361, 118] on icon at bounding box center [360, 121] width 5 height 6
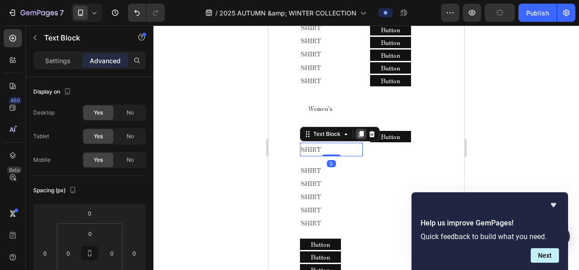
click at [359, 132] on icon at bounding box center [360, 135] width 5 height 6
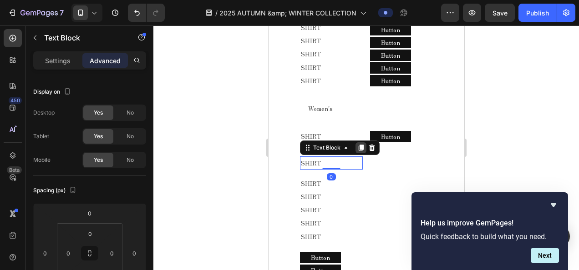
click at [359, 145] on icon at bounding box center [360, 148] width 5 height 6
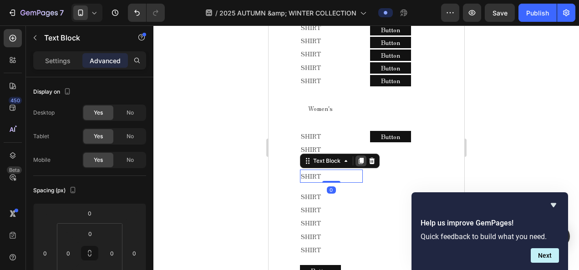
click at [360, 158] on icon at bounding box center [360, 161] width 5 height 6
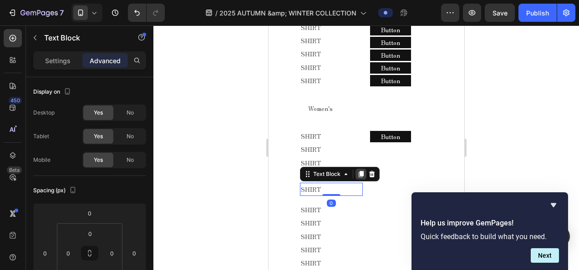
click at [360, 171] on icon at bounding box center [360, 174] width 7 height 7
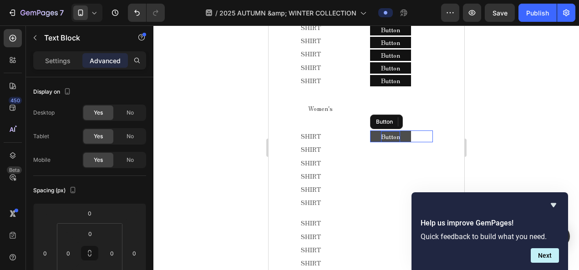
click at [389, 134] on p "Button" at bounding box center [390, 136] width 19 height 11
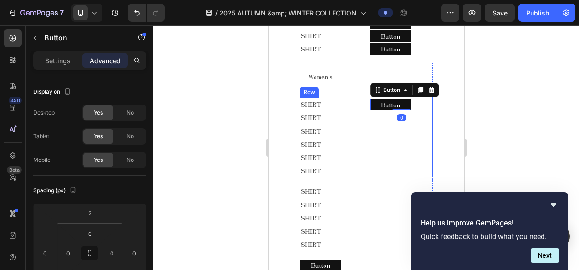
scroll to position [578, 0]
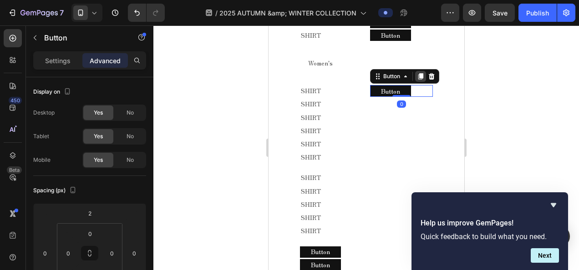
click at [418, 76] on div at bounding box center [420, 76] width 11 height 11
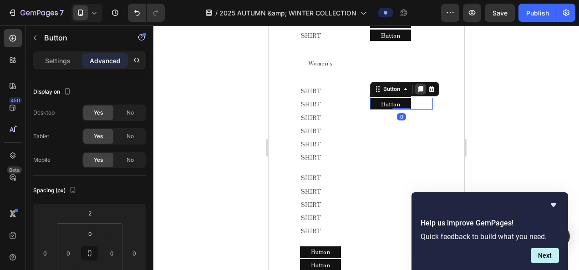
click at [417, 86] on icon at bounding box center [420, 89] width 7 height 7
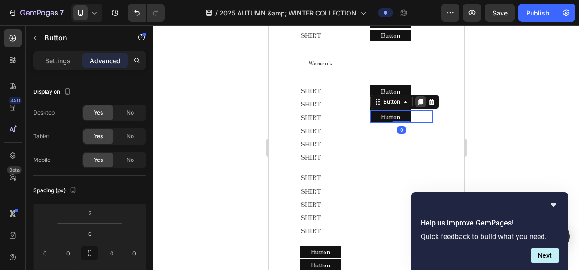
click at [418, 99] on icon at bounding box center [420, 102] width 5 height 6
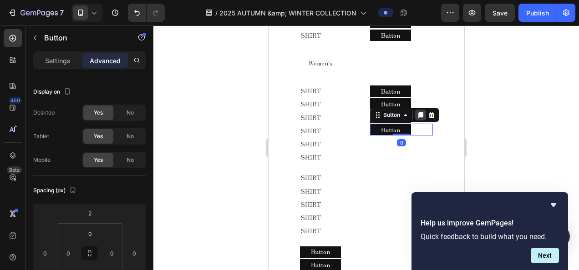
click at [415, 110] on div at bounding box center [420, 115] width 11 height 11
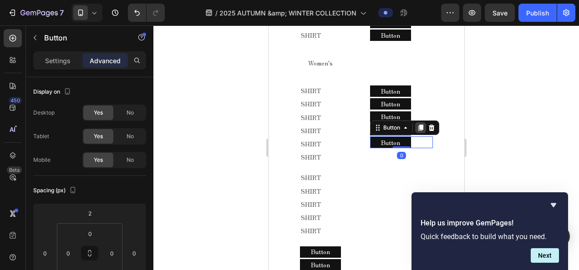
click at [418, 125] on icon at bounding box center [420, 128] width 5 height 6
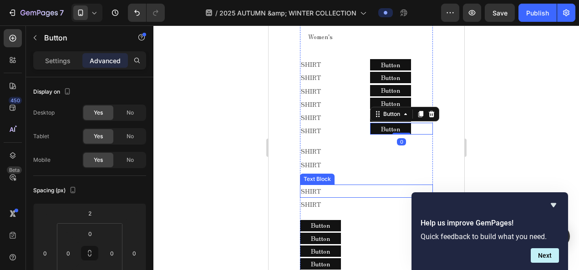
scroll to position [624, 0]
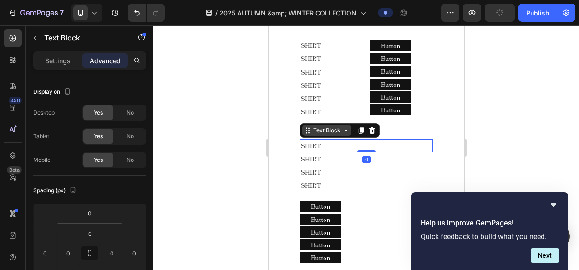
click at [323, 132] on div "Text Block" at bounding box center [340, 130] width 80 height 15
click at [370, 127] on icon at bounding box center [371, 130] width 6 height 6
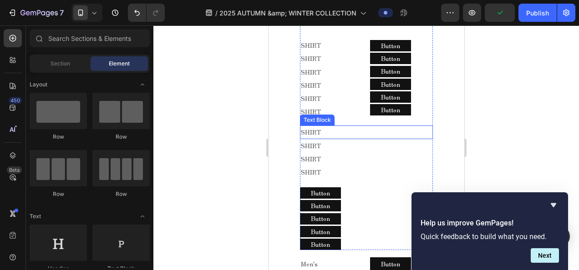
click at [360, 127] on p "SHIRT" at bounding box center [366, 132] width 132 height 11
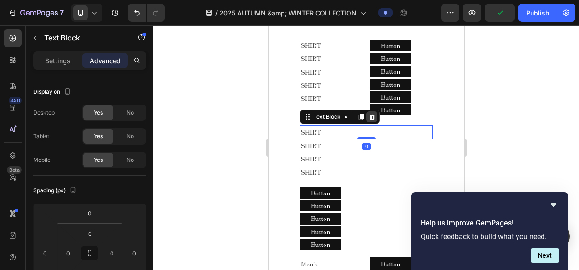
click at [371, 118] on div at bounding box center [371, 117] width 11 height 11
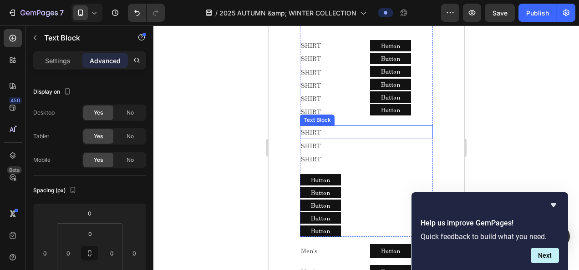
click at [368, 128] on p "SHIRT" at bounding box center [366, 132] width 132 height 11
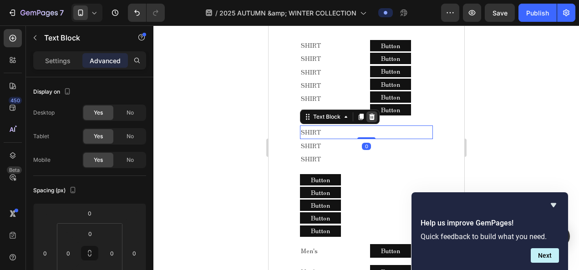
click at [373, 116] on icon at bounding box center [371, 116] width 7 height 7
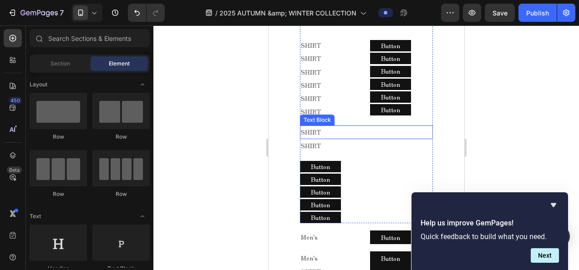
click at [370, 133] on div "SHIRT Text Block" at bounding box center [366, 132] width 133 height 13
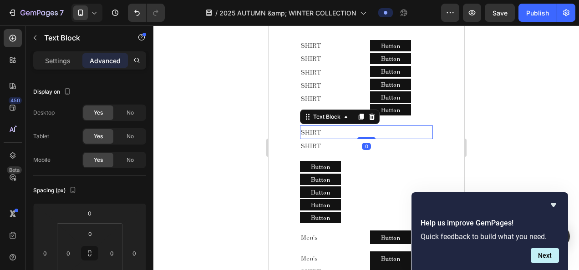
click at [374, 117] on div "Text Block" at bounding box center [340, 117] width 80 height 15
click at [369, 114] on icon at bounding box center [371, 116] width 7 height 7
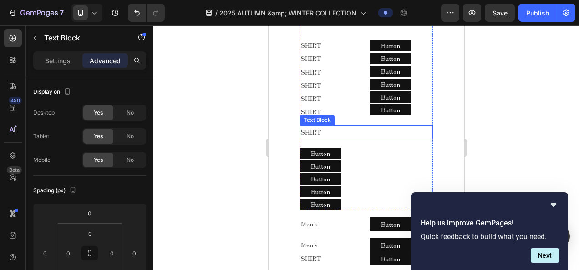
click at [364, 127] on p "SHIRT" at bounding box center [366, 132] width 132 height 11
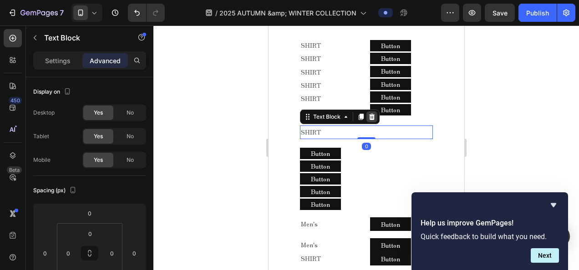
click at [369, 114] on icon at bounding box center [371, 117] width 6 height 6
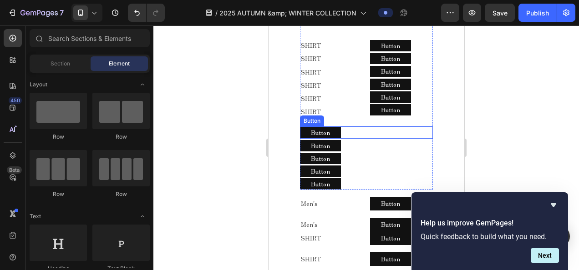
click at [357, 129] on div "Button Button" at bounding box center [366, 133] width 133 height 12
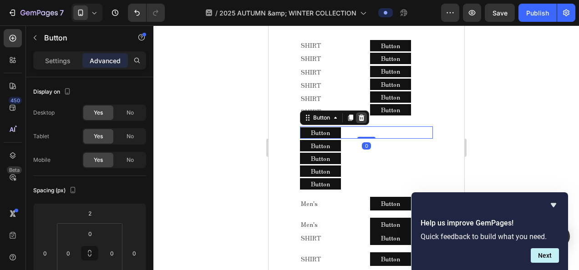
click at [361, 115] on icon at bounding box center [361, 118] width 6 height 6
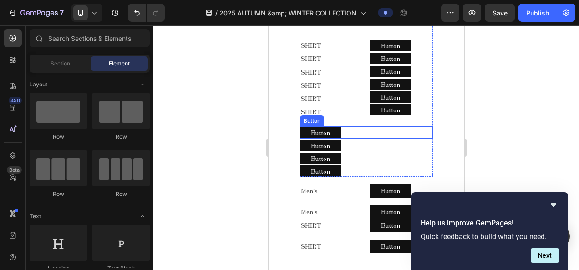
click at [355, 127] on div "Button Button" at bounding box center [366, 133] width 133 height 12
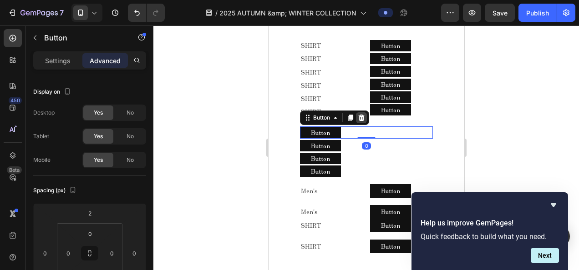
click at [364, 113] on div at bounding box center [361, 117] width 11 height 11
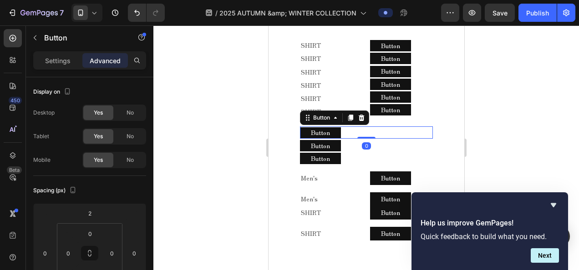
click at [355, 132] on div "Button Button 0" at bounding box center [366, 133] width 133 height 12
click at [357, 114] on icon at bounding box center [360, 117] width 7 height 7
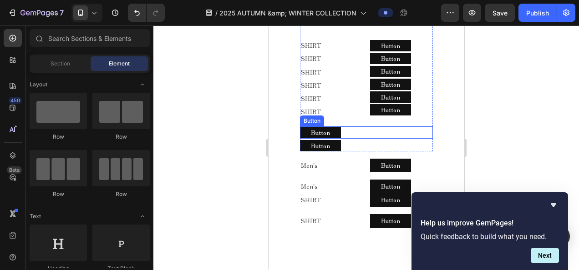
click at [354, 133] on div "Button Button" at bounding box center [366, 133] width 133 height 12
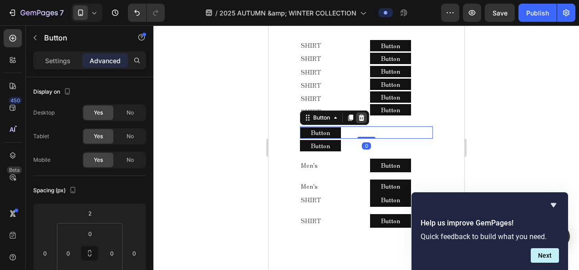
click at [357, 115] on icon at bounding box center [360, 117] width 7 height 7
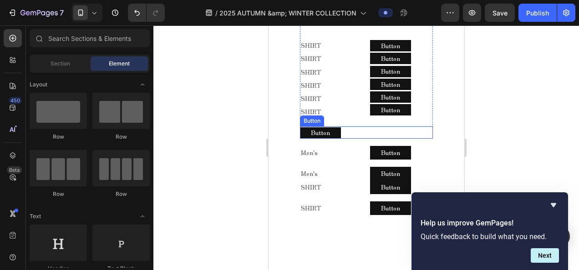
click at [350, 127] on div "Button Button" at bounding box center [366, 133] width 133 height 12
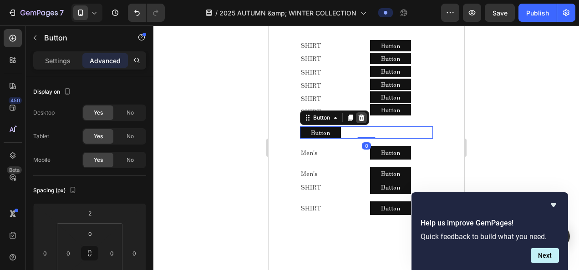
click at [357, 114] on icon at bounding box center [360, 117] width 7 height 7
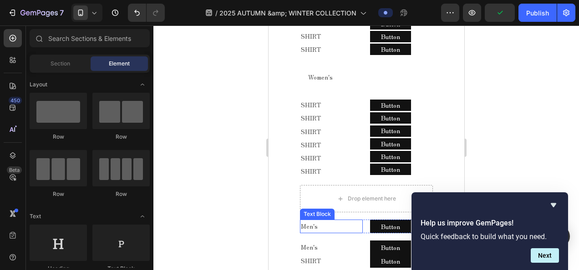
scroll to position [578, 0]
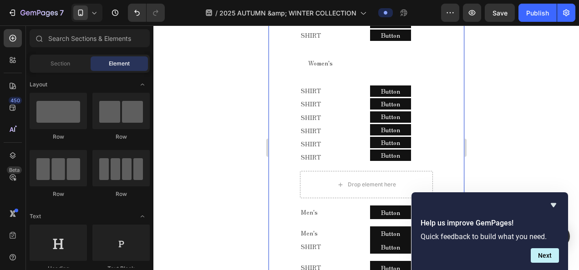
click at [90, 17] on icon at bounding box center [94, 12] width 9 height 9
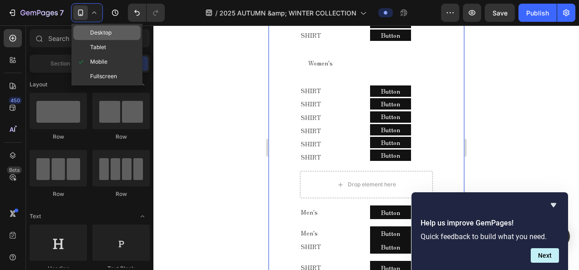
click at [119, 35] on div "Desktop" at bounding box center [106, 32] width 67 height 15
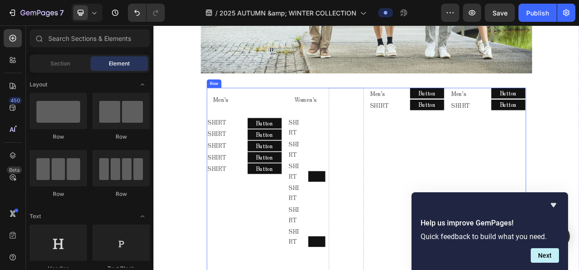
scroll to position [637, 0]
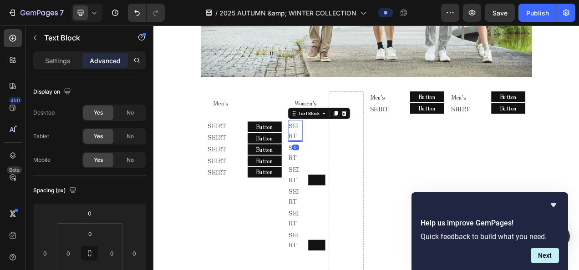
click at [335, 155] on p "SHIRT" at bounding box center [335, 161] width 17 height 26
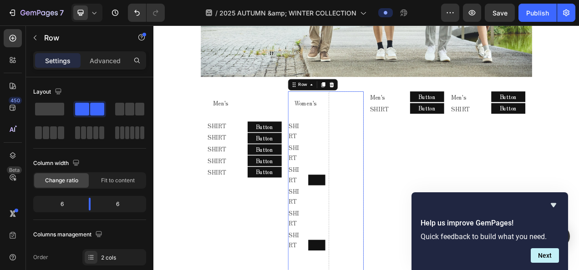
click at [363, 170] on div "Button Button" at bounding box center [361, 189] width 19 height 84
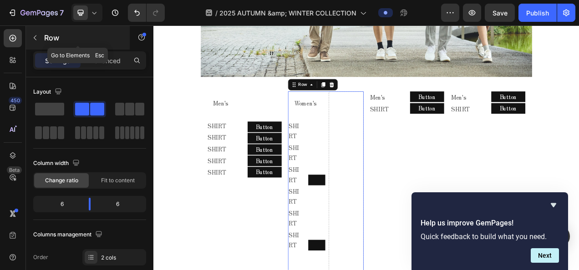
click at [41, 38] on button "button" at bounding box center [35, 37] width 15 height 15
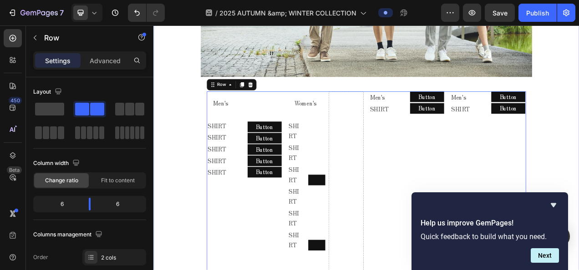
click at [579, 131] on div "2025 AUTUMN & WINTER COLLECTION Text block MELLOW CLASSIC - AUTUMN - Text block…" at bounding box center [426, 193] width 546 height 916
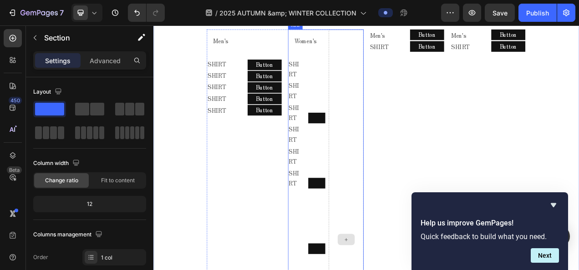
scroll to position [774, 0]
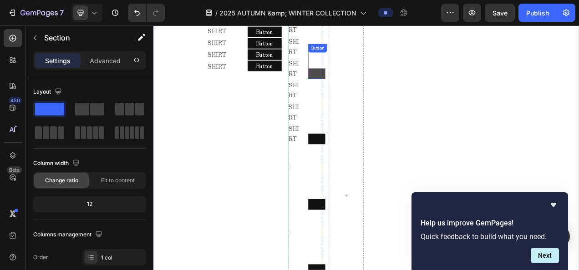
click at [356, 81] on button "Button" at bounding box center [363, 88] width 22 height 14
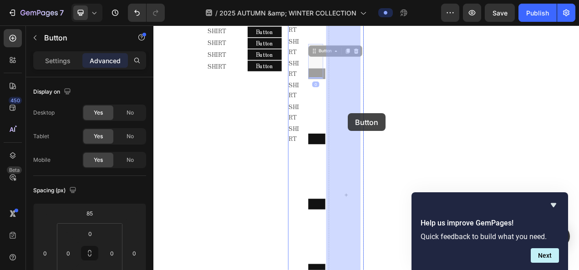
drag, startPoint x: 370, startPoint y: 57, endPoint x: 403, endPoint y: 138, distance: 87.6
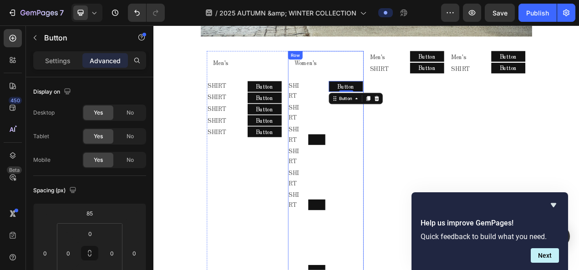
scroll to position [683, 0]
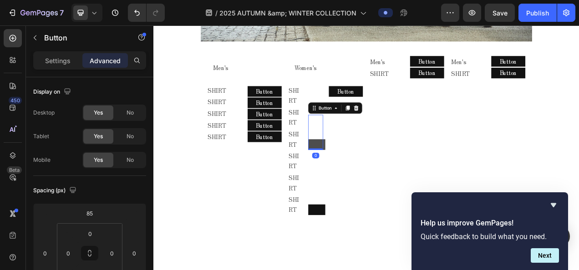
click at [362, 172] on button "Button" at bounding box center [363, 179] width 22 height 14
click at [410, 126] on div at bounding box center [413, 131] width 11 height 11
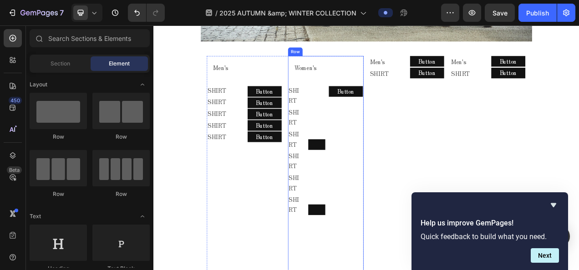
scroll to position [728, 0]
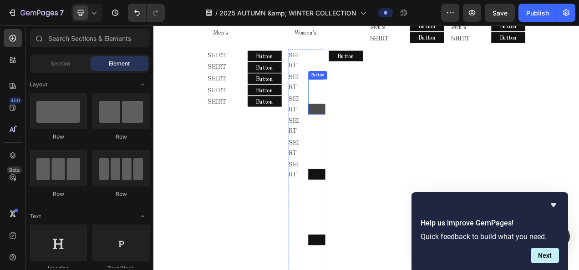
click at [365, 133] on div "Button Button" at bounding box center [361, 117] width 19 height 45
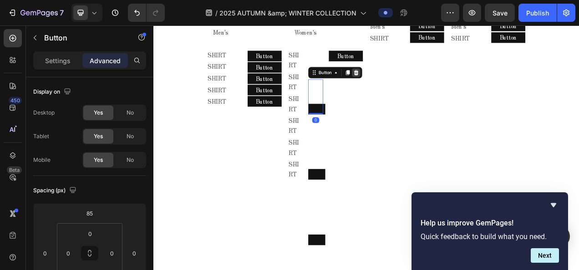
click at [413, 82] on icon at bounding box center [413, 85] width 7 height 7
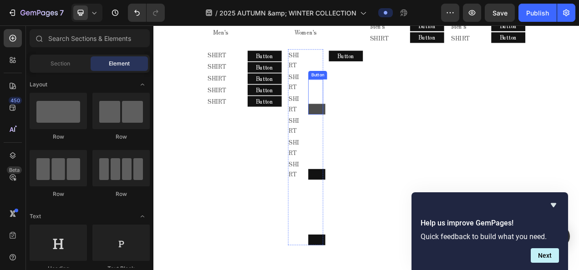
click at [363, 131] on button "Button" at bounding box center [363, 133] width 22 height 14
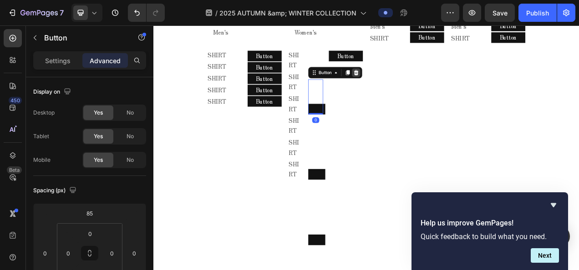
click at [410, 83] on icon at bounding box center [413, 85] width 7 height 7
click at [368, 126] on button "Button" at bounding box center [363, 133] width 22 height 14
click at [411, 84] on icon at bounding box center [414, 85] width 6 height 6
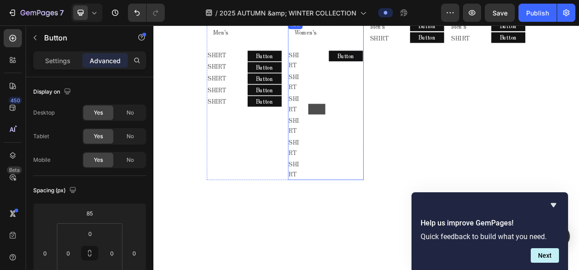
click at [370, 127] on button "Button" at bounding box center [363, 133] width 22 height 14
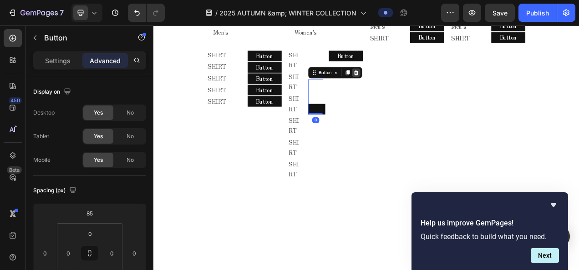
click at [409, 85] on div at bounding box center [413, 86] width 11 height 11
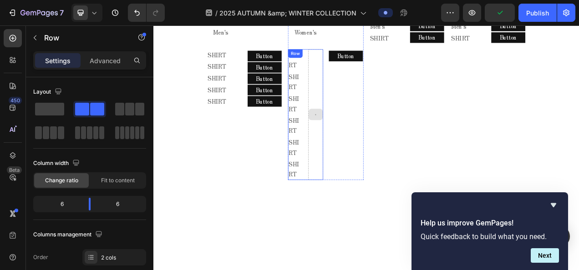
click at [357, 109] on div at bounding box center [361, 140] width 19 height 168
click at [41, 110] on span at bounding box center [49, 109] width 29 height 13
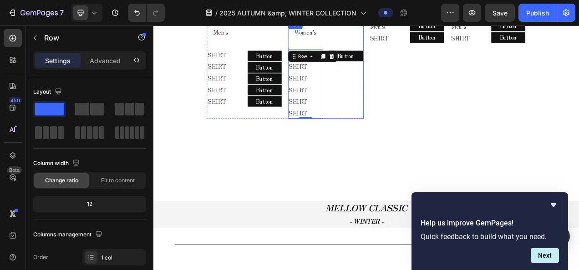
scroll to position [683, 0]
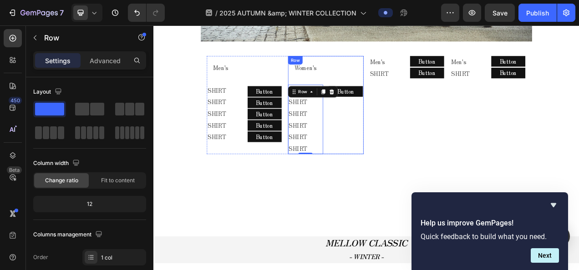
click at [406, 127] on div "Button Button" at bounding box center [400, 128] width 45 height 127
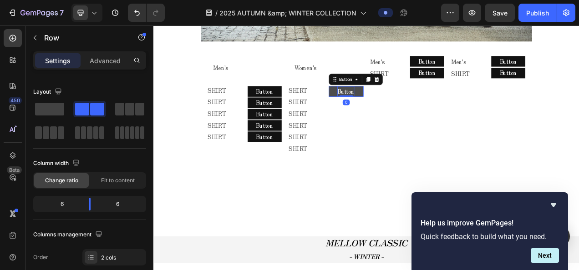
click at [400, 110] on div "Button Button 0" at bounding box center [400, 110] width 45 height 14
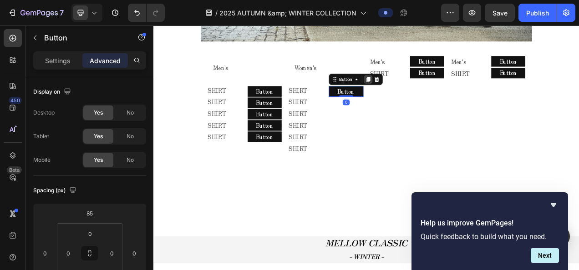
click at [425, 91] on icon at bounding box center [428, 94] width 7 height 7
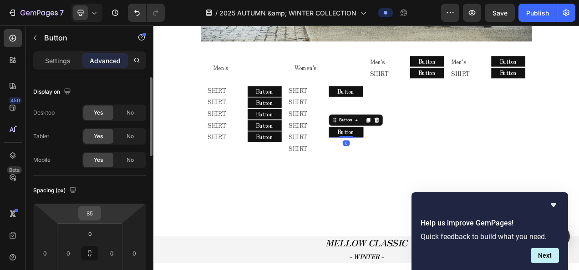
click at [92, 212] on input "85" at bounding box center [90, 214] width 18 height 14
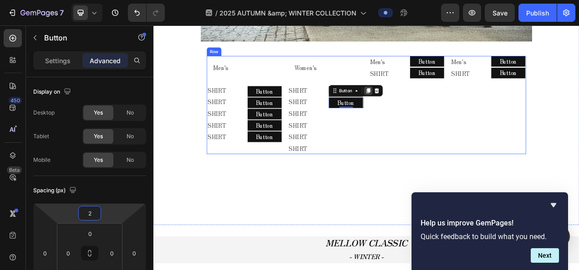
type input "2"
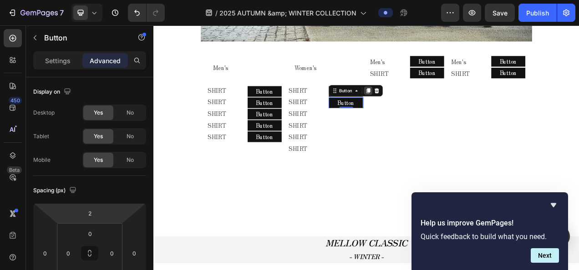
click at [426, 106] on icon at bounding box center [428, 109] width 5 height 6
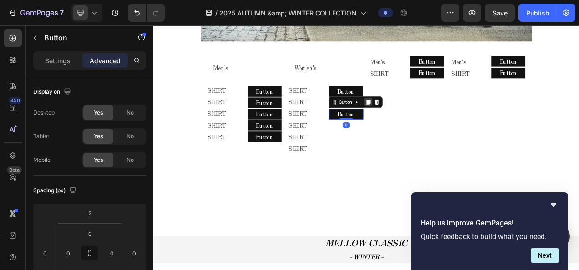
click at [426, 121] on icon at bounding box center [428, 124] width 5 height 6
click at [428, 135] on icon at bounding box center [428, 138] width 5 height 6
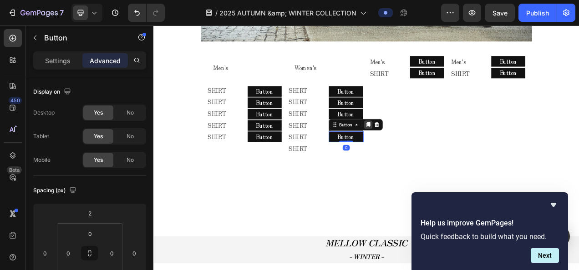
click at [428, 150] on icon at bounding box center [428, 153] width 5 height 6
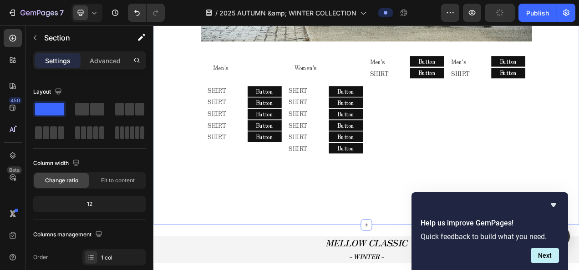
click at [95, 15] on icon at bounding box center [94, 12] width 9 height 9
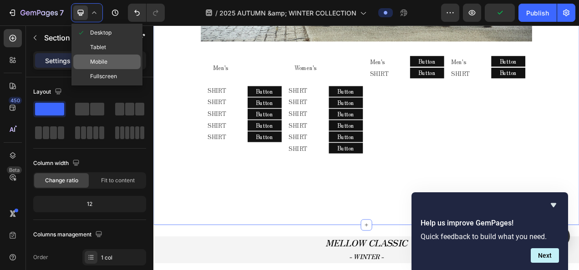
click at [110, 60] on div "Mobile" at bounding box center [106, 62] width 67 height 15
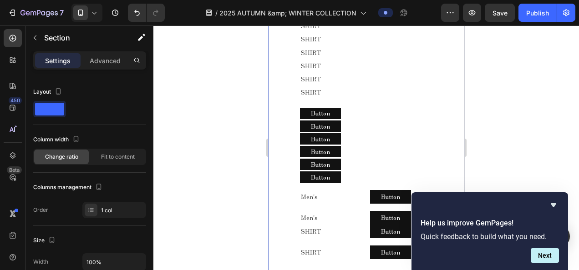
scroll to position [624, 0]
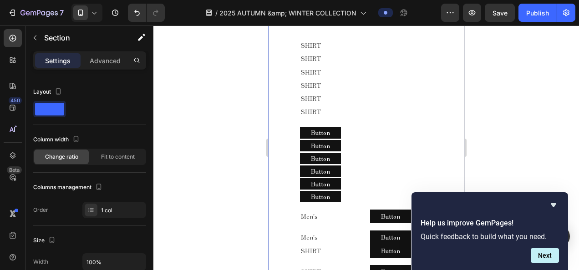
click at [198, 158] on div at bounding box center [366, 147] width 426 height 245
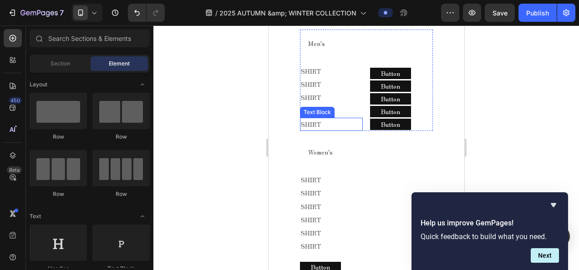
scroll to position [487, 0]
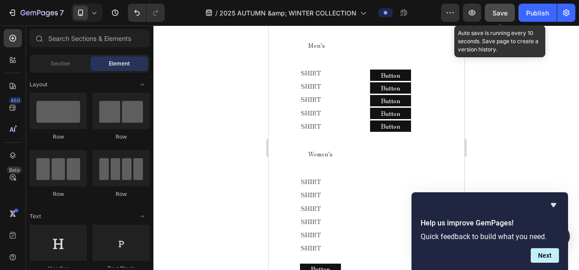
click at [495, 15] on span "Save" at bounding box center [500, 13] width 15 height 8
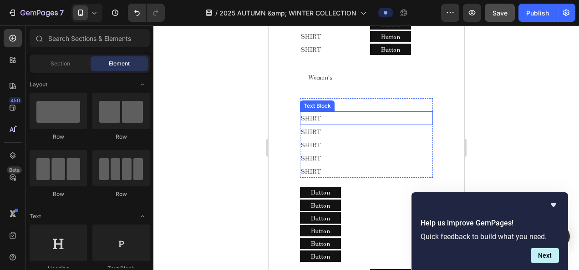
scroll to position [578, 0]
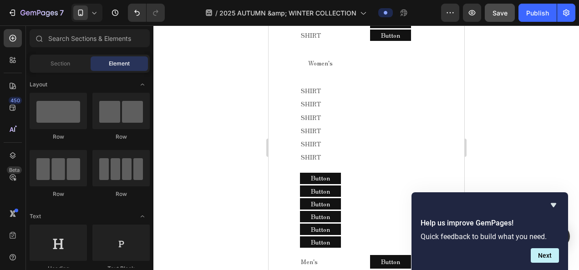
click at [227, 171] on div at bounding box center [366, 147] width 426 height 245
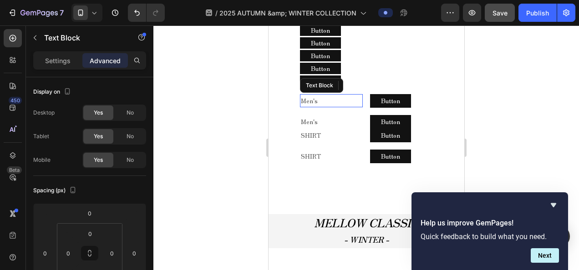
scroll to position [760, 0]
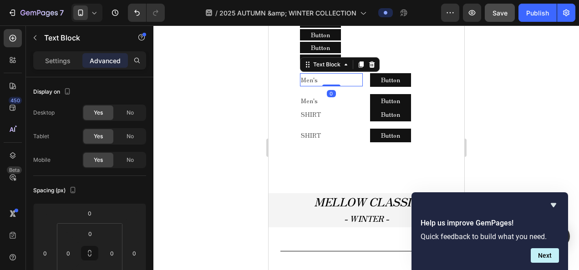
click at [341, 75] on p "Men's" at bounding box center [330, 79] width 61 height 11
click at [90, 10] on icon at bounding box center [94, 12] width 9 height 9
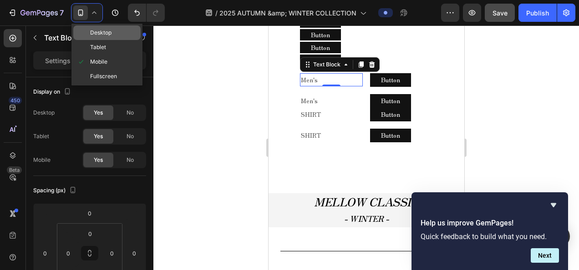
click at [107, 36] on span "Desktop" at bounding box center [100, 32] width 21 height 9
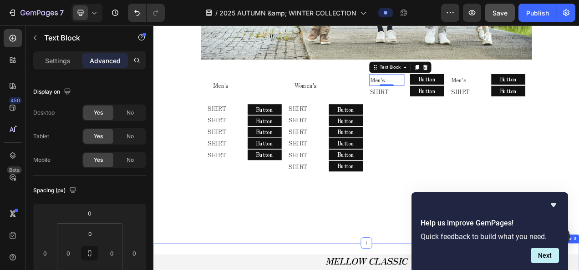
scroll to position [640, 0]
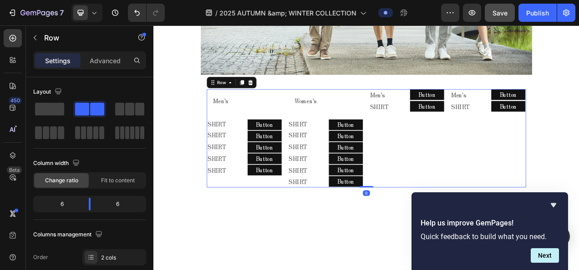
click at [485, 133] on div "Men's Text Block Button Button Row Men's Text Block Button Button Row Row SHIRT…" at bounding box center [530, 170] width 201 height 127
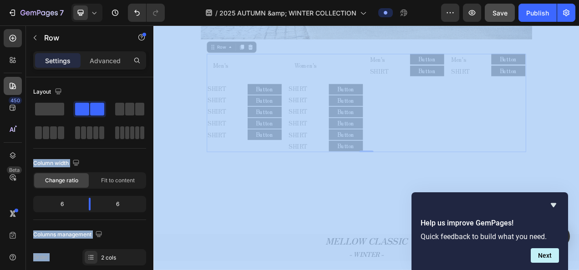
drag, startPoint x: 83, startPoint y: 108, endPoint x: 5, endPoint y: 89, distance: 81.0
click at [4, 89] on div "450 Beta Sections(18) Elements(83) Section Element Hero Section Product Detail …" at bounding box center [76, 147] width 153 height 245
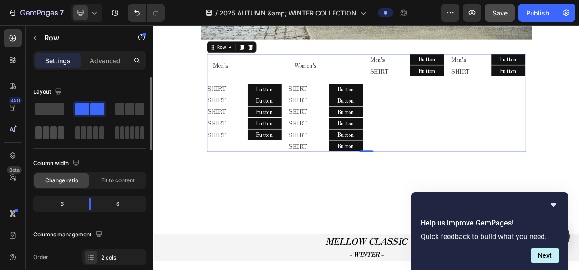
drag, startPoint x: 5, startPoint y: 89, endPoint x: 47, endPoint y: 127, distance: 57.4
click at [47, 127] on span at bounding box center [46, 133] width 7 height 13
drag, startPoint x: 30, startPoint y: 36, endPoint x: 35, endPoint y: 39, distance: 5.3
click at [30, 36] on button "button" at bounding box center [35, 37] width 15 height 15
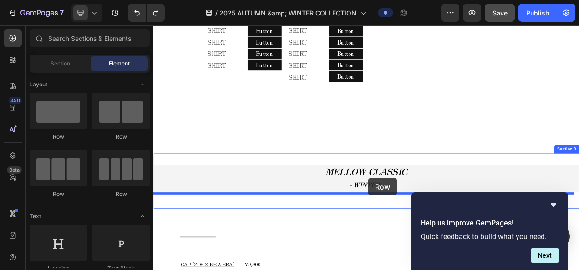
scroll to position [793, 0]
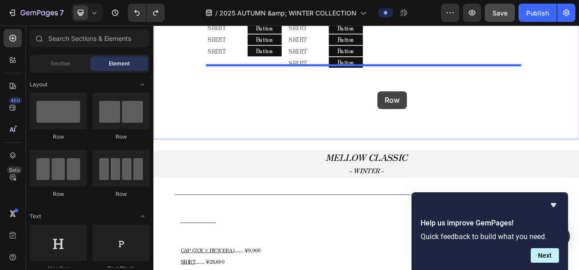
drag, startPoint x: 265, startPoint y: 143, endPoint x: 441, endPoint y: 110, distance: 178.4
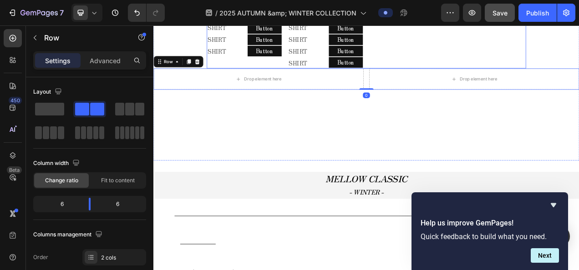
click at [430, 68] on div "Men's Text Block Button Button Row Men's Text Block Button Button Row Row SHIRT…" at bounding box center [530, 17] width 201 height 127
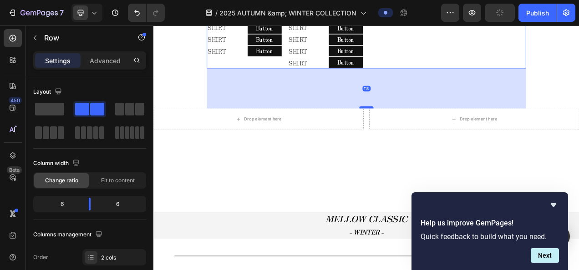
drag, startPoint x: 428, startPoint y: 74, endPoint x: 432, endPoint y: 126, distance: 52.1
click at [432, 129] on div at bounding box center [426, 130] width 18 height 3
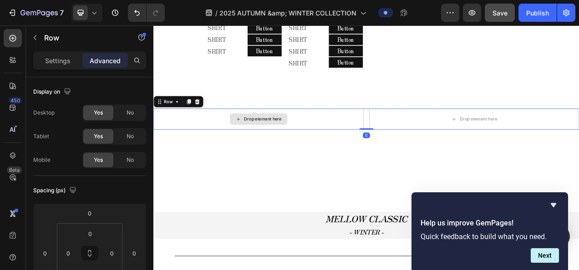
click at [178, 143] on div "Drop element here" at bounding box center [287, 145] width 269 height 27
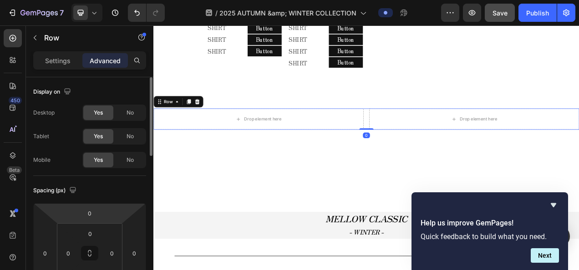
scroll to position [91, 0]
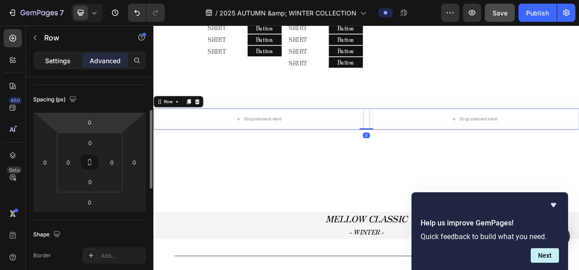
click at [53, 57] on p "Settings" at bounding box center [57, 61] width 25 height 10
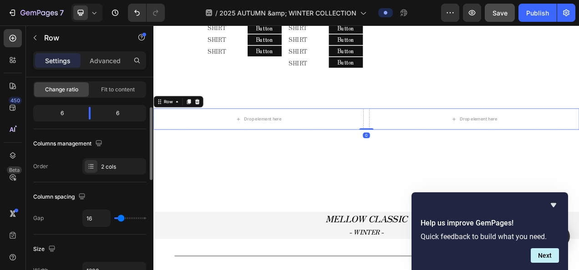
scroll to position [137, 0]
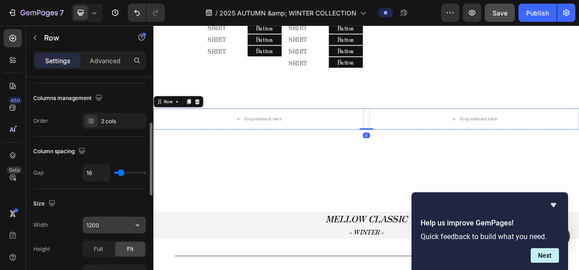
click at [94, 218] on input "1200" at bounding box center [114, 225] width 63 height 16
click at [140, 219] on button "button" at bounding box center [137, 225] width 16 height 16
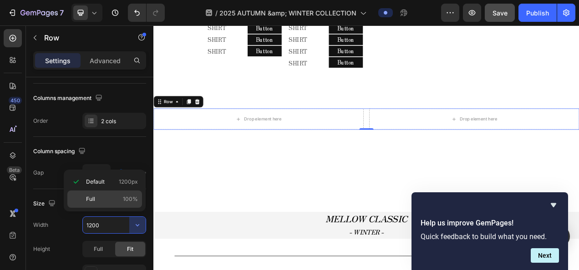
click at [121, 194] on div "Full 100%" at bounding box center [104, 199] width 75 height 17
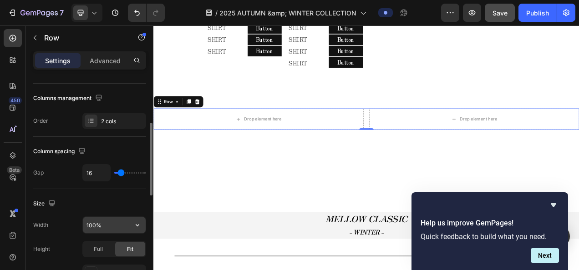
click at [92, 225] on input "100%" at bounding box center [114, 225] width 63 height 16
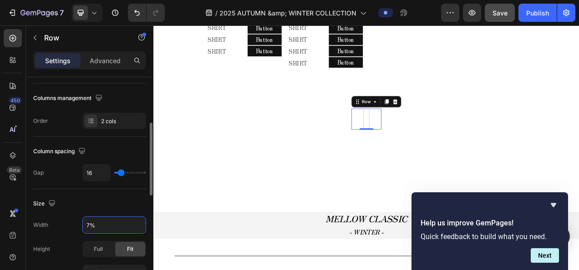
type input "75%"
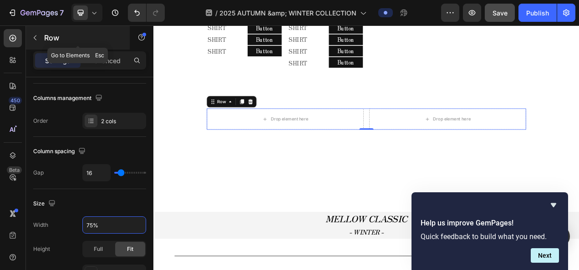
click at [39, 36] on button "button" at bounding box center [35, 37] width 15 height 15
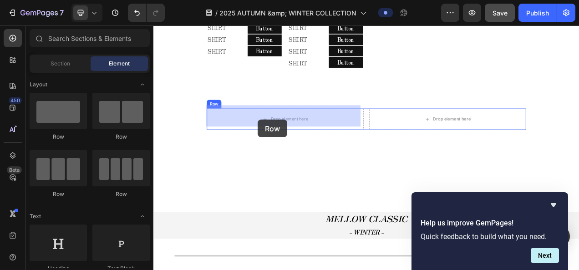
drag, startPoint x: 278, startPoint y: 148, endPoint x: 287, endPoint y: 147, distance: 9.7
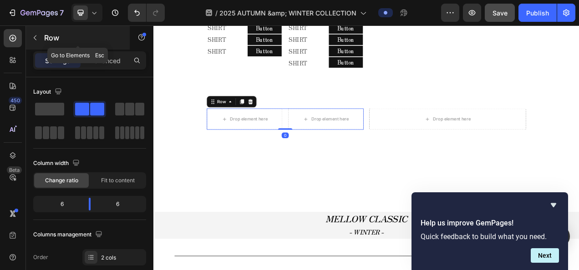
click at [36, 38] on icon "button" at bounding box center [34, 37] width 7 height 7
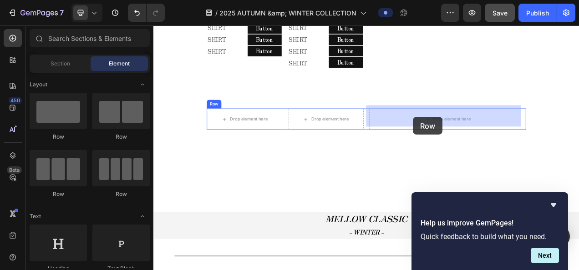
drag, startPoint x: 274, startPoint y: 145, endPoint x: 487, endPoint y: 143, distance: 213.0
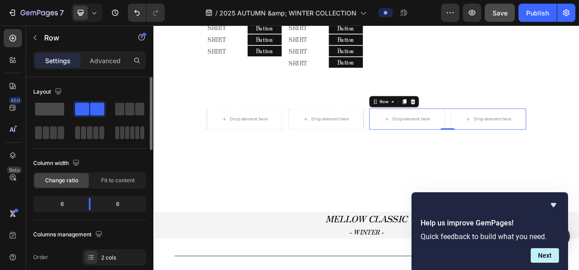
drag, startPoint x: 51, startPoint y: 108, endPoint x: 48, endPoint y: 114, distance: 6.7
click at [48, 114] on span at bounding box center [49, 109] width 29 height 13
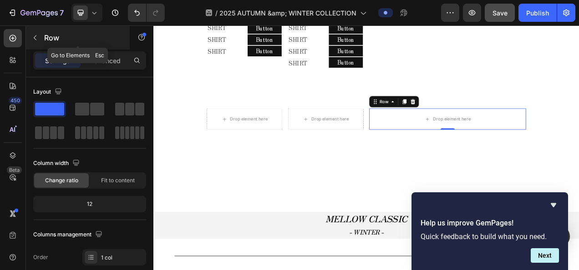
click at [35, 37] on icon "button" at bounding box center [35, 38] width 3 height 5
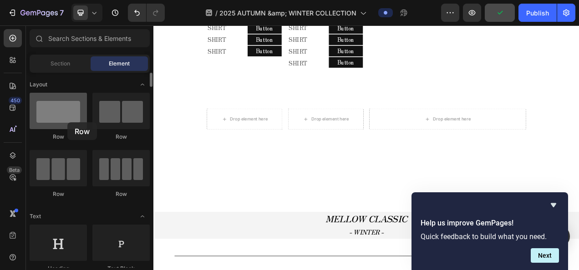
drag, startPoint x: 68, startPoint y: 102, endPoint x: 67, endPoint y: 123, distance: 20.5
click at [67, 123] on div at bounding box center [58, 111] width 57 height 36
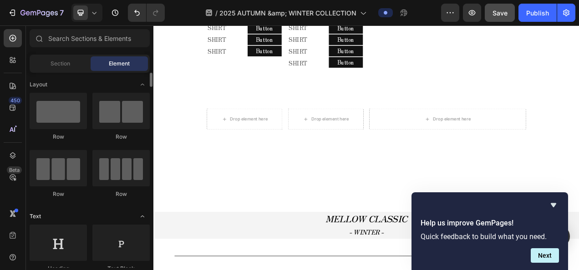
scroll to position [91, 0]
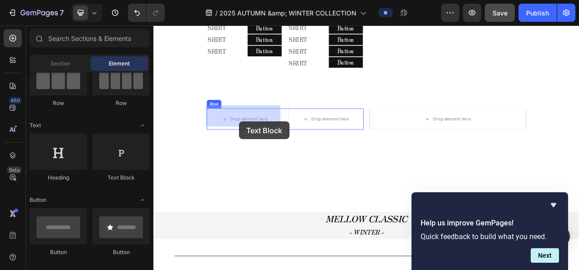
drag, startPoint x: 299, startPoint y: 175, endPoint x: 263, endPoint y: 149, distance: 44.3
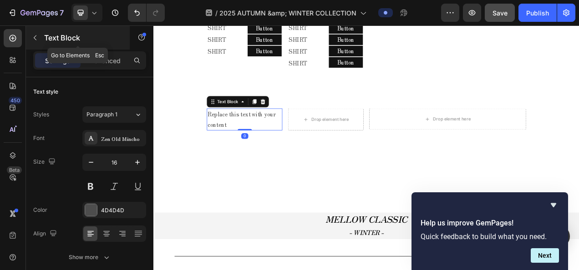
click at [37, 41] on icon "button" at bounding box center [34, 37] width 7 height 7
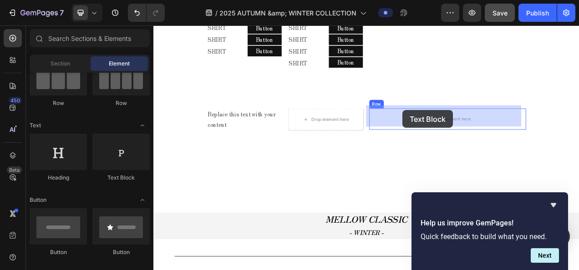
drag, startPoint x: 275, startPoint y: 176, endPoint x: 473, endPoint y: 134, distance: 201.9
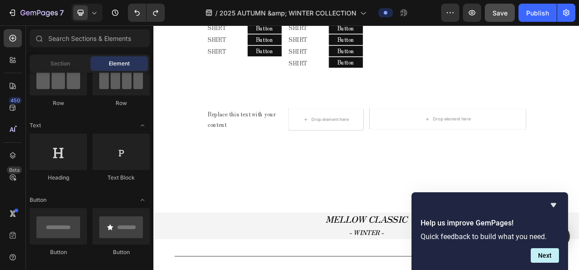
scroll to position [0, 0]
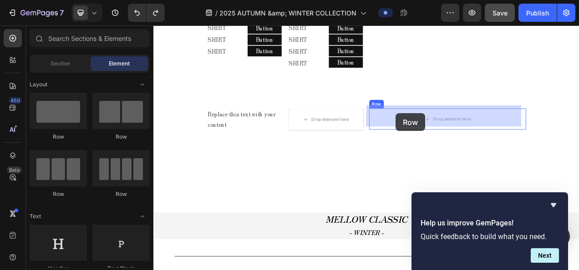
drag, startPoint x: 284, startPoint y: 131, endPoint x: 464, endPoint y: 138, distance: 180.9
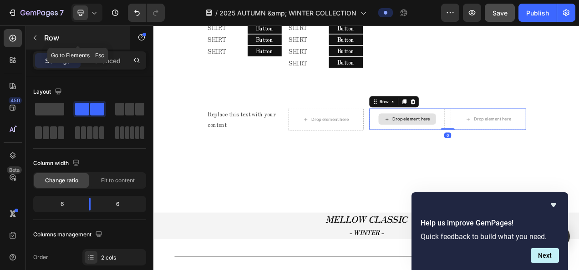
click at [36, 40] on icon "button" at bounding box center [34, 37] width 7 height 7
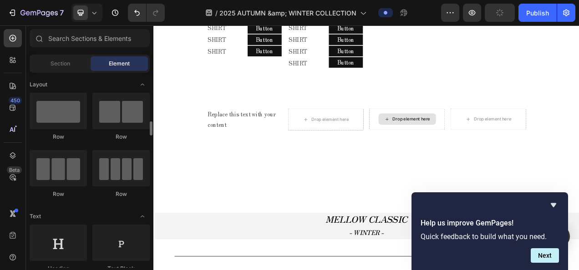
scroll to position [46, 0]
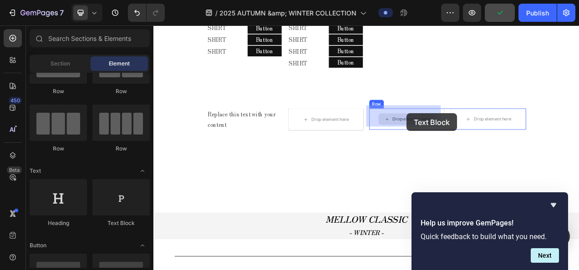
drag, startPoint x: 281, startPoint y: 220, endPoint x: 220, endPoint y: 252, distance: 68.6
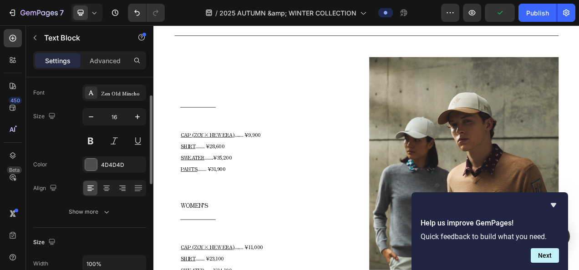
scroll to position [91, 0]
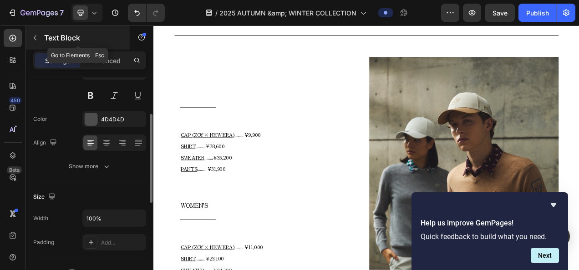
click at [45, 37] on p "Text Block" at bounding box center [82, 37] width 77 height 11
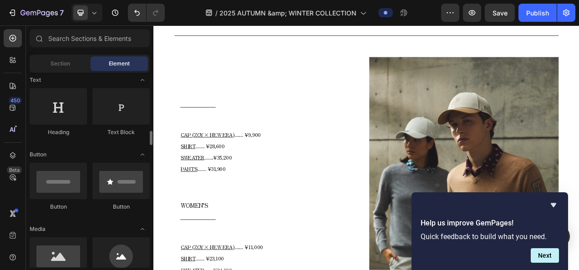
scroll to position [182, 0]
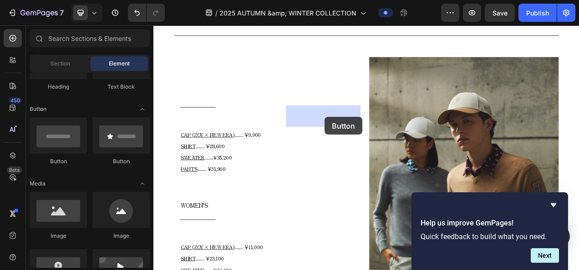
drag, startPoint x: 212, startPoint y: 163, endPoint x: 373, endPoint y: 143, distance: 162.4
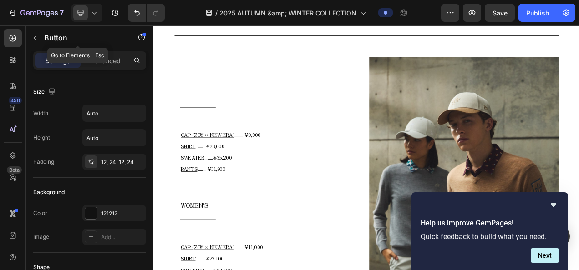
click at [37, 42] on button "button" at bounding box center [35, 37] width 15 height 15
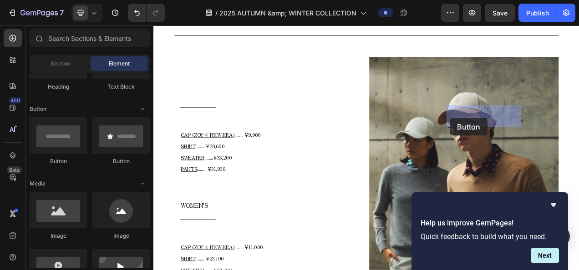
drag, startPoint x: 228, startPoint y: 172, endPoint x: 534, endPoint y: 144, distance: 307.1
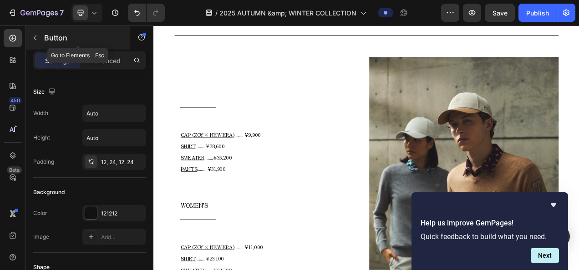
click at [42, 34] on button "button" at bounding box center [35, 37] width 15 height 15
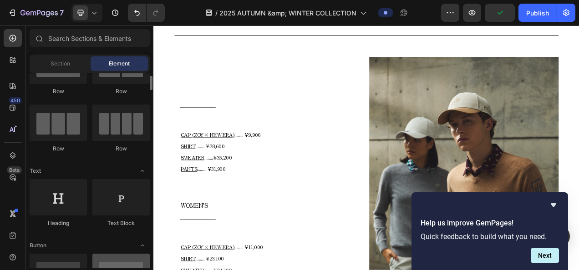
scroll to position [0, 0]
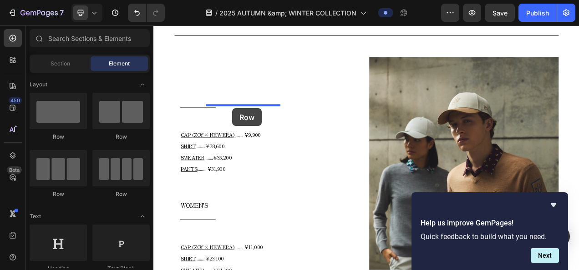
drag, startPoint x: 219, startPoint y: 147, endPoint x: 254, endPoint y: 132, distance: 38.4
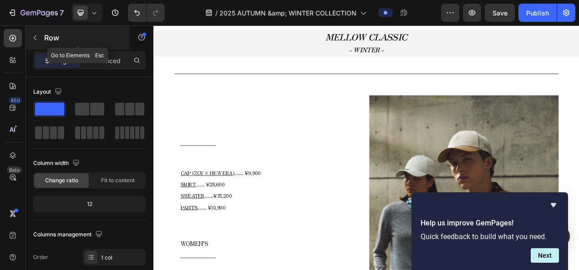
click at [37, 39] on icon "button" at bounding box center [34, 37] width 7 height 7
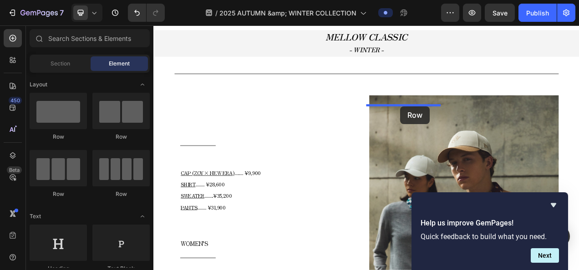
drag, startPoint x: 208, startPoint y: 136, endPoint x: 470, endPoint y: 129, distance: 262.3
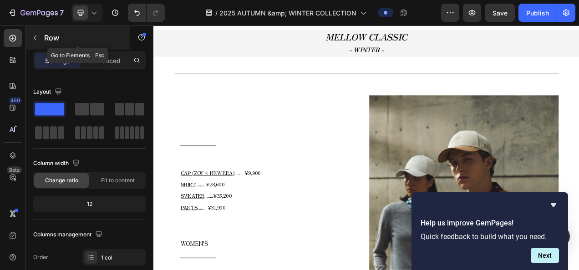
click at [36, 39] on icon "button" at bounding box center [34, 37] width 7 height 7
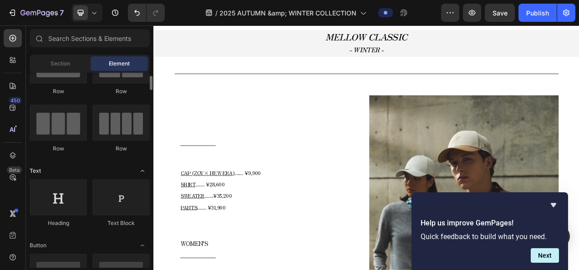
scroll to position [91, 0]
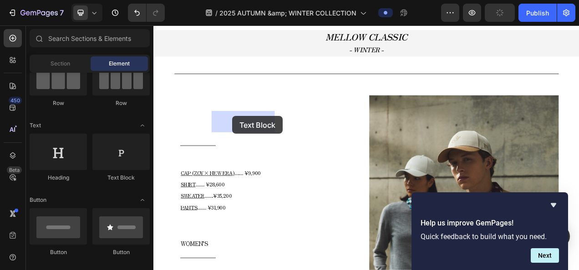
drag, startPoint x: 271, startPoint y: 187, endPoint x: 254, endPoint y: 142, distance: 47.5
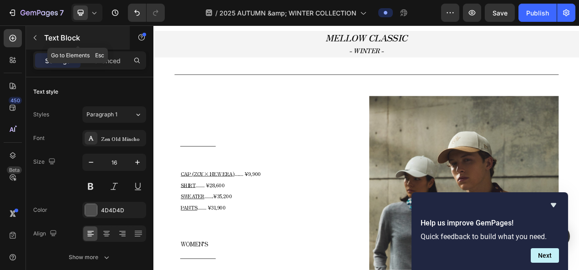
click at [35, 38] on icon "button" at bounding box center [34, 37] width 7 height 7
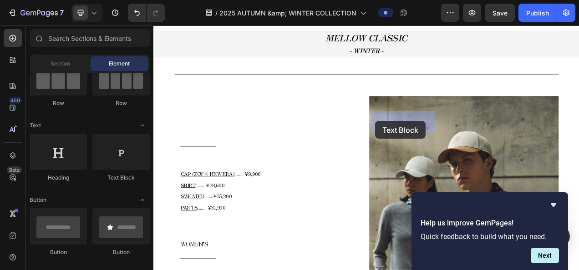
drag, startPoint x: 280, startPoint y: 181, endPoint x: 438, endPoint y: 148, distance: 160.9
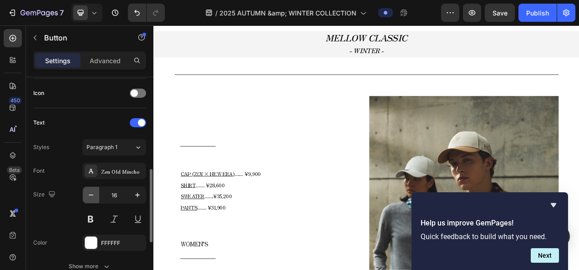
scroll to position [364, 0]
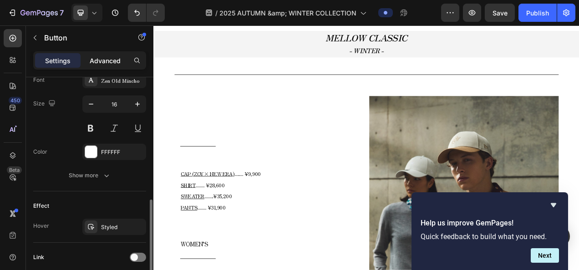
click at [117, 53] on div "Advanced" at bounding box center [105, 60] width 46 height 15
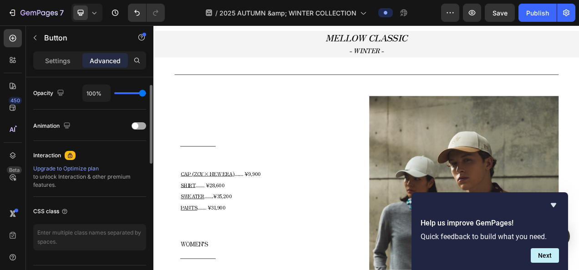
scroll to position [91, 0]
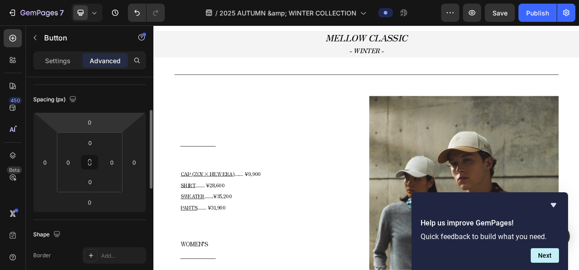
click at [104, 0] on html "7 Version history / 2025 AUTUMN &amp; WINTER COLLECTION Preview Save Publish 45…" at bounding box center [289, 0] width 579 height 0
type input "85"
click at [91, 127] on input "0" at bounding box center [90, 123] width 18 height 14
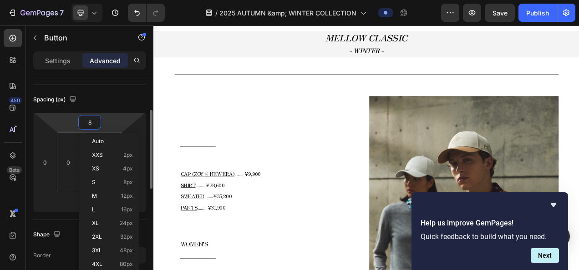
type input "85"
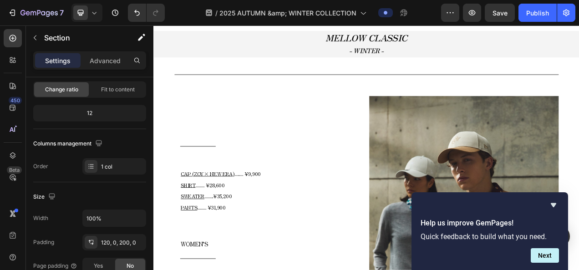
scroll to position [0, 0]
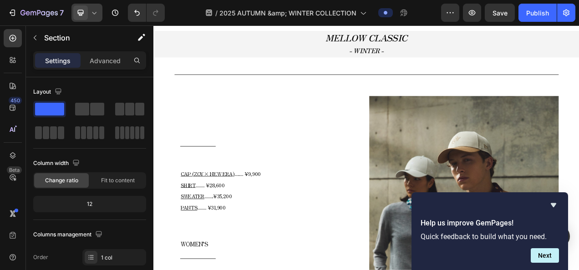
click at [97, 11] on icon at bounding box center [94, 12] width 9 height 9
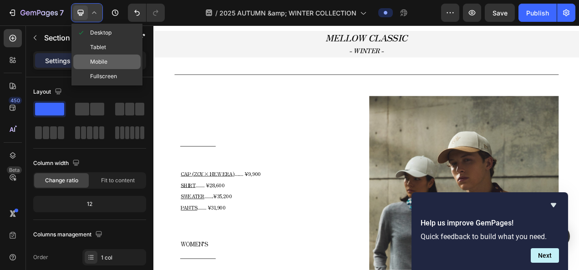
drag, startPoint x: 100, startPoint y: 60, endPoint x: 165, endPoint y: 63, distance: 65.2
click at [100, 60] on span "Mobile" at bounding box center [98, 61] width 17 height 9
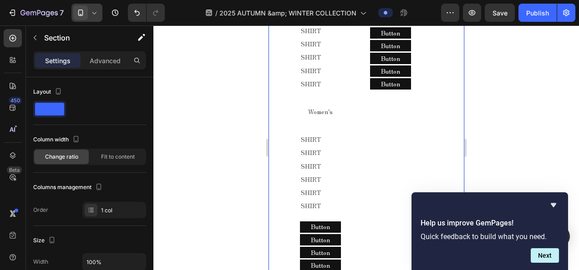
scroll to position [442, 0]
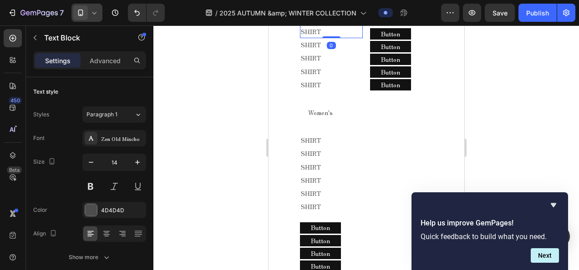
click at [355, 37] on p "SHIRT" at bounding box center [330, 31] width 61 height 11
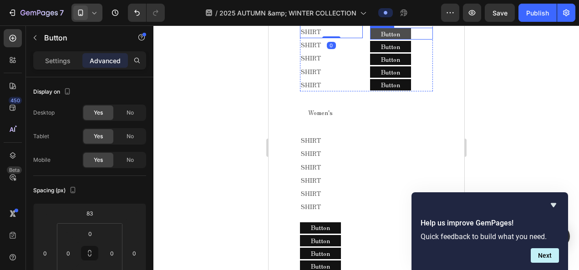
click at [370, 40] on button "Button" at bounding box center [390, 33] width 41 height 11
click at [361, 91] on div "Men's Text Block Row SHIRT Text Block SHIRT Text Block SHIRT Text Block SHIRT T…" at bounding box center [366, 41] width 133 height 102
click at [362, 91] on div "Men's Text Block Row SHIRT Text Block SHIRT Text Block SHIRT Text Block SHIRT T…" at bounding box center [366, 41] width 133 height 102
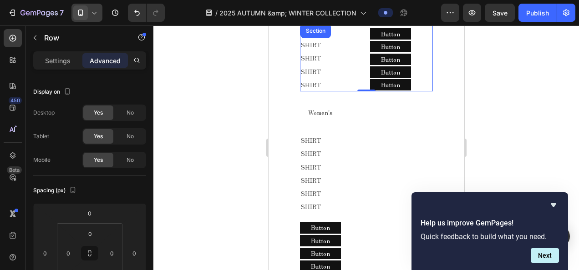
click at [473, 90] on div at bounding box center [366, 147] width 426 height 245
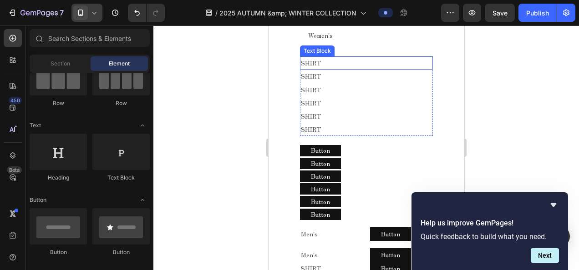
scroll to position [533, 0]
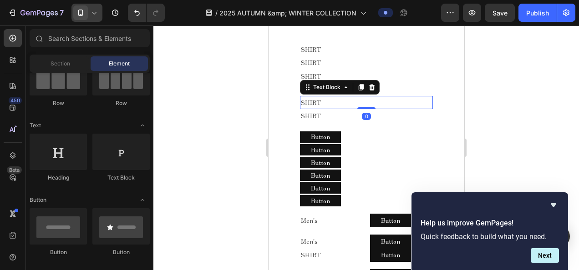
click at [330, 108] on p "SHIRT" at bounding box center [366, 102] width 132 height 11
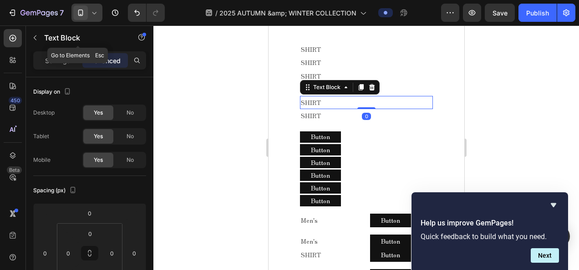
click at [34, 39] on icon "button" at bounding box center [34, 37] width 7 height 7
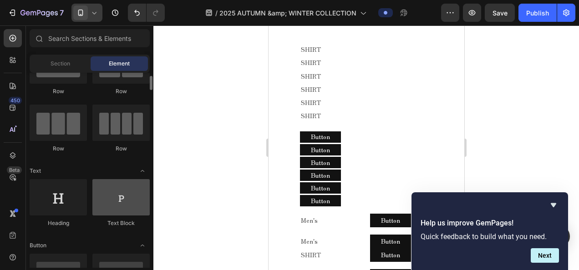
scroll to position [0, 0]
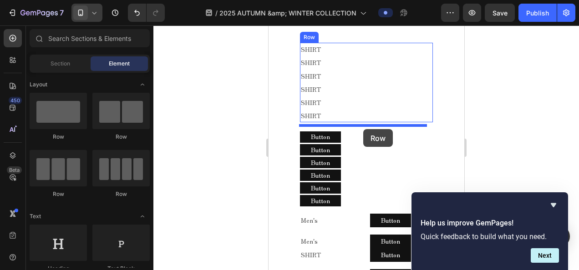
drag, startPoint x: 391, startPoint y: 146, endPoint x: 363, endPoint y: 129, distance: 33.0
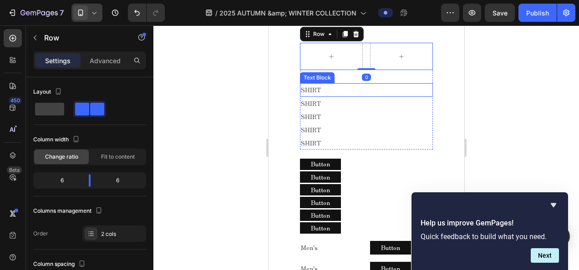
click at [322, 82] on div "Text Block" at bounding box center [316, 78] width 31 height 8
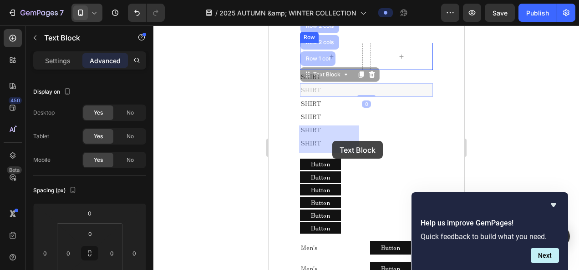
drag, startPoint x: 321, startPoint y: 160, endPoint x: 333, endPoint y: 141, distance: 23.1
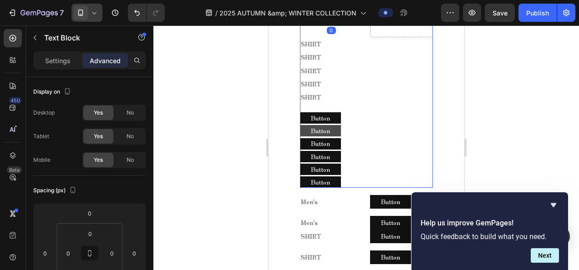
scroll to position [578, 0]
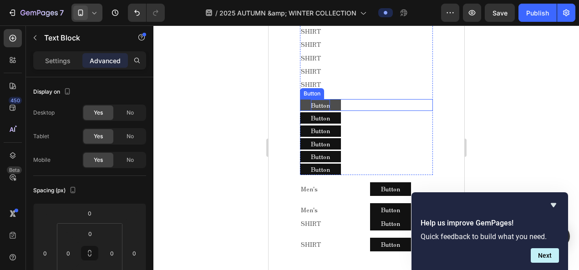
click at [318, 111] on p "Button" at bounding box center [319, 105] width 19 height 11
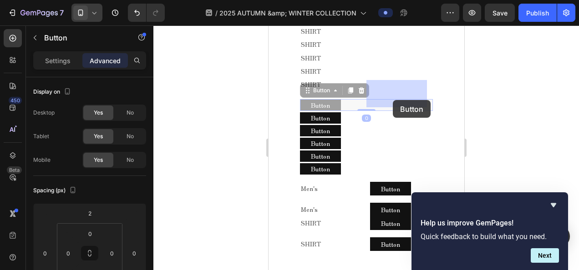
drag, startPoint x: 312, startPoint y: 174, endPoint x: 392, endPoint y: 100, distance: 109.5
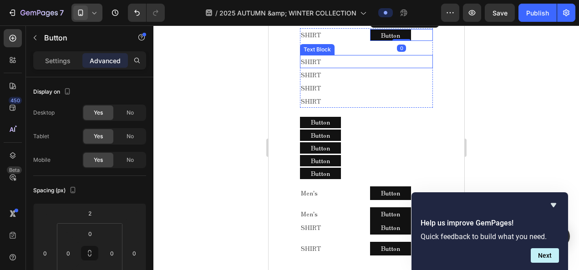
scroll to position [533, 0]
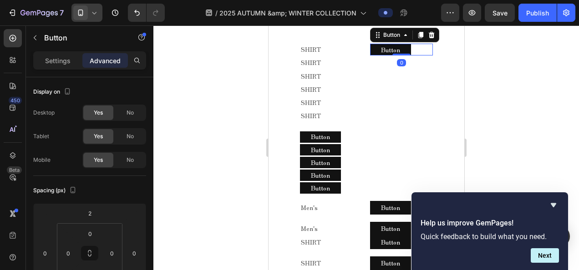
click at [97, 12] on icon at bounding box center [94, 12] width 9 height 9
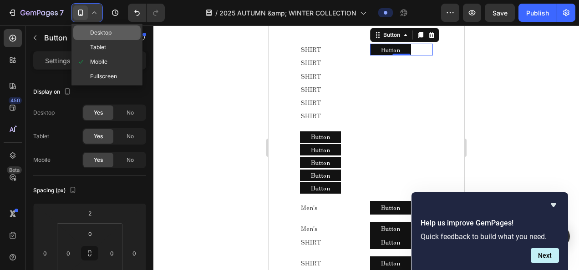
click at [112, 37] on div "Desktop" at bounding box center [106, 32] width 67 height 15
type input "85"
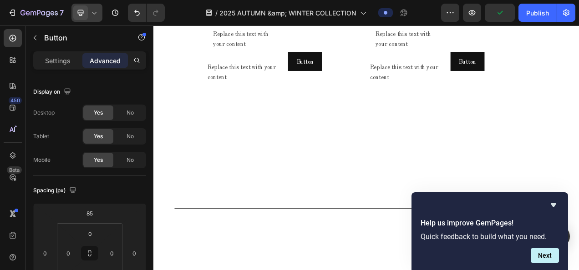
scroll to position [670, 0]
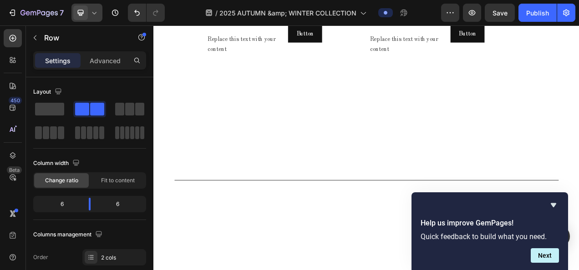
click at [55, 110] on span at bounding box center [49, 109] width 29 height 13
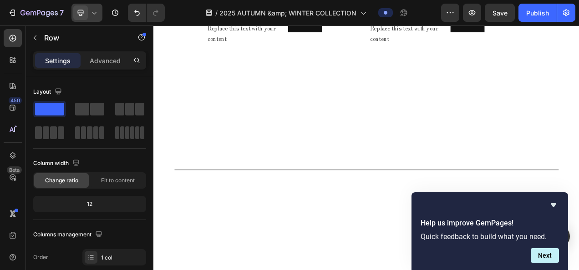
click at [100, 15] on div at bounding box center [86, 13] width 31 height 18
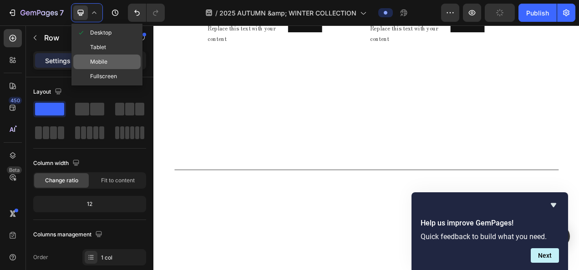
click at [108, 60] on div "Mobile" at bounding box center [106, 62] width 67 height 15
type input "100%"
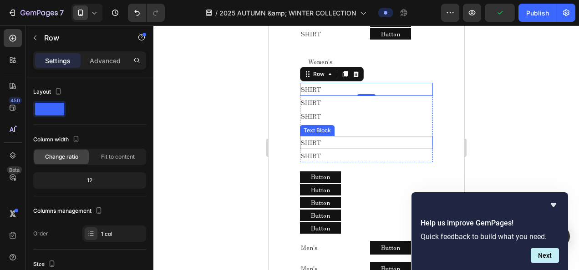
scroll to position [510, 0]
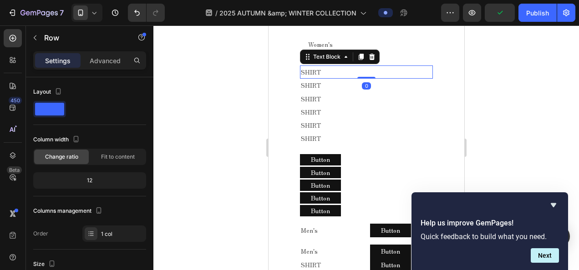
click at [325, 78] on p "SHIRT" at bounding box center [366, 71] width 132 height 11
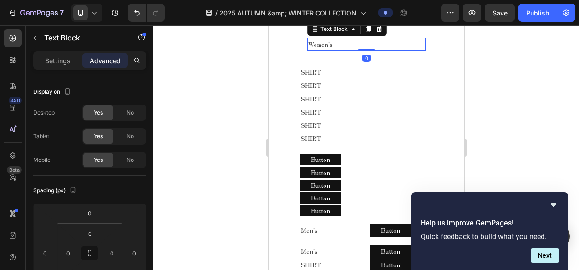
click at [409, 50] on p "Women's" at bounding box center [366, 44] width 117 height 11
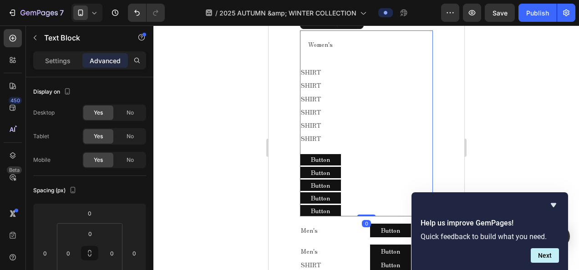
click at [339, 145] on div "Women's Text Block Row SHIRT Text Block Row SHIRT Text Block SHIRT Text Block S…" at bounding box center [366, 87] width 133 height 115
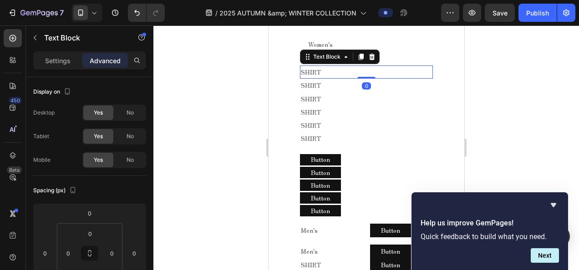
click at [335, 79] on div "SHIRT" at bounding box center [366, 72] width 133 height 13
click at [341, 78] on p "SHIRT" at bounding box center [366, 71] width 132 height 11
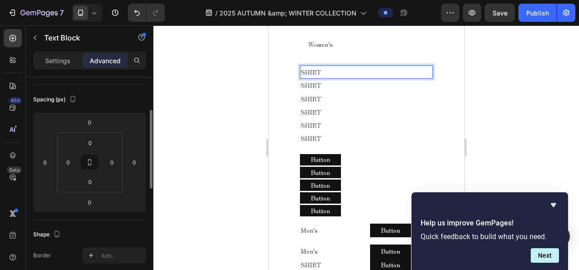
scroll to position [0, 0]
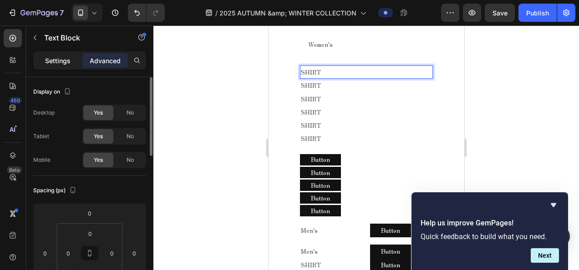
click at [61, 62] on p "Settings" at bounding box center [57, 61] width 25 height 10
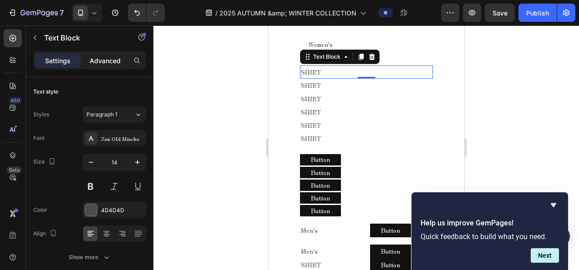
click at [103, 59] on p "Advanced" at bounding box center [105, 61] width 31 height 10
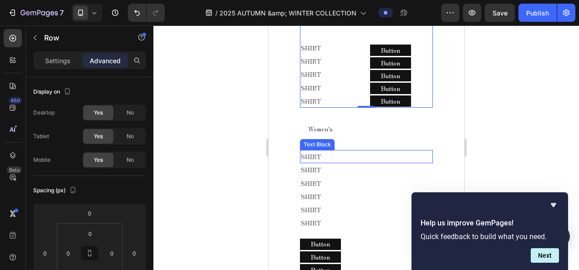
scroll to position [419, 0]
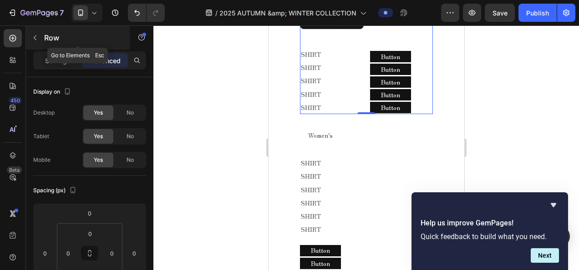
click at [34, 36] on icon "button" at bounding box center [34, 37] width 7 height 7
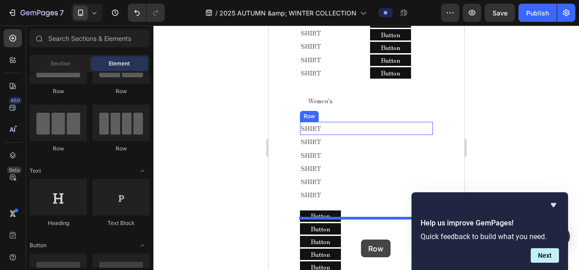
scroll to position [465, 0]
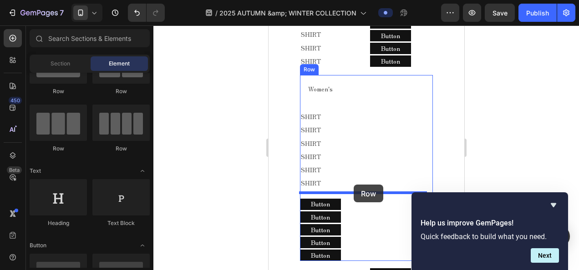
drag, startPoint x: 376, startPoint y: 116, endPoint x: 354, endPoint y: 190, distance: 77.5
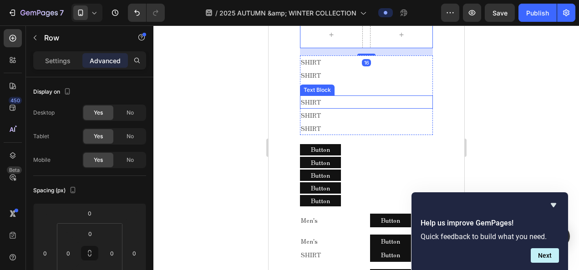
scroll to position [556, 0]
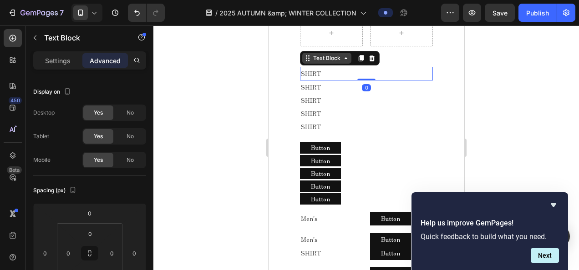
click at [315, 62] on div "Text Block" at bounding box center [326, 58] width 31 height 8
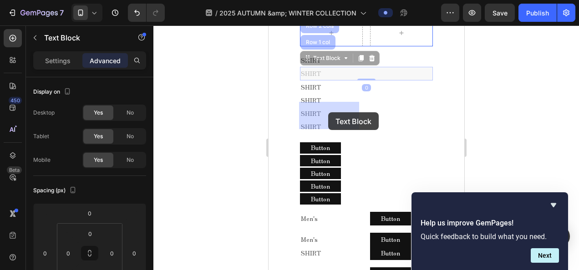
drag, startPoint x: 319, startPoint y: 143, endPoint x: 325, endPoint y: 123, distance: 20.8
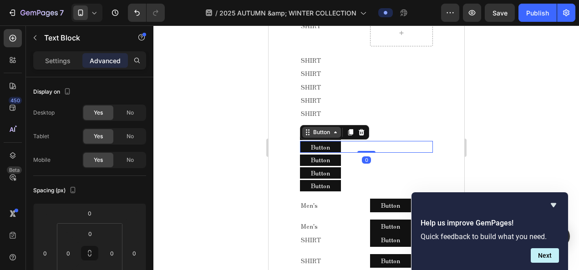
click at [315, 137] on div "Button" at bounding box center [321, 132] width 20 height 8
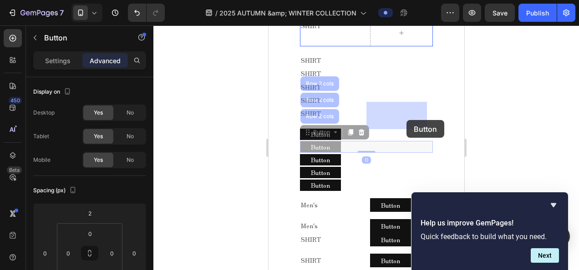
drag, startPoint x: 333, startPoint y: 217, endPoint x: 404, endPoint y: 128, distance: 113.0
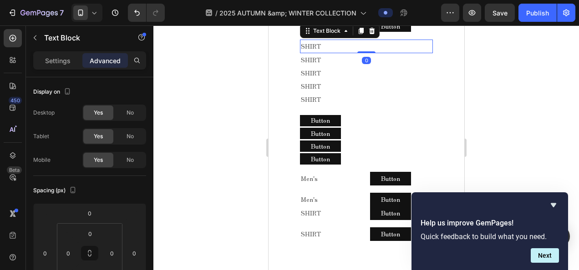
click at [339, 52] on p "SHIRT" at bounding box center [366, 46] width 132 height 11
click at [374, 36] on div at bounding box center [371, 30] width 11 height 11
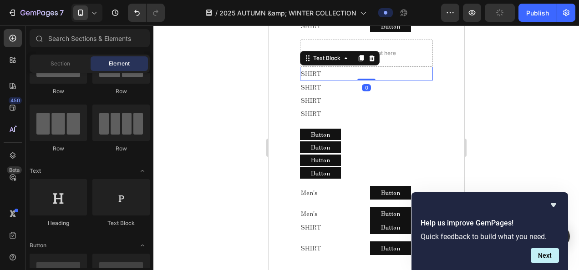
click at [325, 79] on p "SHIRT" at bounding box center [366, 73] width 132 height 11
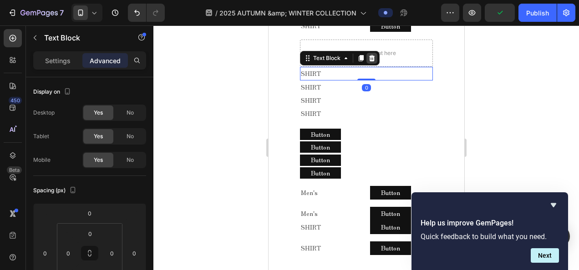
click at [369, 61] on icon at bounding box center [371, 58] width 6 height 6
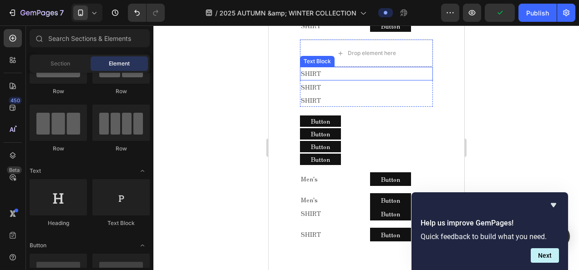
click at [354, 80] on div "SHIRT Text Block" at bounding box center [366, 73] width 133 height 13
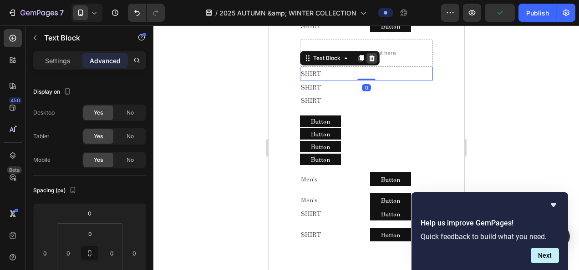
click at [369, 62] on icon at bounding box center [371, 58] width 7 height 7
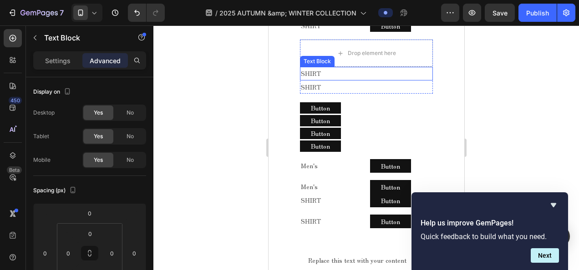
click at [359, 79] on p "SHIRT" at bounding box center [366, 73] width 132 height 11
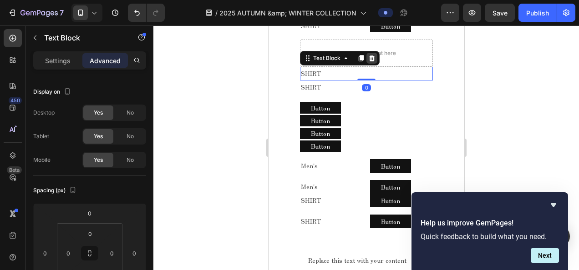
click at [366, 64] on div at bounding box center [371, 58] width 11 height 11
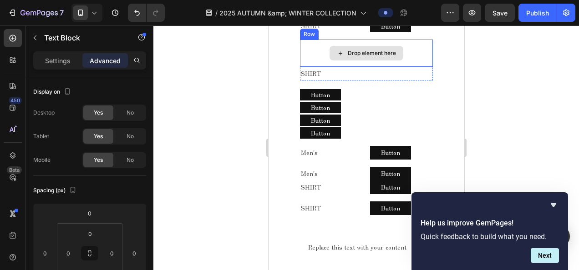
click at [359, 80] on div "SHIRT" at bounding box center [366, 73] width 133 height 13
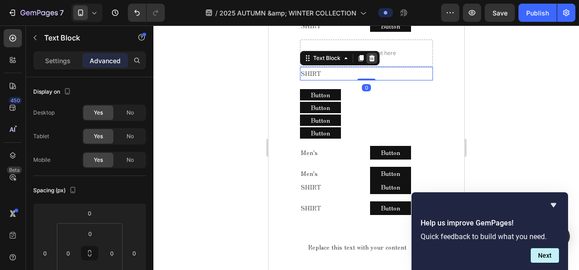
click at [366, 64] on div at bounding box center [371, 58] width 11 height 11
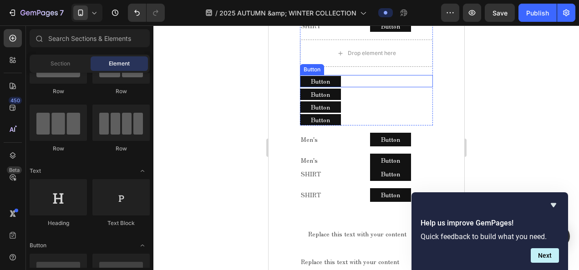
click at [340, 87] on div "Button Button" at bounding box center [366, 81] width 133 height 12
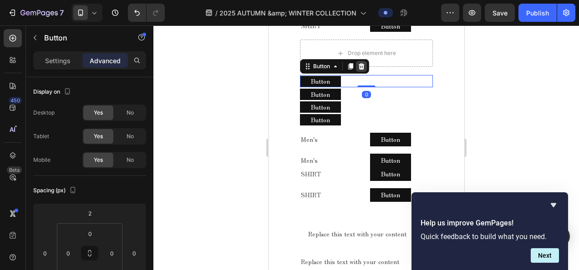
click at [363, 70] on icon at bounding box center [360, 66] width 7 height 7
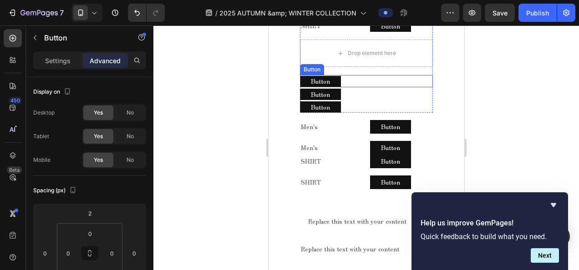
click at [355, 87] on div "Button Button" at bounding box center [366, 81] width 133 height 12
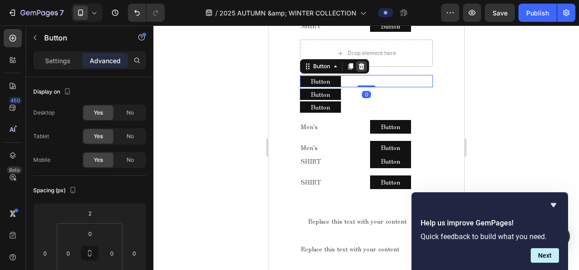
click at [361, 70] on icon at bounding box center [361, 66] width 6 height 6
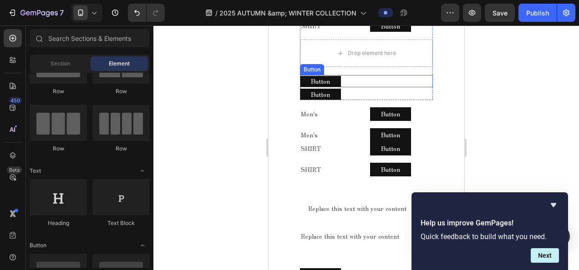
click at [351, 87] on div "Button Button" at bounding box center [366, 81] width 133 height 12
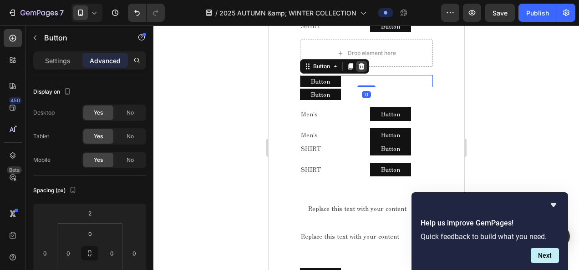
click at [361, 70] on icon at bounding box center [361, 66] width 6 height 6
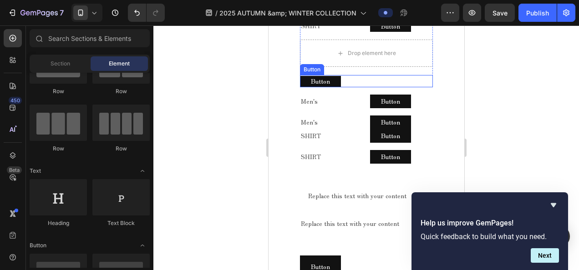
click at [353, 87] on div "Button Button" at bounding box center [366, 81] width 133 height 12
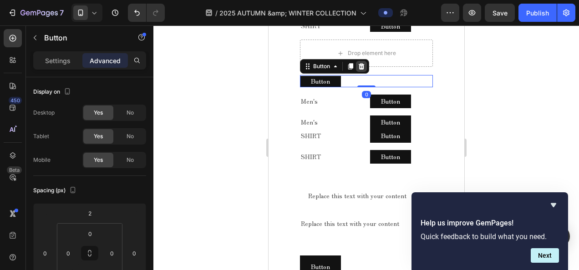
click at [362, 70] on icon at bounding box center [360, 66] width 7 height 7
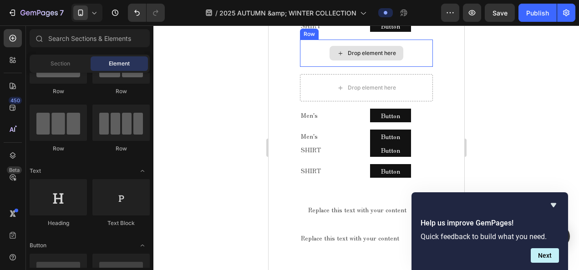
click at [352, 67] on div "Drop element here" at bounding box center [366, 53] width 133 height 27
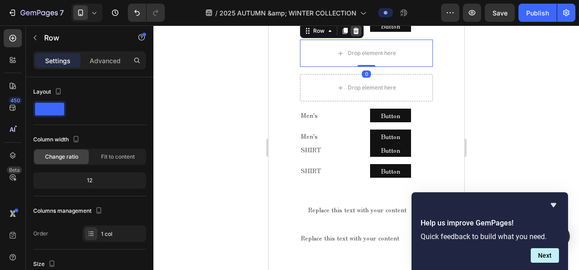
click at [354, 34] on icon at bounding box center [355, 31] width 6 height 6
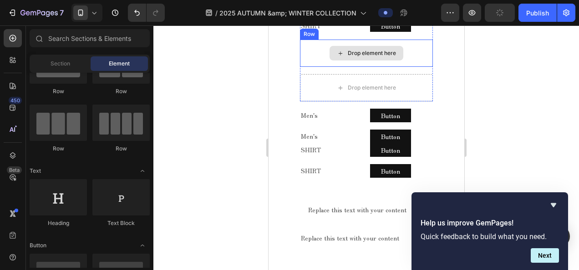
click at [327, 67] on div "Drop element here" at bounding box center [366, 53] width 133 height 27
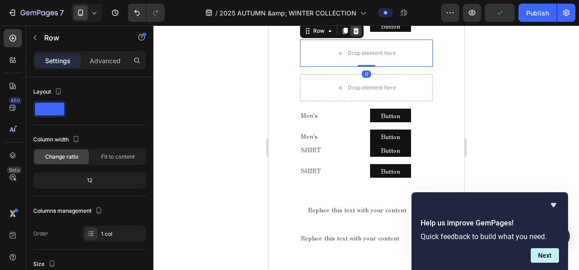
click at [355, 35] on icon at bounding box center [355, 30] width 7 height 7
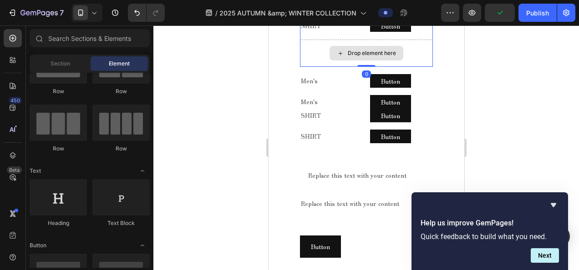
click at [351, 67] on div "Drop element here" at bounding box center [366, 53] width 133 height 27
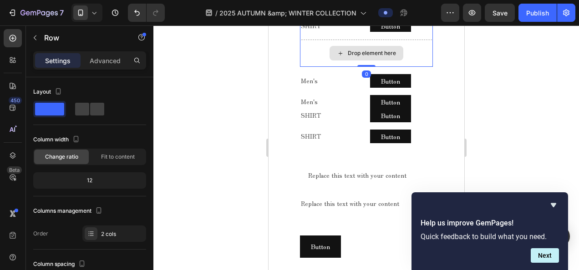
click at [345, 67] on div "Women's Text Block Row SHIRT Text Block Button Button Row Drop element here Row…" at bounding box center [366, 25] width 133 height 83
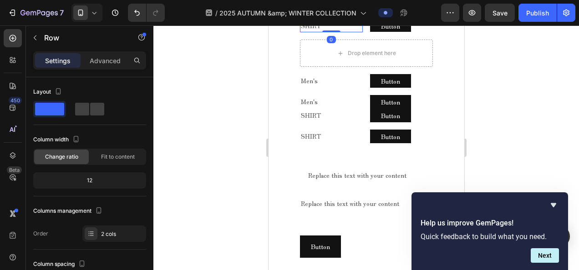
click at [314, 31] on p "SHIRT" at bounding box center [330, 25] width 61 height 11
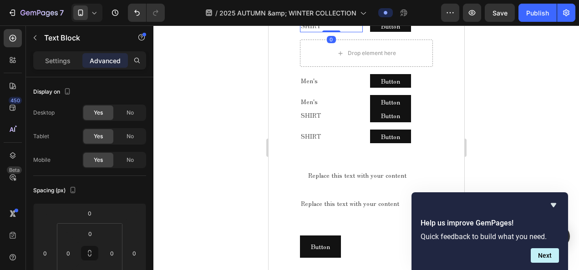
click at [357, 14] on icon at bounding box center [360, 10] width 7 height 7
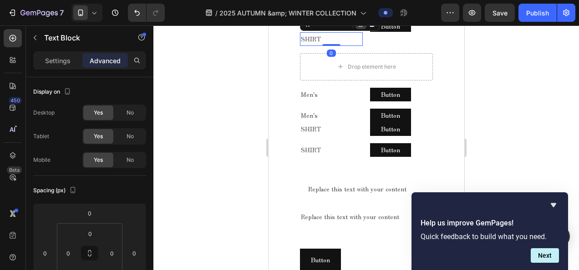
click at [357, 27] on icon at bounding box center [360, 23] width 7 height 7
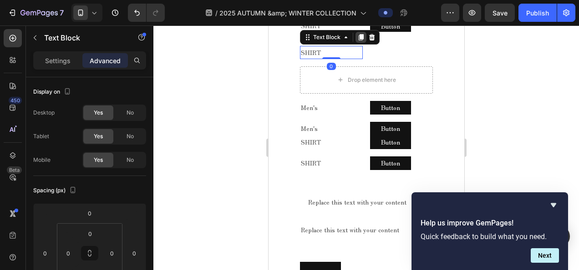
click at [358, 41] on icon at bounding box center [360, 37] width 5 height 6
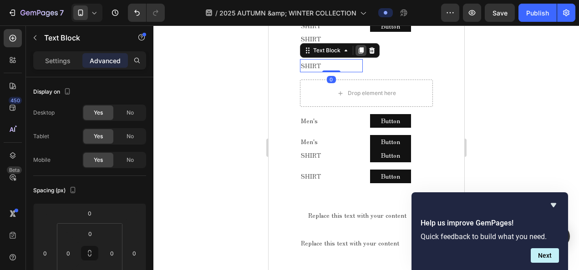
click at [358, 54] on icon at bounding box center [360, 50] width 5 height 6
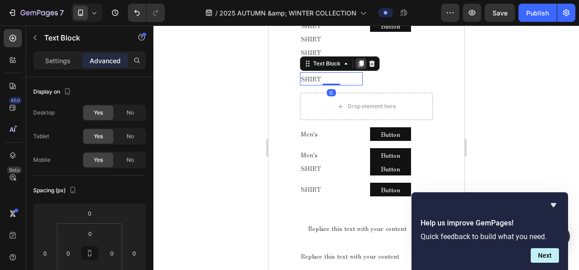
click at [357, 67] on icon at bounding box center [360, 63] width 7 height 7
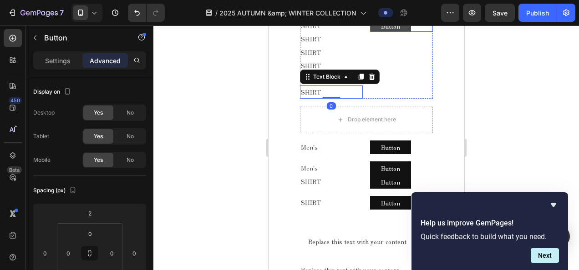
click at [372, 32] on button "Button" at bounding box center [390, 25] width 41 height 11
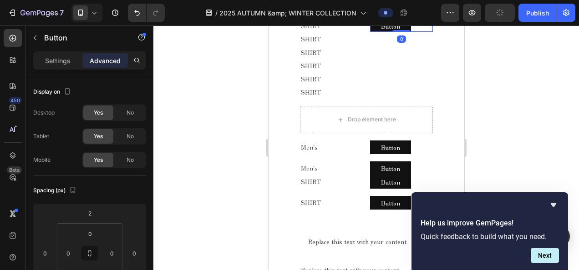
click at [419, 15] on icon at bounding box center [420, 11] width 5 height 6
click at [419, 28] on icon at bounding box center [420, 24] width 5 height 6
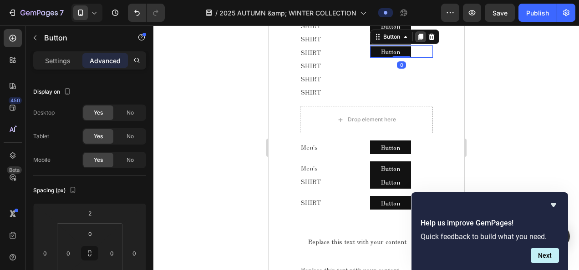
click at [418, 41] on icon at bounding box center [420, 37] width 5 height 6
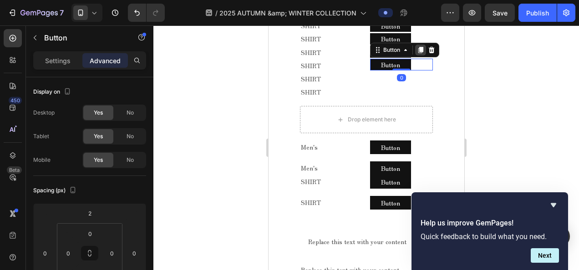
click at [418, 53] on icon at bounding box center [420, 50] width 5 height 6
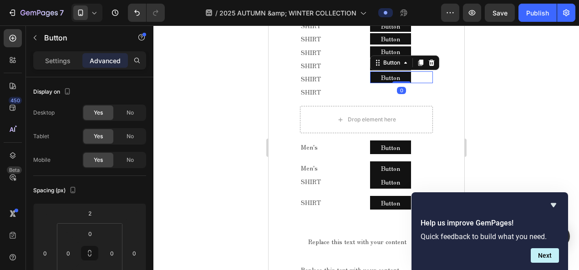
click at [416, 68] on div at bounding box center [420, 62] width 11 height 11
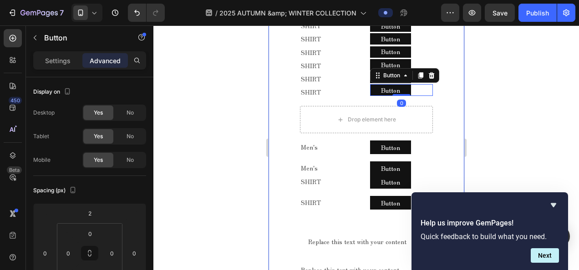
click at [449, 102] on div "2025 AUTUMN & WINTER COLLECTION Text block MELLOW CLASSIC - AUTUMN - Text block…" at bounding box center [366, 113] width 196 height 704
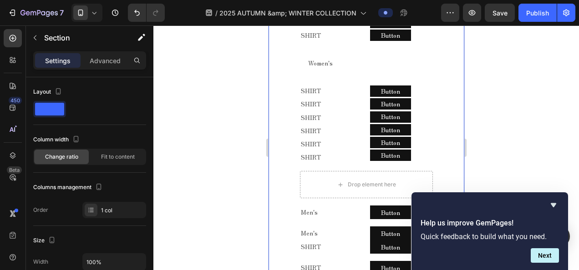
scroll to position [511, 0]
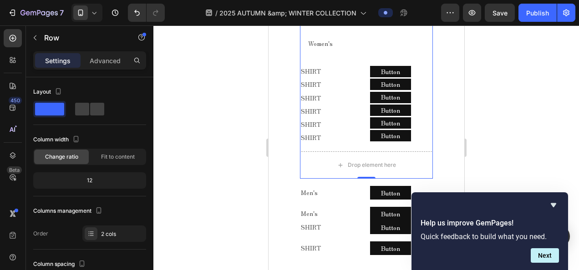
click at [367, 106] on div "Men's Text Block Row SHIRT Text Block SHIRT Text Block SHIRT Text Block SHIRT T…" at bounding box center [366, 50] width 133 height 259
click at [358, 22] on div "SHIRT" at bounding box center [331, 15] width 63 height 13
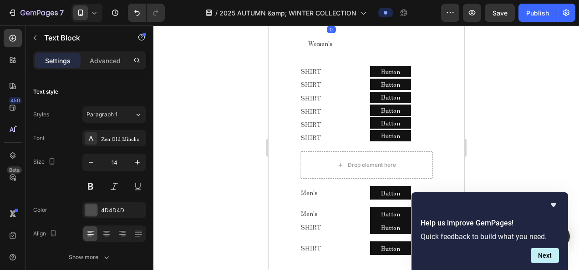
click at [370, 21] on button "Button" at bounding box center [390, 15] width 41 height 11
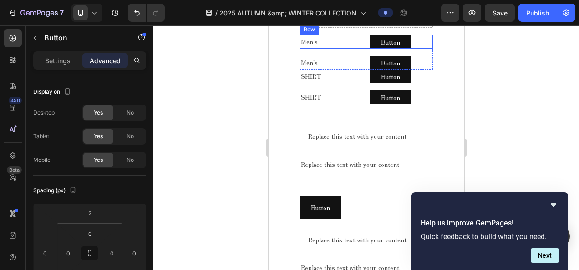
scroll to position [647, 0]
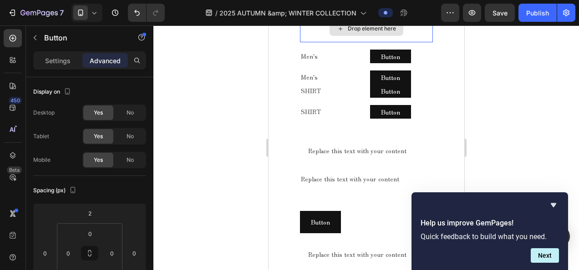
click at [358, 42] on div "Drop element here" at bounding box center [366, 28] width 133 height 27
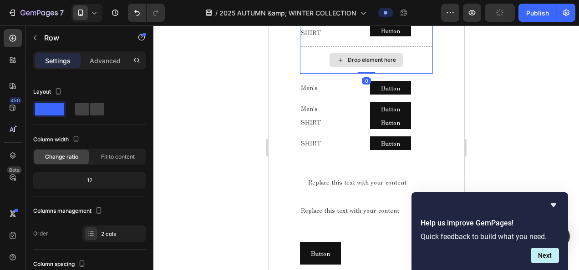
scroll to position [602, 0]
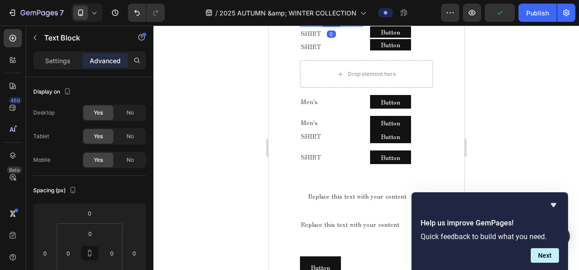
drag, startPoint x: 358, startPoint y: 99, endPoint x: 524, endPoint y: 112, distance: 167.1
click at [358, 26] on p "SHIRT" at bounding box center [330, 20] width 61 height 11
click at [96, 18] on div at bounding box center [86, 13] width 31 height 18
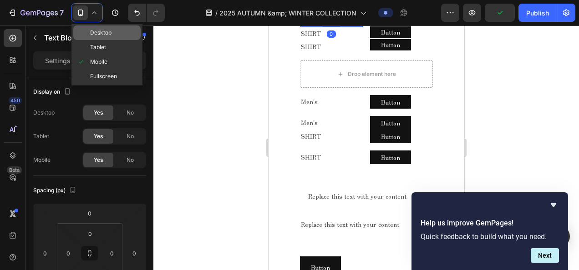
click at [97, 33] on span "Desktop" at bounding box center [100, 32] width 21 height 9
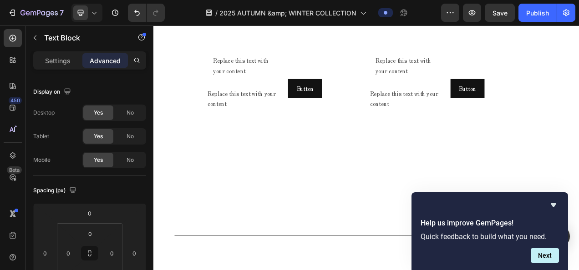
scroll to position [716, 0]
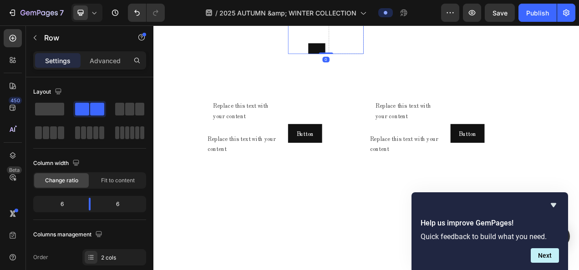
click at [57, 114] on span at bounding box center [49, 109] width 29 height 13
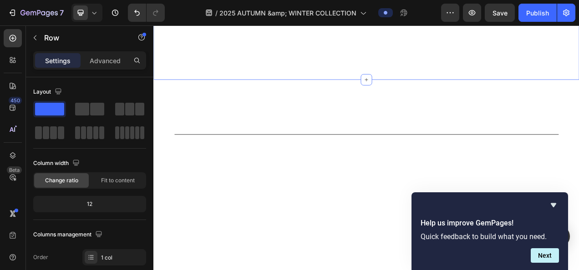
scroll to position [625, 0]
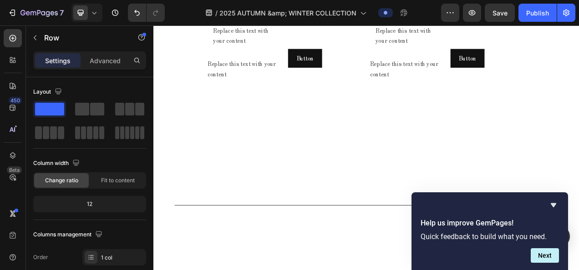
click at [96, 14] on icon at bounding box center [94, 12] width 9 height 9
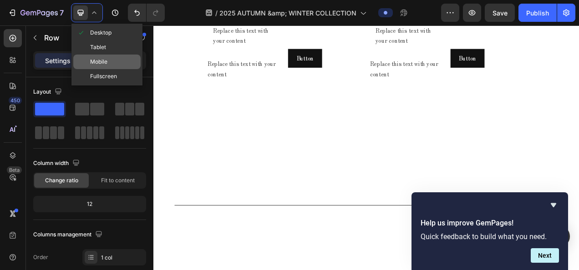
click at [101, 60] on span "Mobile" at bounding box center [98, 61] width 17 height 9
type input "100%"
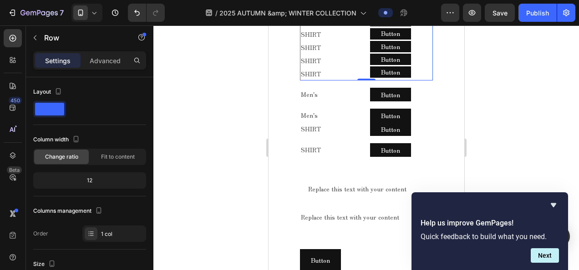
scroll to position [566, 0]
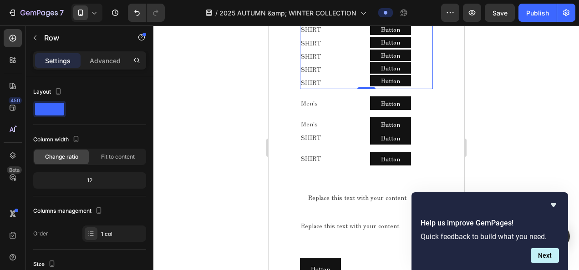
click at [230, 94] on div at bounding box center [366, 147] width 426 height 245
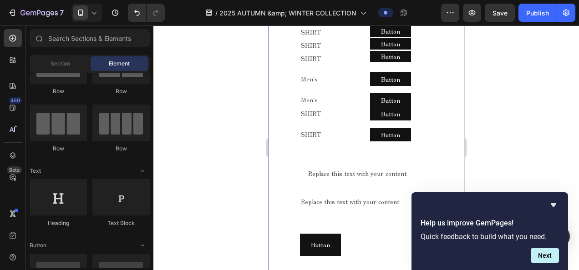
scroll to position [611, 0]
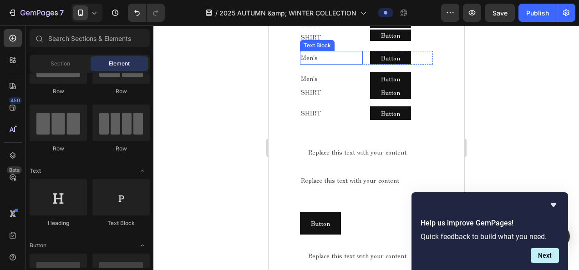
click at [359, 64] on div "Men's" at bounding box center [331, 57] width 63 height 13
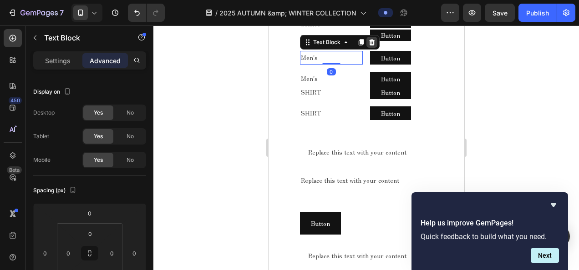
click at [372, 46] on icon at bounding box center [371, 42] width 6 height 6
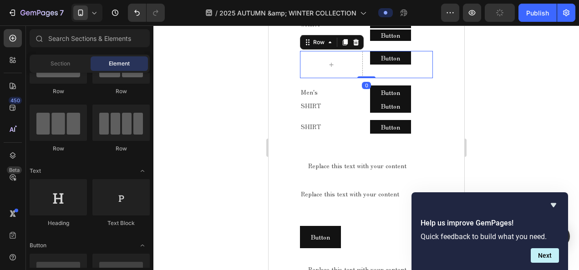
click at [361, 78] on div "Button Button Row 0" at bounding box center [366, 64] width 133 height 27
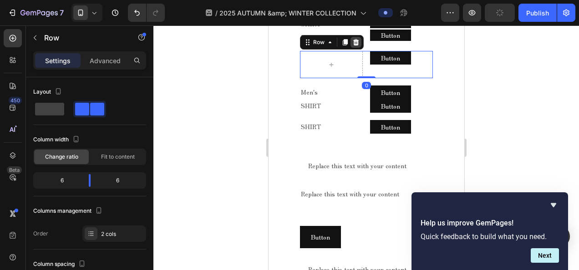
click at [356, 46] on icon at bounding box center [355, 42] width 6 height 6
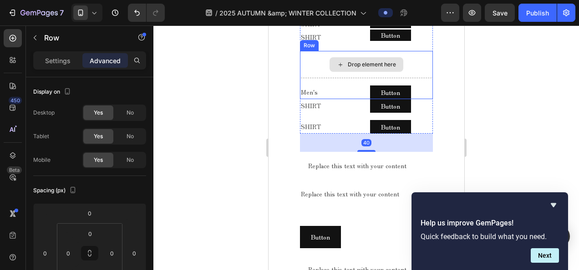
click at [361, 78] on div "Drop element here" at bounding box center [366, 64] width 133 height 27
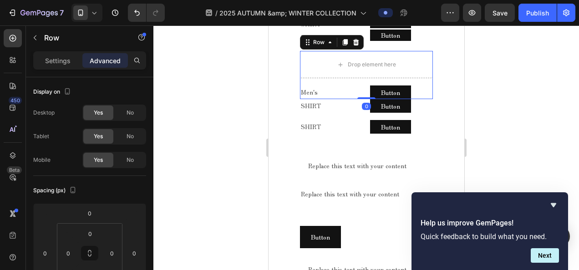
click at [356, 46] on icon at bounding box center [355, 42] width 7 height 7
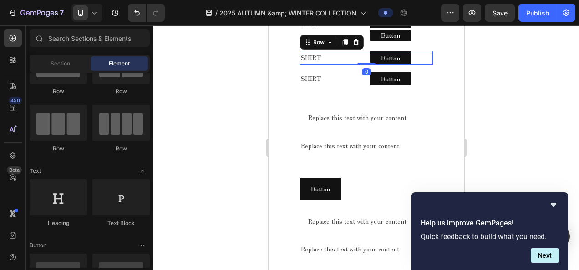
click at [361, 65] on div "SHIRT Text Block Button Button Row 0" at bounding box center [366, 58] width 133 height 14
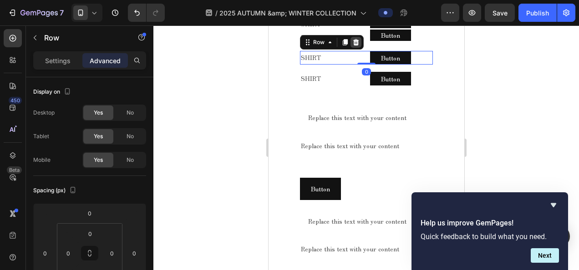
click at [357, 48] on div at bounding box center [355, 42] width 11 height 11
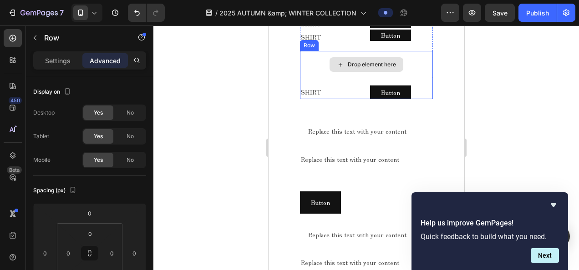
click at [360, 78] on div "Drop element here" at bounding box center [366, 64] width 133 height 27
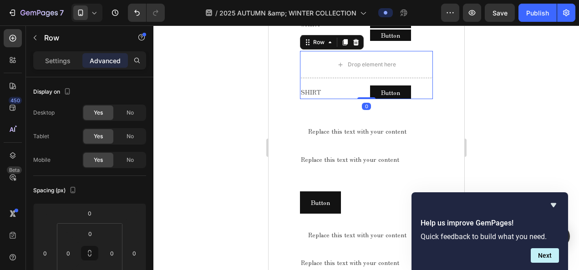
click at [357, 46] on icon at bounding box center [355, 42] width 7 height 7
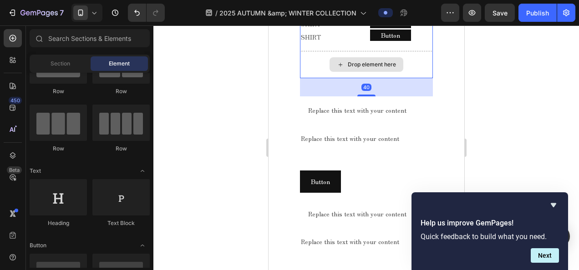
click at [359, 78] on div "Drop element here" at bounding box center [366, 64] width 133 height 27
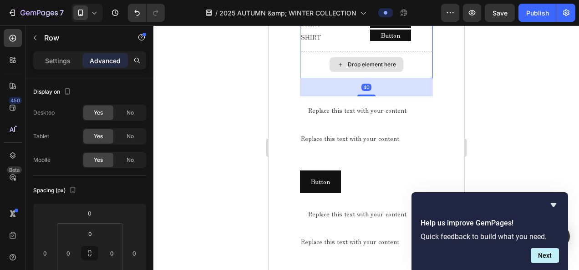
click at [358, 78] on div "Drop element here" at bounding box center [366, 64] width 133 height 27
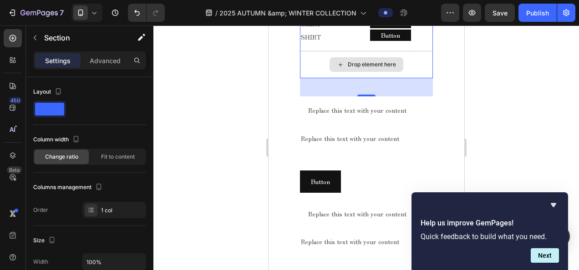
click at [290, 150] on div "2025 AUTUMN & WINTER COLLECTION Text block MELLOW CLASSIC - AUTUMN - Text block…" at bounding box center [366, 10] width 178 height 573
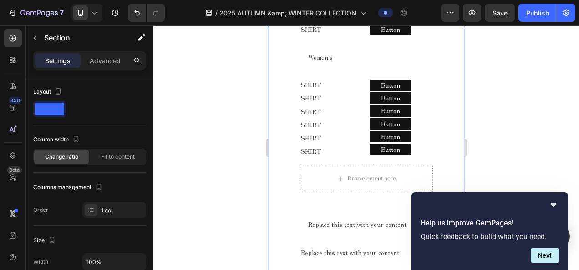
scroll to position [475, 0]
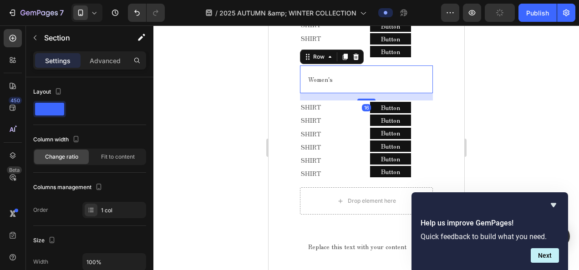
click at [353, 93] on div "Women's Text Block Row 16" at bounding box center [366, 80] width 133 height 28
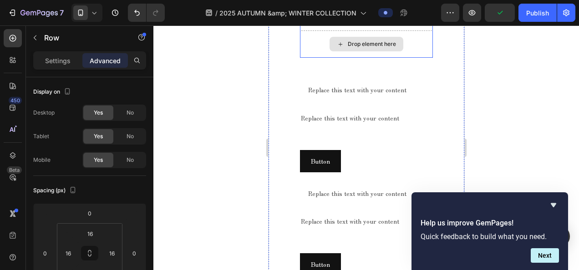
scroll to position [657, 0]
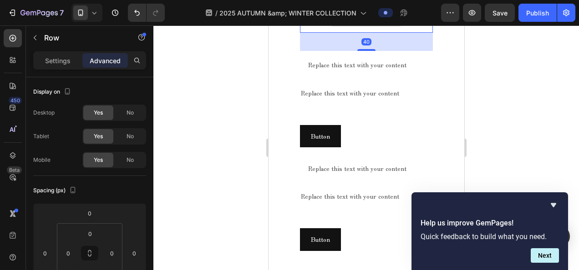
click at [354, 33] on div "Drop element here" at bounding box center [366, 18] width 133 height 27
click at [335, 33] on div "Drop element here" at bounding box center [366, 18] width 133 height 27
click at [52, 65] on div "Settings" at bounding box center [58, 60] width 46 height 15
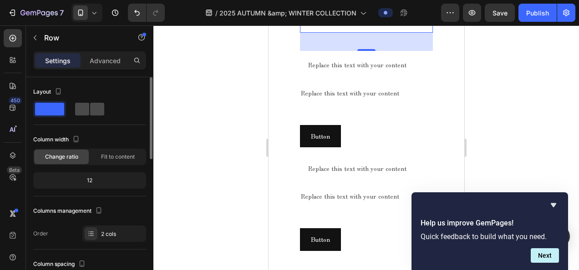
click at [103, 112] on span at bounding box center [97, 109] width 14 height 13
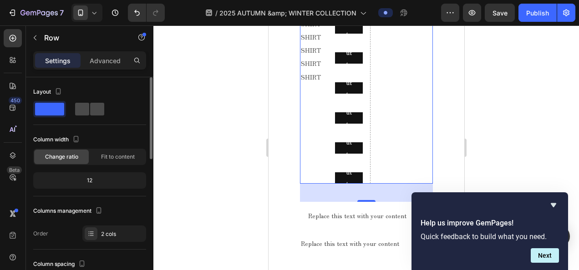
scroll to position [770, 0]
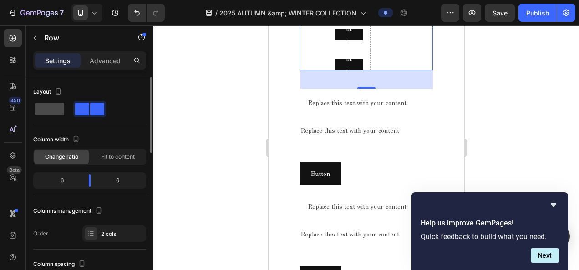
click at [37, 107] on span at bounding box center [49, 109] width 29 height 13
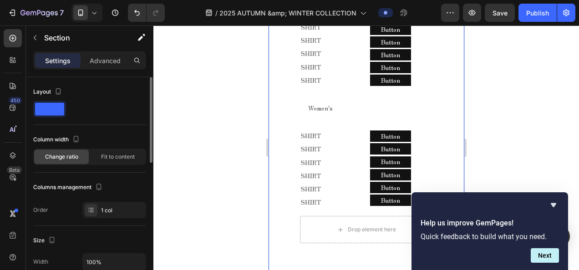
scroll to position [429, 0]
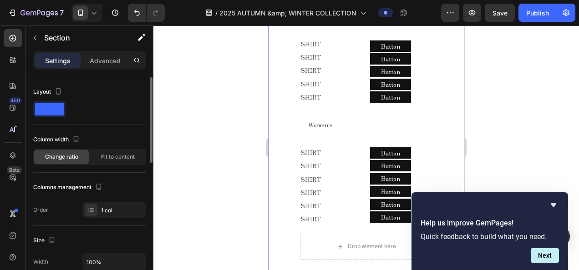
click at [97, 15] on icon at bounding box center [94, 12] width 9 height 9
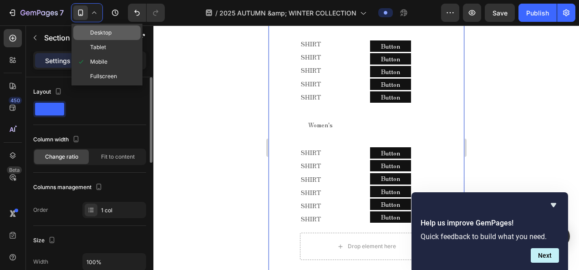
click at [103, 37] on span "Desktop" at bounding box center [100, 32] width 21 height 9
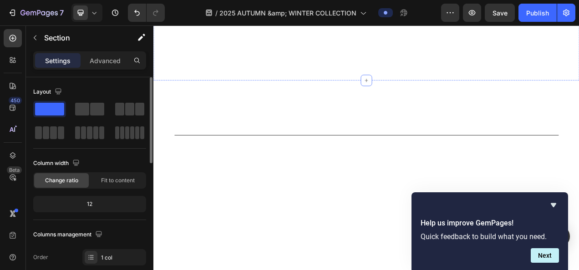
scroll to position [669, 0]
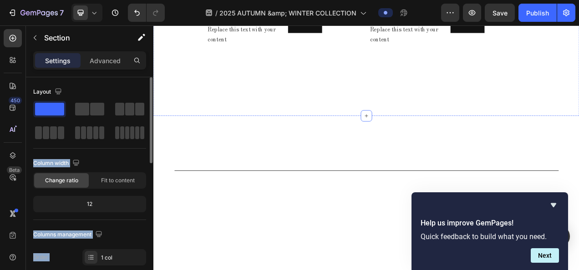
drag, startPoint x: 241, startPoint y: 127, endPoint x: 517, endPoint y: 107, distance: 276.6
click at [32, 35] on button "button" at bounding box center [35, 37] width 15 height 15
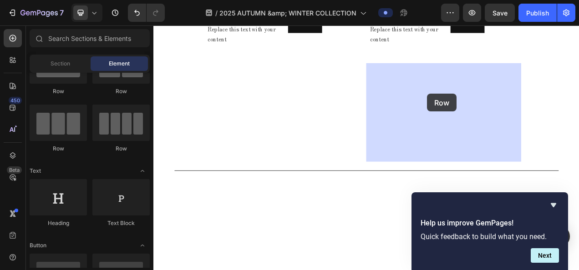
drag, startPoint x: 274, startPoint y: 106, endPoint x: 506, endPoint y: 128, distance: 232.7
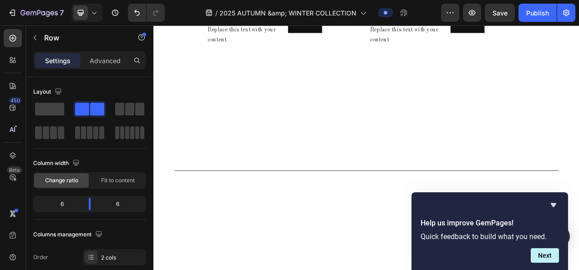
click at [93, 11] on icon at bounding box center [94, 12] width 9 height 9
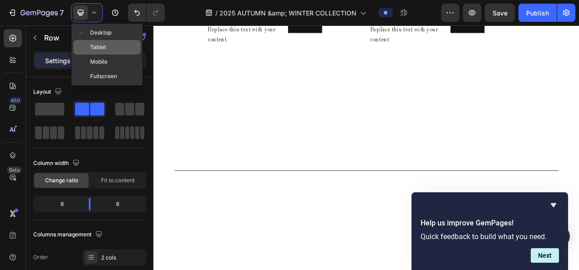
click at [112, 54] on div "Tablet" at bounding box center [106, 47] width 67 height 15
type input "100%"
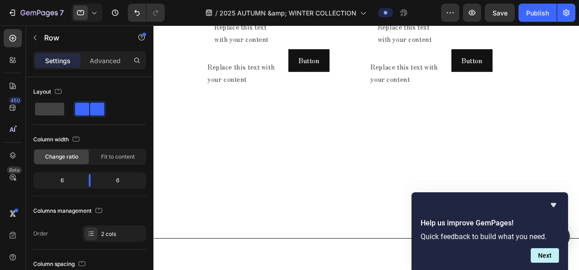
scroll to position [610, 0]
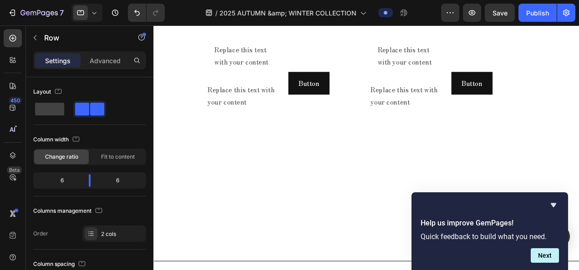
click at [97, 13] on icon at bounding box center [94, 12] width 9 height 9
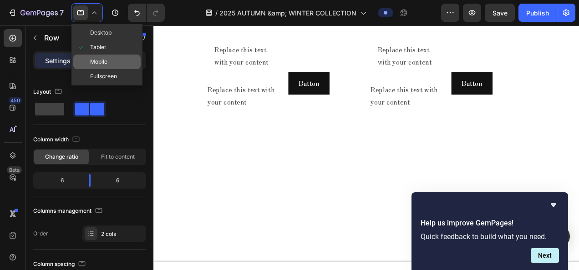
click at [103, 59] on span "Mobile" at bounding box center [98, 61] width 17 height 9
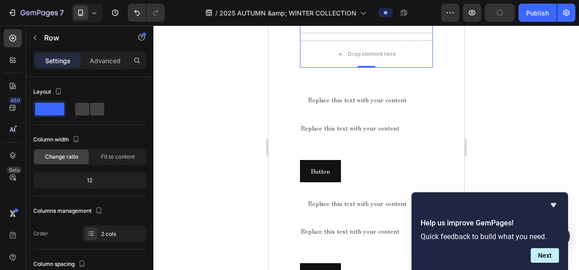
scroll to position [642, 0]
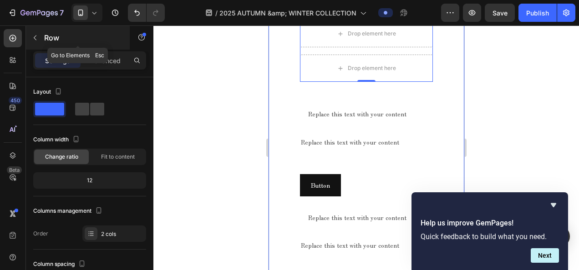
click at [34, 35] on icon "button" at bounding box center [34, 37] width 7 height 7
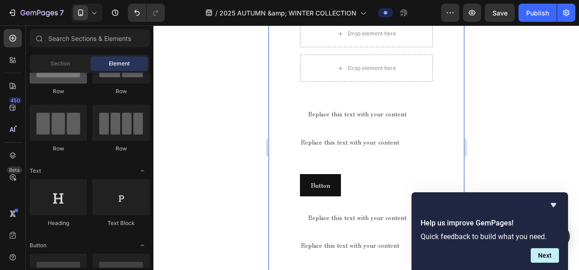
scroll to position [0, 0]
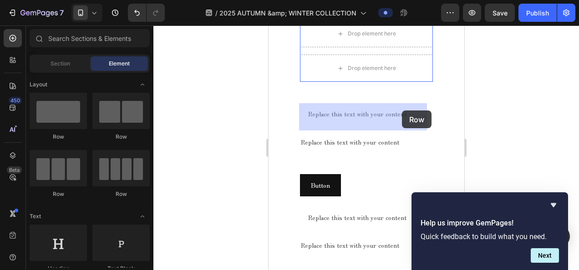
drag, startPoint x: 377, startPoint y: 137, endPoint x: 328, endPoint y: 119, distance: 52.6
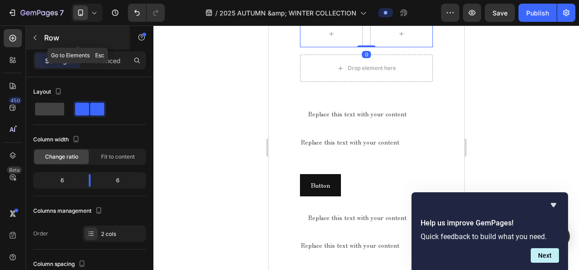
click at [36, 41] on button "button" at bounding box center [35, 37] width 15 height 15
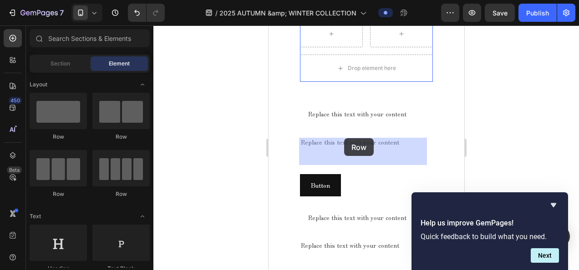
drag, startPoint x: 379, startPoint y: 136, endPoint x: 348, endPoint y: 141, distance: 31.4
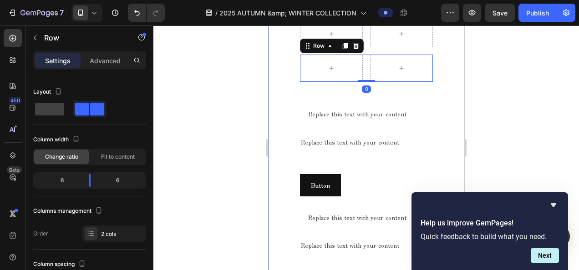
click at [95, 10] on icon at bounding box center [94, 12] width 9 height 9
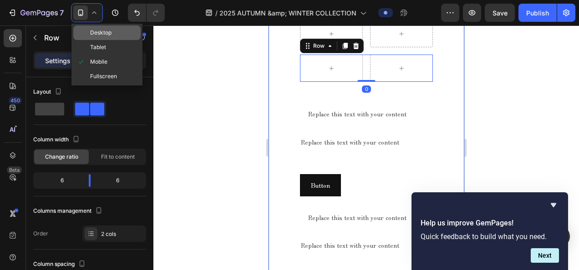
click at [111, 33] on span "Desktop" at bounding box center [100, 32] width 21 height 9
type input "1200"
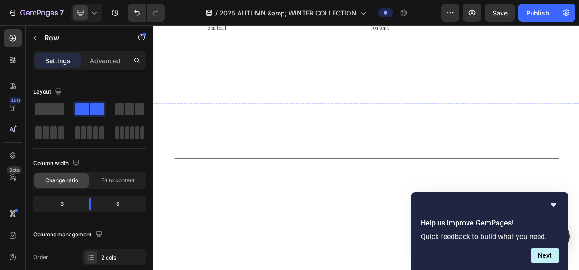
scroll to position [686, 0]
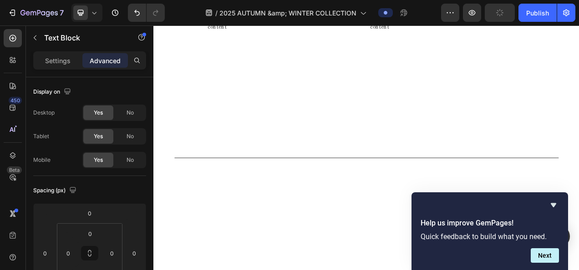
drag, startPoint x: 255, startPoint y: 71, endPoint x: 458, endPoint y: 67, distance: 203.5
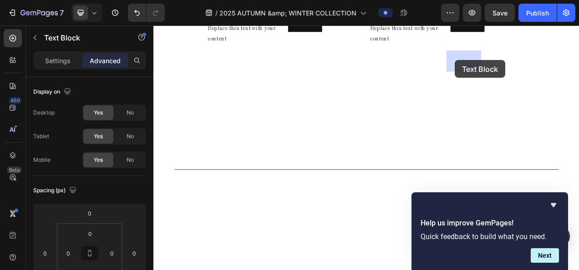
drag, startPoint x: 357, startPoint y: 77, endPoint x: 540, endPoint y: 70, distance: 183.6
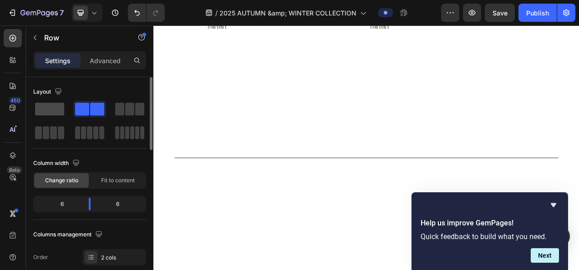
click at [53, 104] on span at bounding box center [49, 109] width 29 height 13
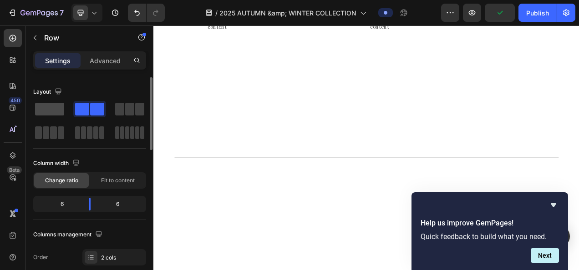
drag, startPoint x: 46, startPoint y: 109, endPoint x: 3, endPoint y: 103, distance: 43.2
click at [46, 109] on span at bounding box center [49, 109] width 29 height 13
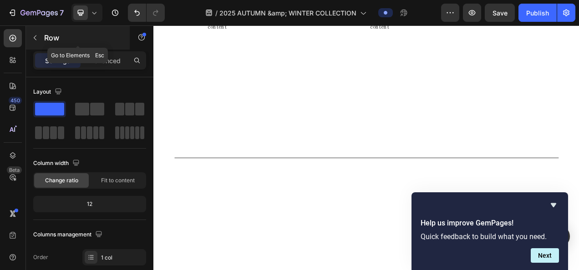
click at [33, 37] on icon "button" at bounding box center [34, 37] width 7 height 7
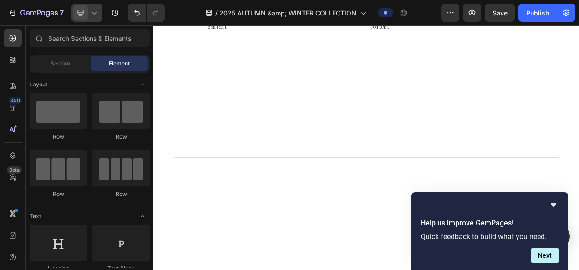
click at [98, 11] on icon at bounding box center [94, 12] width 9 height 9
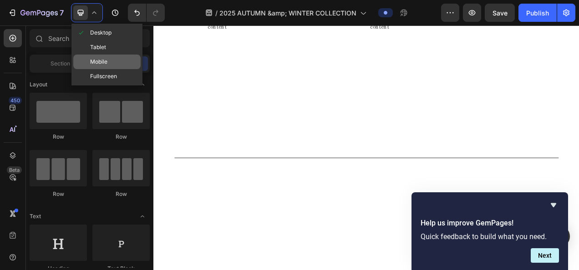
click at [97, 61] on span "Mobile" at bounding box center [98, 61] width 17 height 9
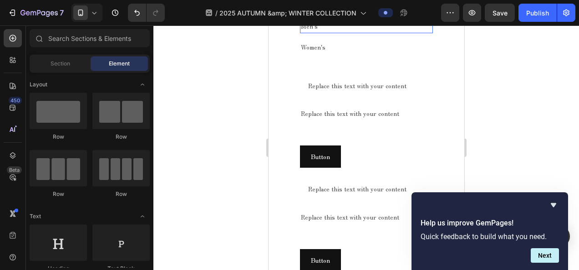
scroll to position [623, 0]
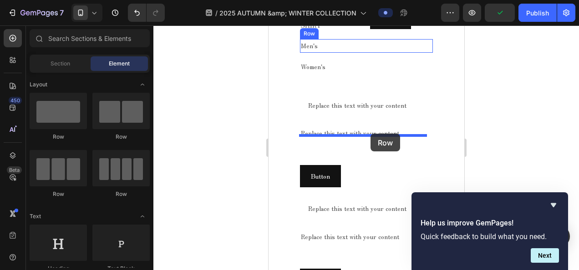
drag, startPoint x: 385, startPoint y: 136, endPoint x: 370, endPoint y: 135, distance: 15.0
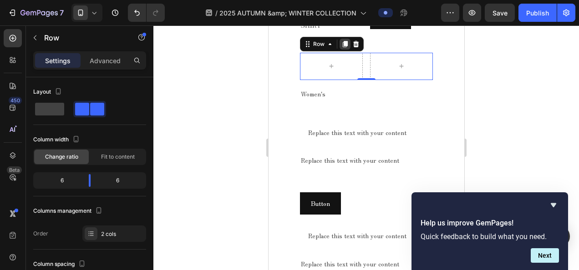
click at [342, 47] on icon at bounding box center [344, 44] width 5 height 6
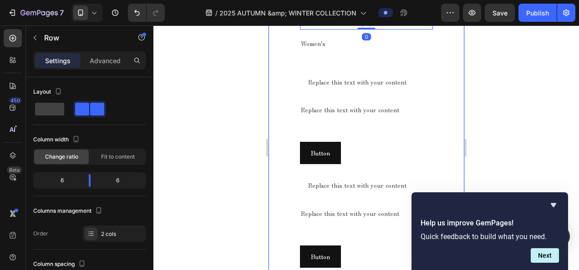
scroll to position [714, 0]
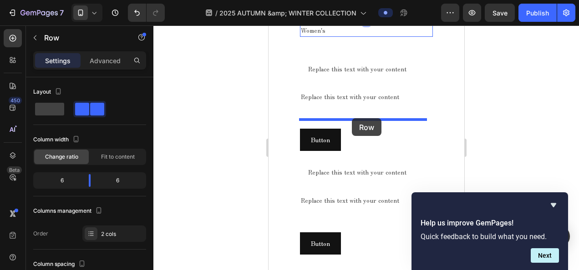
drag, startPoint x: 317, startPoint y: 61, endPoint x: 351, endPoint y: 118, distance: 67.1
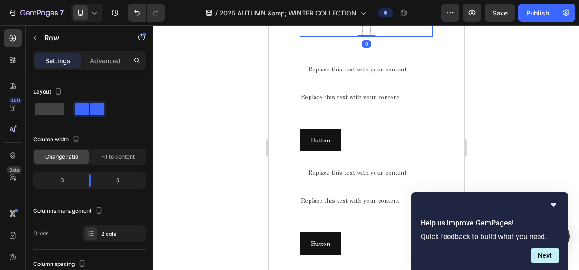
click at [229, 107] on div at bounding box center [366, 147] width 426 height 245
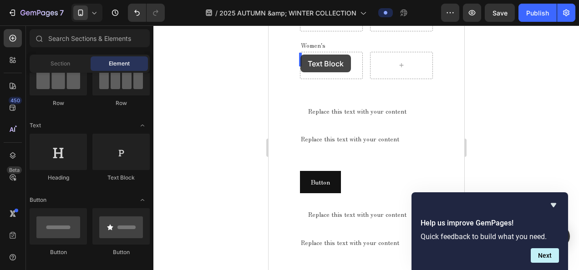
scroll to position [663, 0]
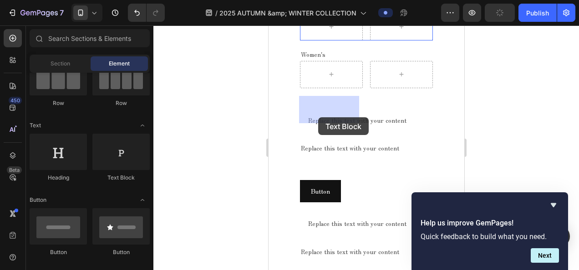
drag, startPoint x: 382, startPoint y: 176, endPoint x: 318, endPoint y: 117, distance: 86.7
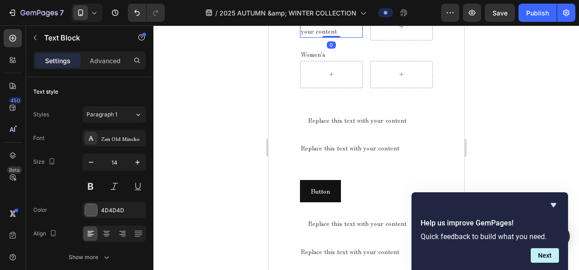
click at [368, 8] on icon at bounding box center [371, 4] width 7 height 7
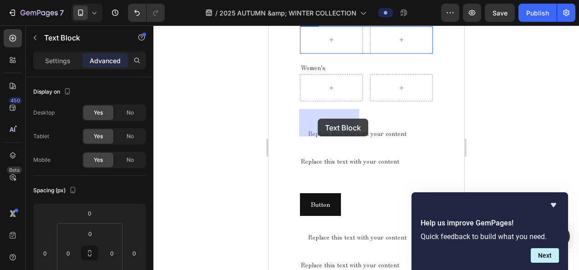
drag, startPoint x: 315, startPoint y: 71, endPoint x: 320, endPoint y: 119, distance: 48.5
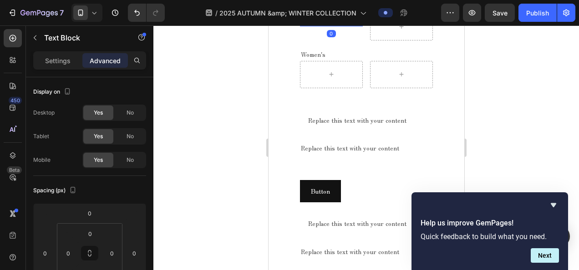
drag, startPoint x: 418, startPoint y: 51, endPoint x: 411, endPoint y: 56, distance: 8.8
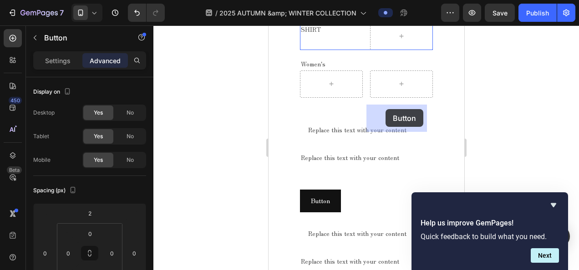
drag, startPoint x: 385, startPoint y: 67, endPoint x: 385, endPoint y: 109, distance: 41.9
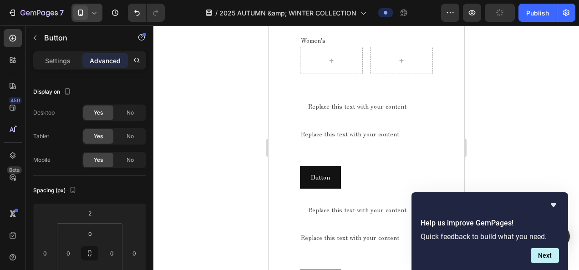
click at [99, 16] on div at bounding box center [86, 13] width 31 height 18
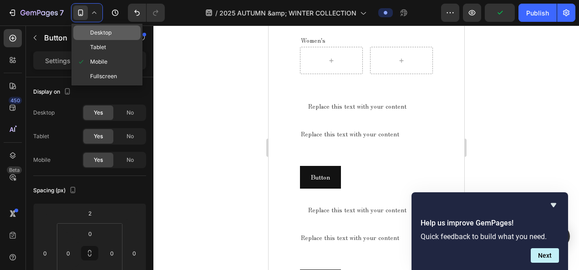
click at [107, 36] on span "Desktop" at bounding box center [100, 32] width 21 height 9
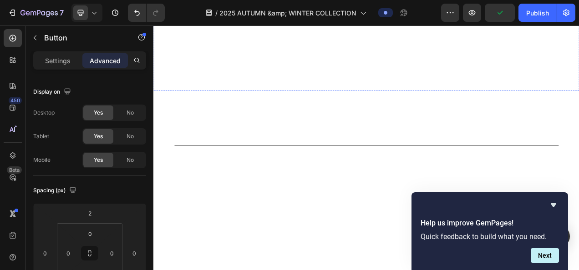
scroll to position [656, 0]
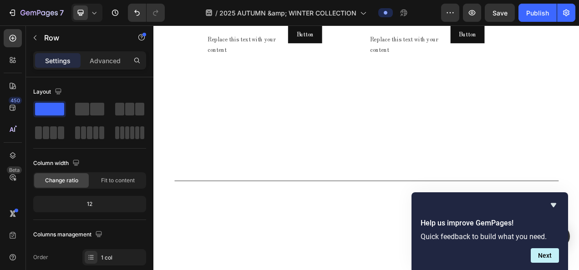
click at [113, 59] on p "Advanced" at bounding box center [105, 61] width 31 height 10
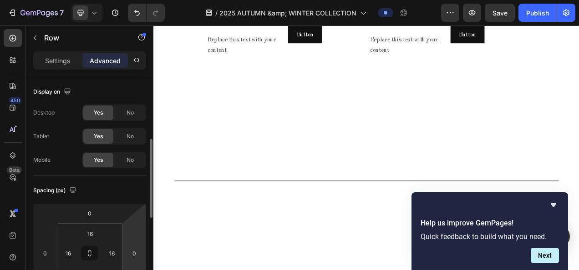
scroll to position [46, 0]
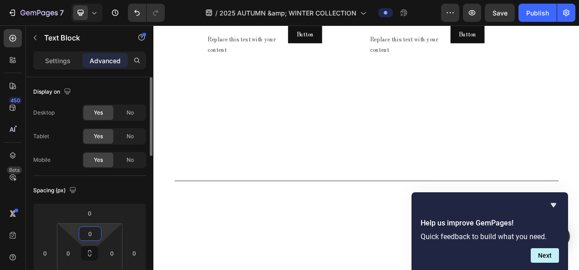
click at [89, 234] on input "0" at bounding box center [90, 234] width 18 height 14
type input "16"
click at [71, 255] on input "0" at bounding box center [68, 254] width 14 height 14
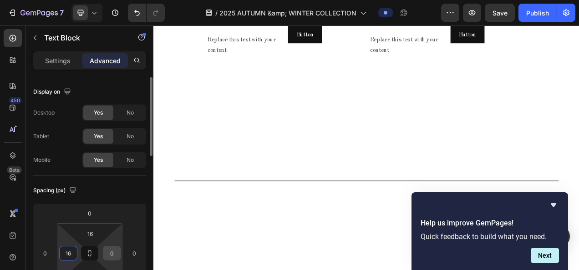
type input "16"
click at [111, 254] on input "0" at bounding box center [112, 254] width 14 height 14
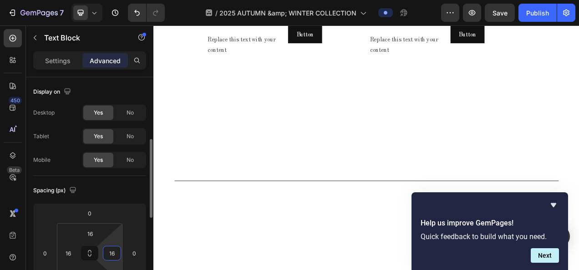
scroll to position [46, 0]
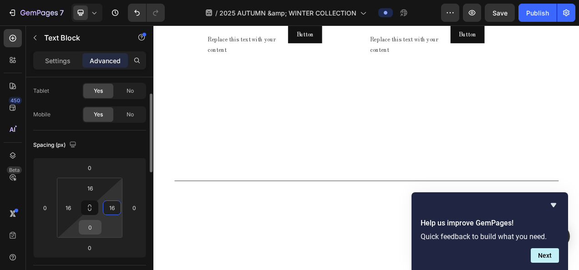
type input "16"
click at [93, 234] on input "0" at bounding box center [90, 228] width 18 height 14
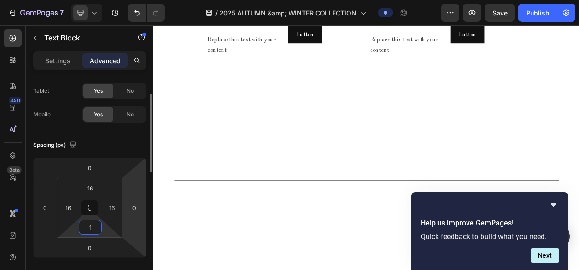
type input "16"
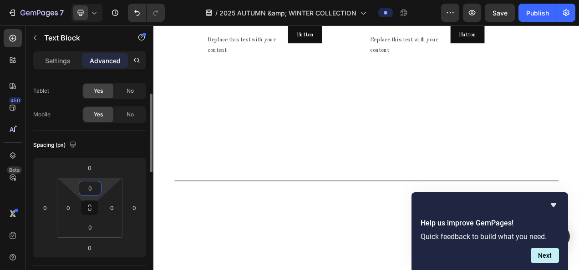
click at [93, 188] on input "0" at bounding box center [90, 189] width 18 height 14
type input "16"
click at [73, 208] on input "0" at bounding box center [68, 208] width 14 height 14
type input "16"
click at [112, 207] on input "0" at bounding box center [112, 208] width 14 height 14
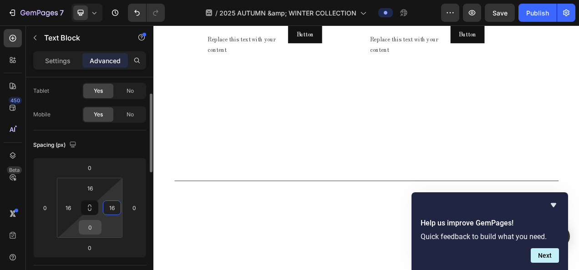
type input "16"
click at [90, 226] on input "0" at bounding box center [90, 228] width 18 height 14
type input "16"
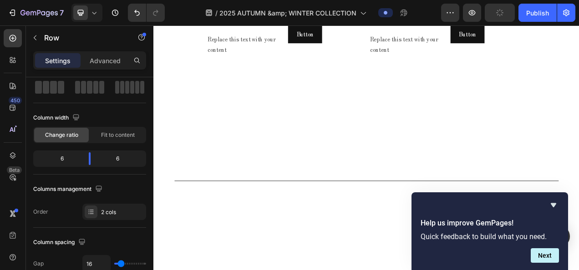
scroll to position [0, 0]
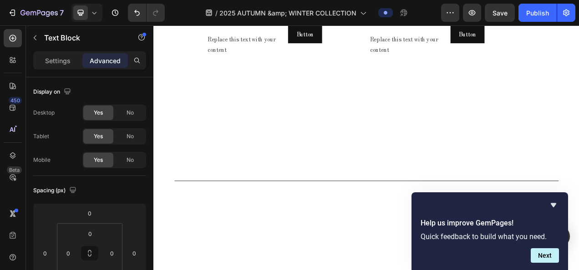
drag, startPoint x: 439, startPoint y: 124, endPoint x: 543, endPoint y: 131, distance: 104.5
drag, startPoint x: 507, startPoint y: 122, endPoint x: 587, endPoint y: 121, distance: 80.1
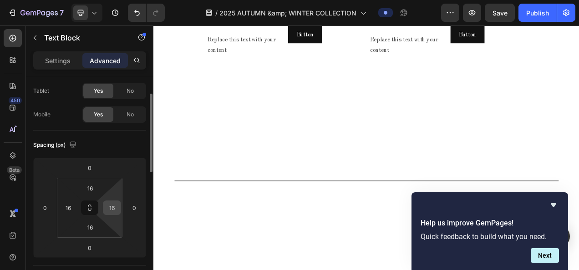
scroll to position [91, 0]
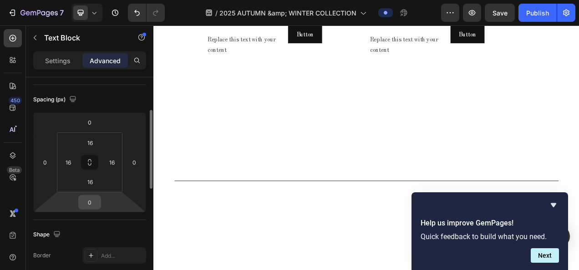
click at [92, 203] on input "0" at bounding box center [90, 203] width 18 height 14
type input "16"
click at [95, 198] on input "0" at bounding box center [90, 203] width 18 height 14
type input "16"
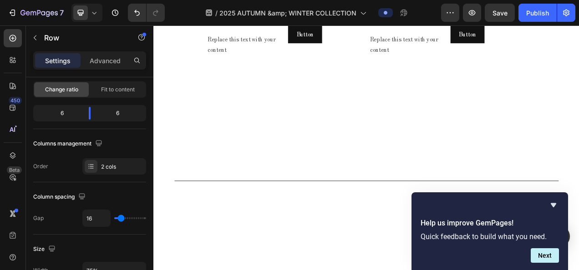
scroll to position [0, 0]
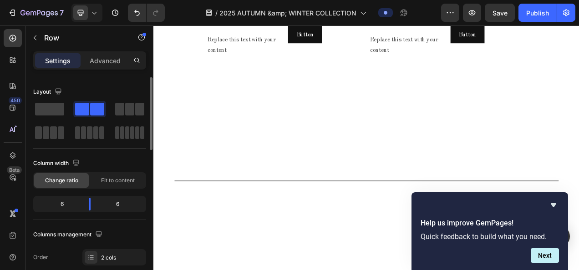
click at [91, 16] on icon at bounding box center [94, 12] width 9 height 9
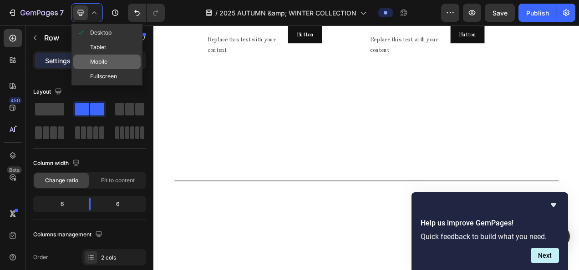
click at [108, 60] on div "Mobile" at bounding box center [106, 62] width 67 height 15
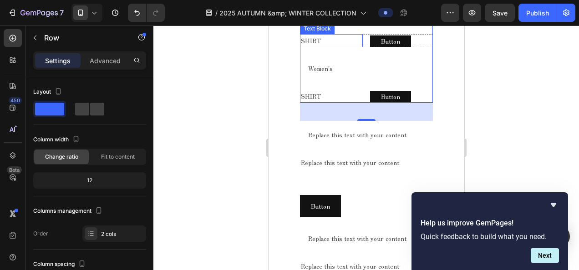
scroll to position [685, 0]
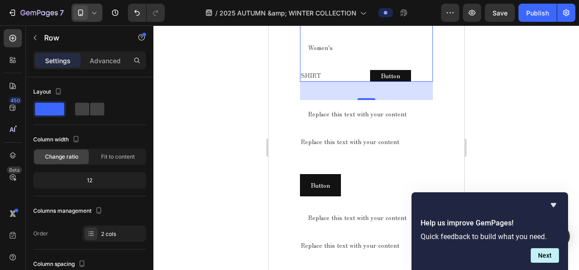
click at [88, 13] on div at bounding box center [86, 13] width 31 height 18
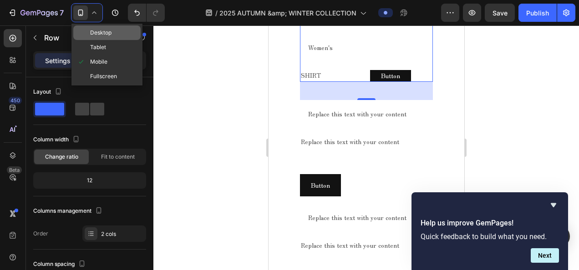
click at [84, 37] on div "Desktop" at bounding box center [106, 32] width 67 height 15
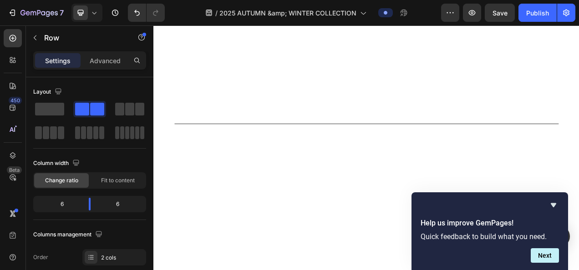
scroll to position [733, 0]
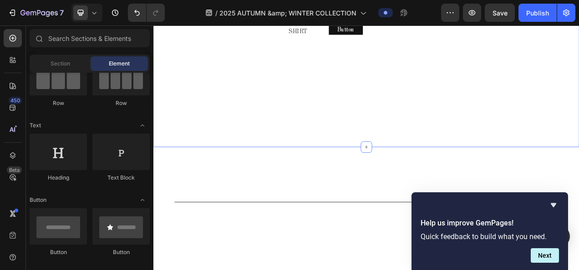
scroll to position [505, 0]
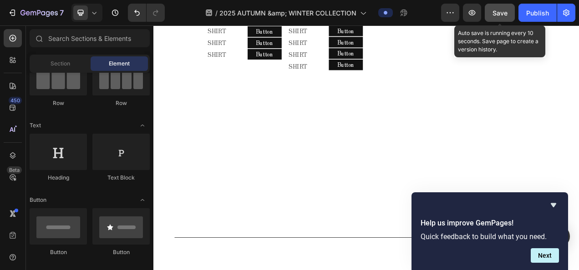
click at [503, 12] on span "Save" at bounding box center [500, 13] width 15 height 8
click at [498, 17] on div "Save" at bounding box center [500, 13] width 15 height 10
